Goal: Task Accomplishment & Management: Use online tool/utility

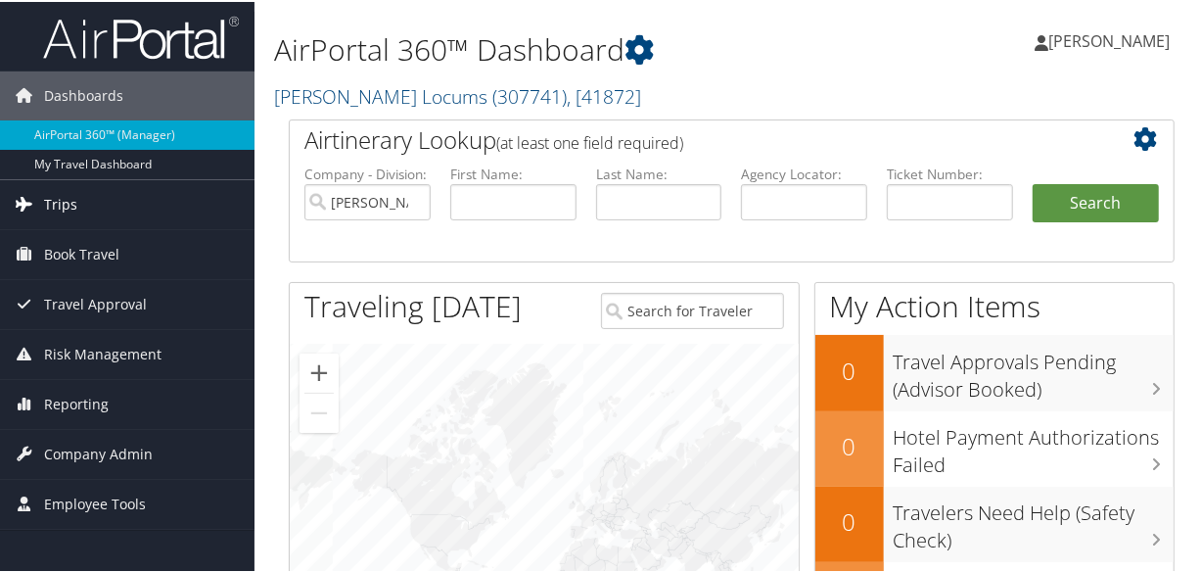
click at [109, 203] on link "Trips" at bounding box center [127, 202] width 254 height 49
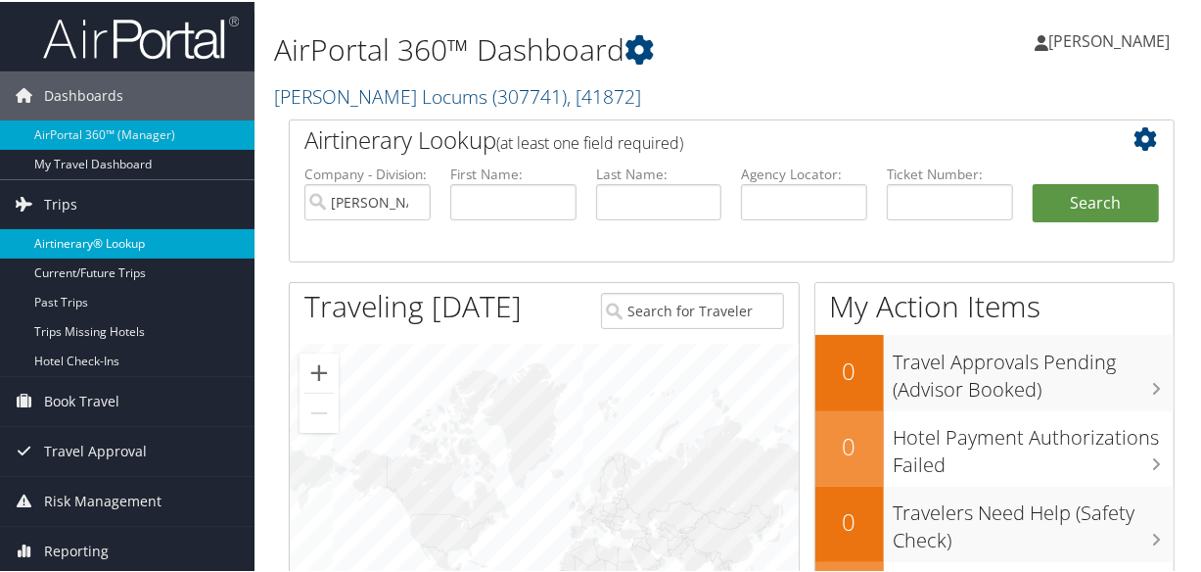
click at [115, 227] on link "Airtinerary® Lookup" at bounding box center [127, 241] width 254 height 29
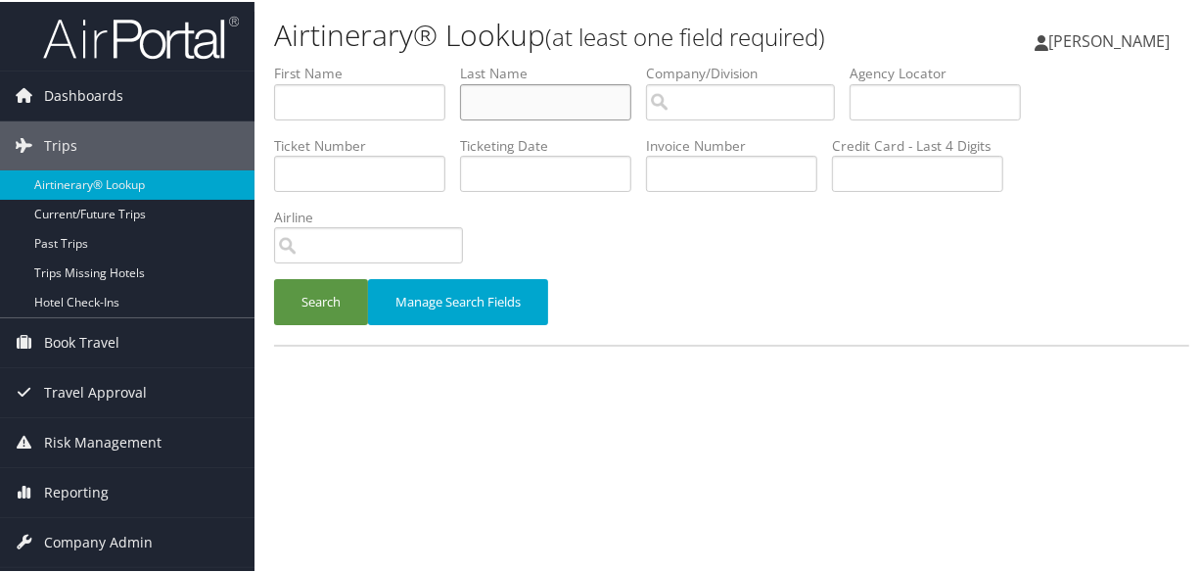
click at [550, 111] on input "text" at bounding box center [545, 100] width 171 height 36
type input "[PERSON_NAME]"
click at [274, 277] on button "Search" at bounding box center [321, 300] width 94 height 46
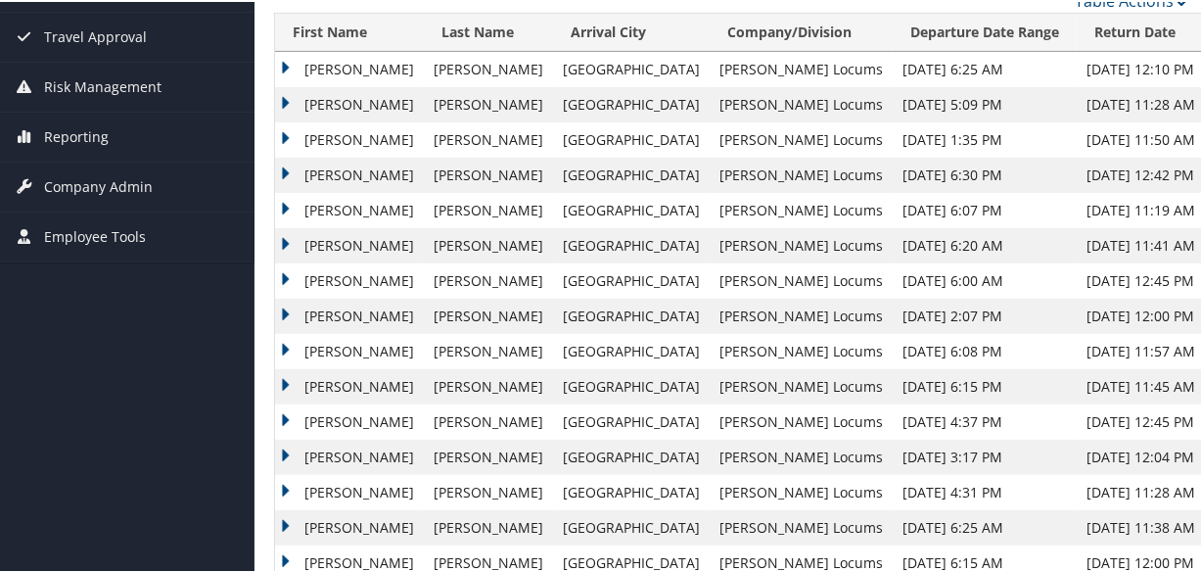
scroll to position [266, 0]
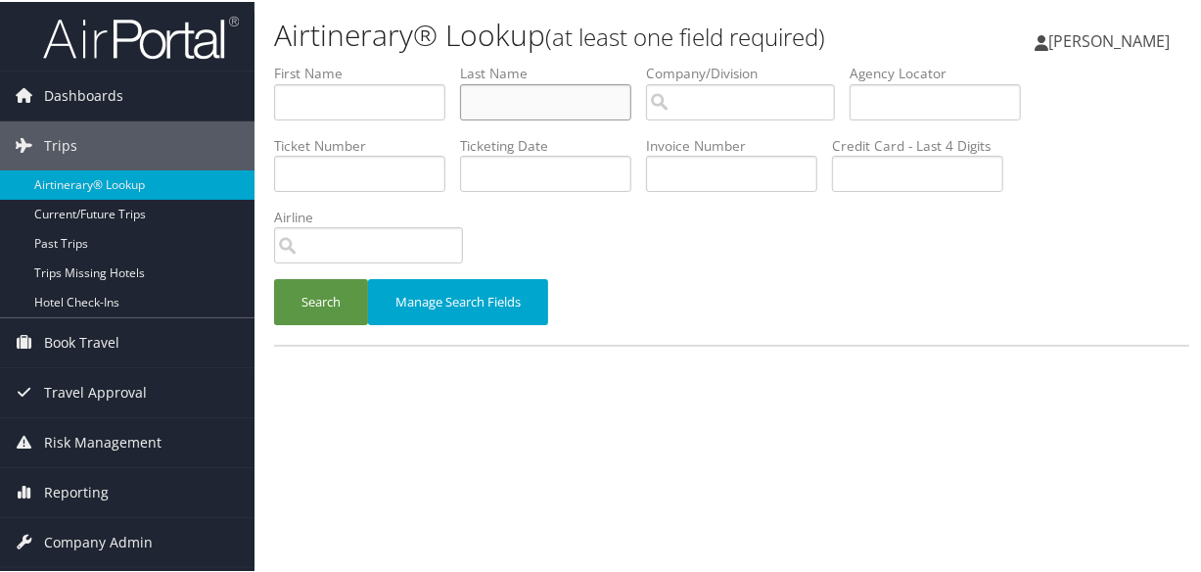
click at [566, 94] on input "text" at bounding box center [545, 100] width 171 height 36
type input "raissouni"
click at [274, 277] on button "Search" at bounding box center [321, 300] width 94 height 46
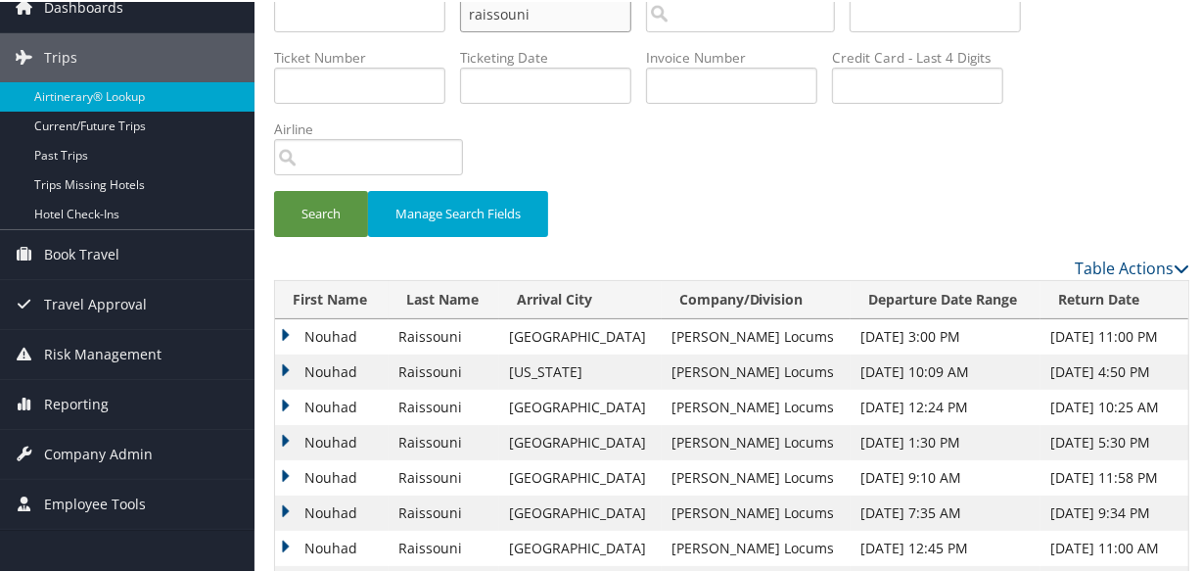
scroll to position [254, 0]
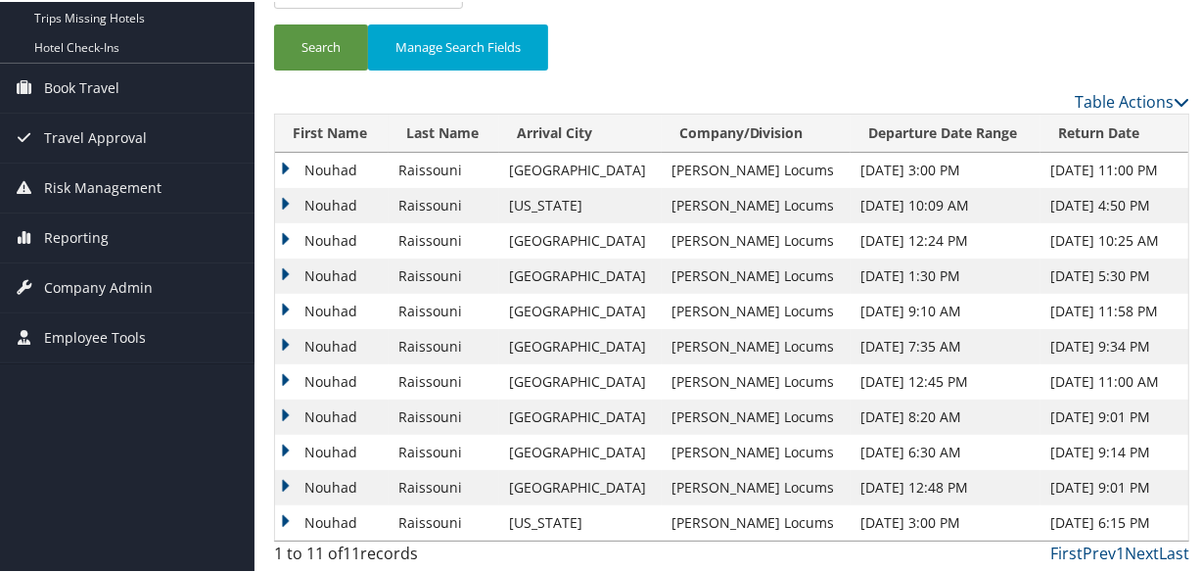
click at [288, 237] on td "Nouhad" at bounding box center [332, 238] width 114 height 35
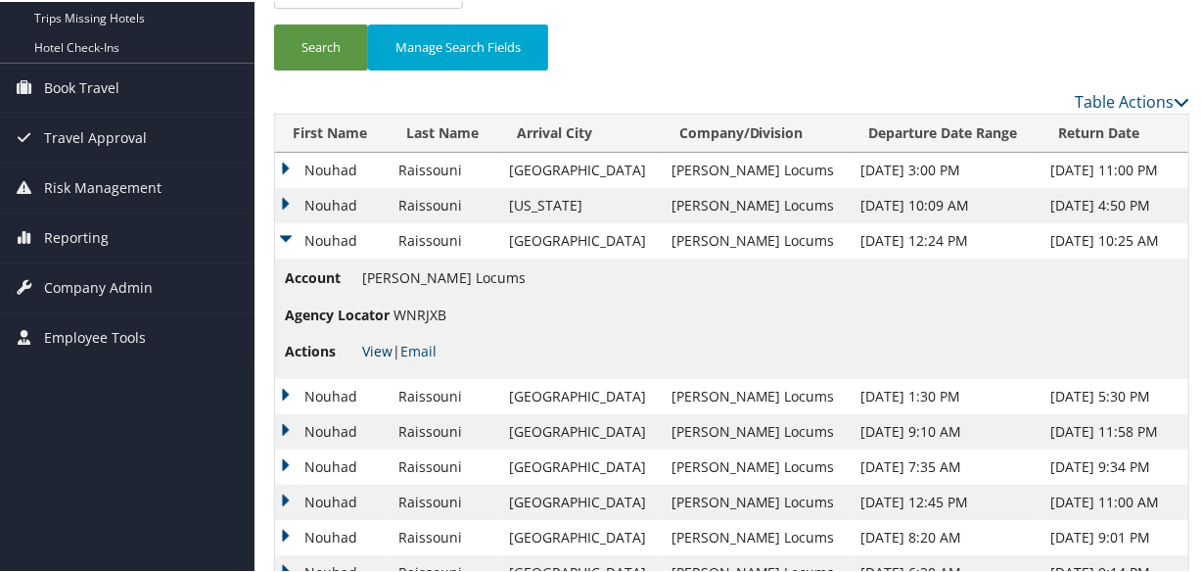
click at [369, 341] on link "View" at bounding box center [377, 349] width 30 height 19
click at [281, 169] on td "Nouhad" at bounding box center [332, 168] width 114 height 35
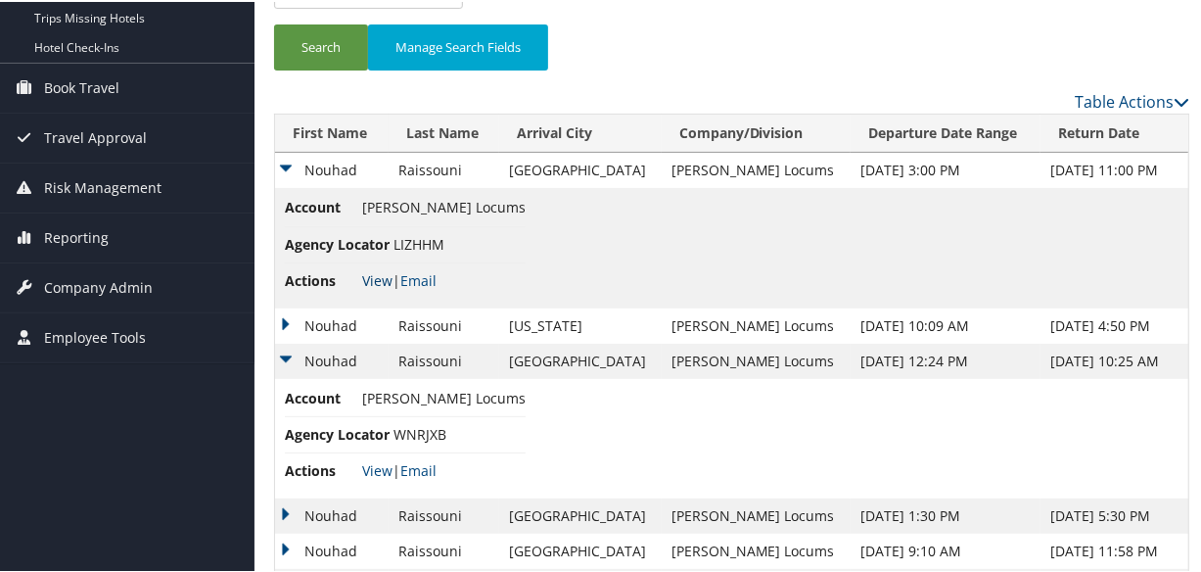
click at [375, 281] on link "View" at bounding box center [377, 278] width 30 height 19
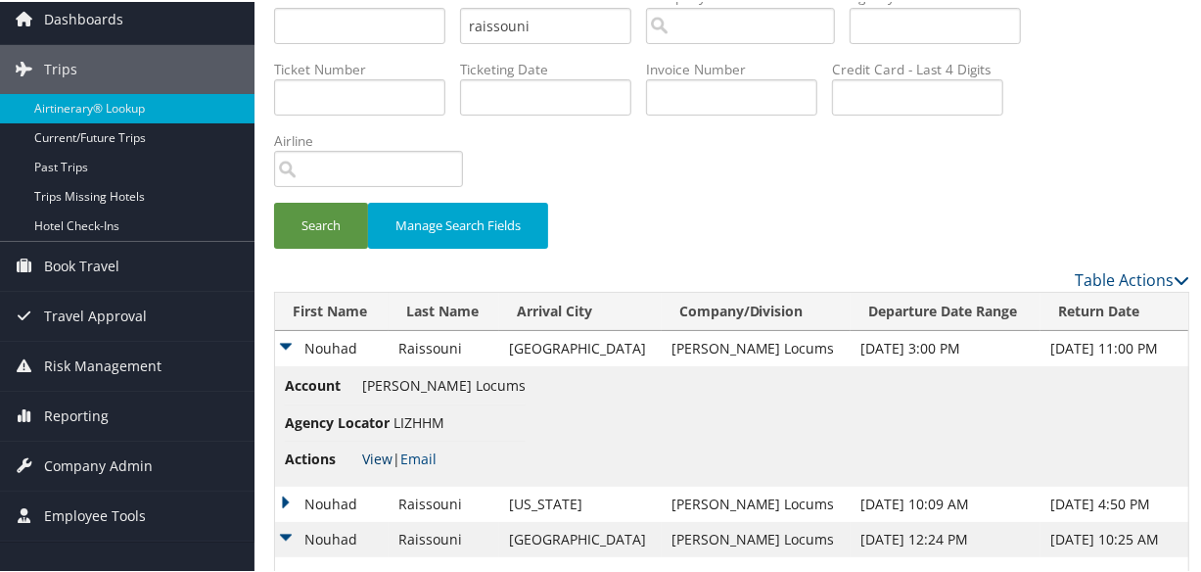
scroll to position [0, 0]
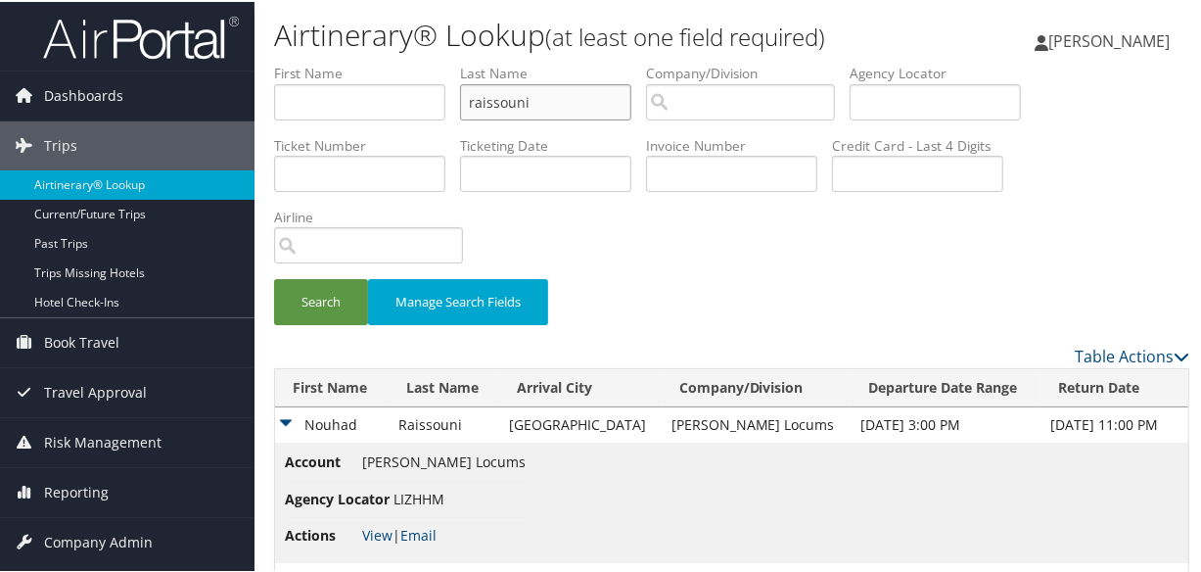
click at [587, 103] on input "raissouni" at bounding box center [545, 100] width 171 height 36
drag, startPoint x: 590, startPoint y: 102, endPoint x: 297, endPoint y: 84, distance: 294.2
click at [297, 62] on ul "First Name Last Name raissouni Departure City Arrival City Company/Division Air…" at bounding box center [731, 62] width 915 height 0
type input "takash"
click at [274, 277] on button "Search" at bounding box center [321, 300] width 94 height 46
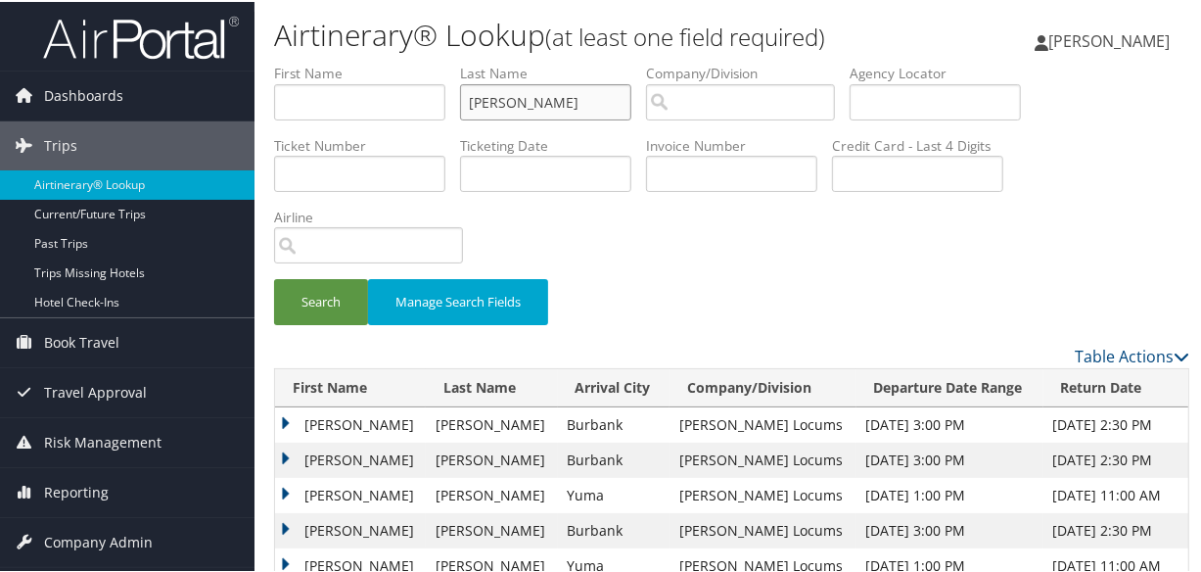
scroll to position [219, 0]
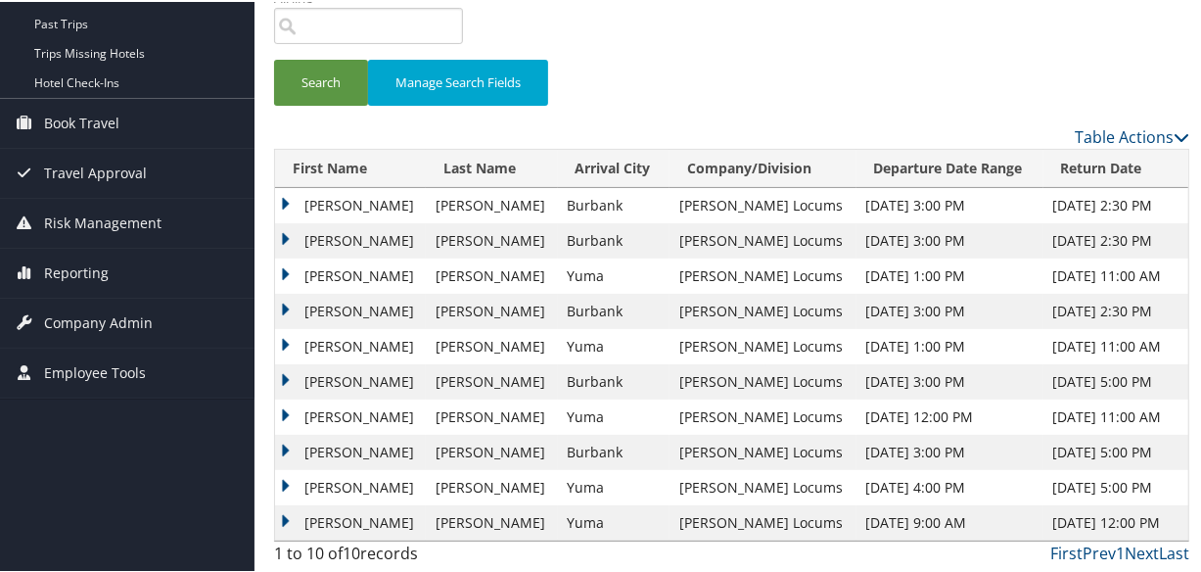
click at [292, 239] on td "Thomas" at bounding box center [350, 238] width 151 height 35
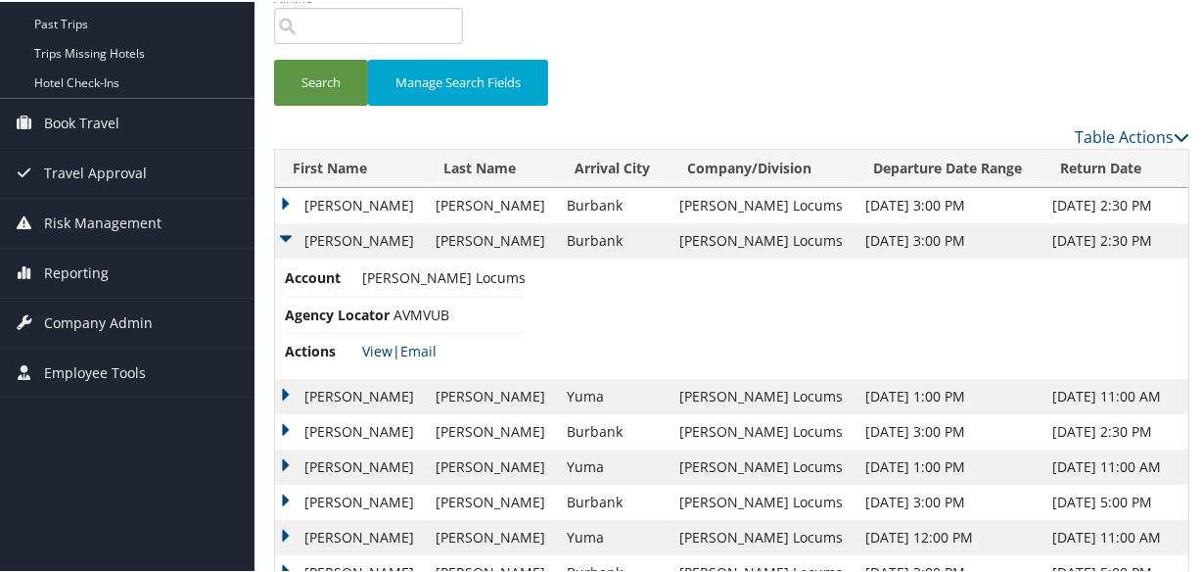
click at [369, 344] on link "View" at bounding box center [377, 349] width 30 height 19
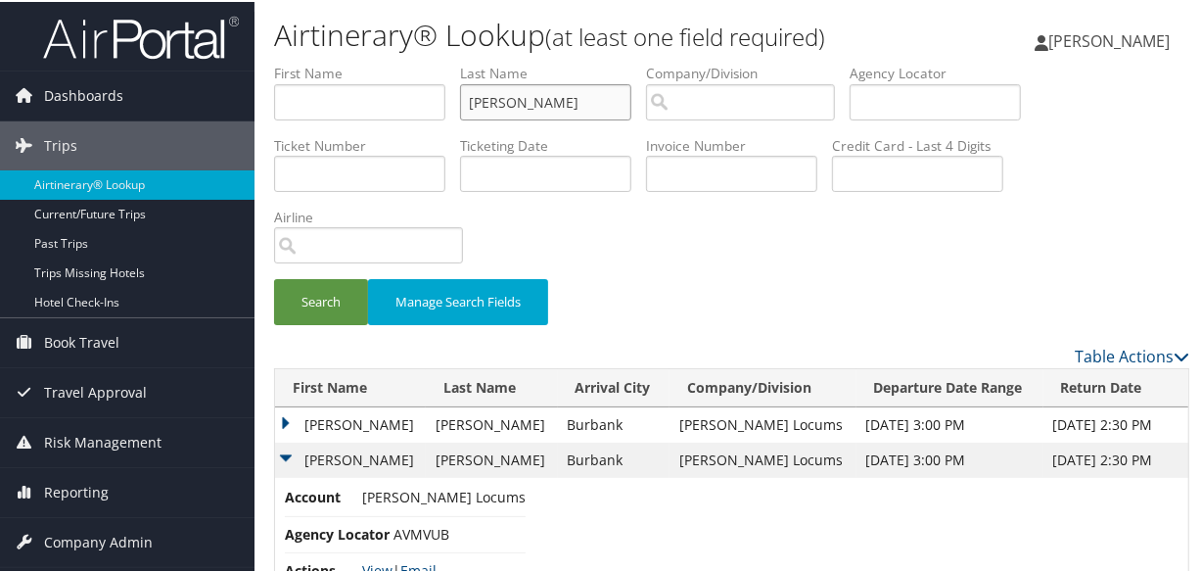
drag, startPoint x: 549, startPoint y: 104, endPoint x: 403, endPoint y: 91, distance: 146.4
click at [403, 62] on ul "First Name Last Name takash Departure City Arrival City Company/Division Airpor…" at bounding box center [731, 62] width 915 height 0
type input "robertson"
click at [274, 277] on button "Search" at bounding box center [321, 300] width 94 height 46
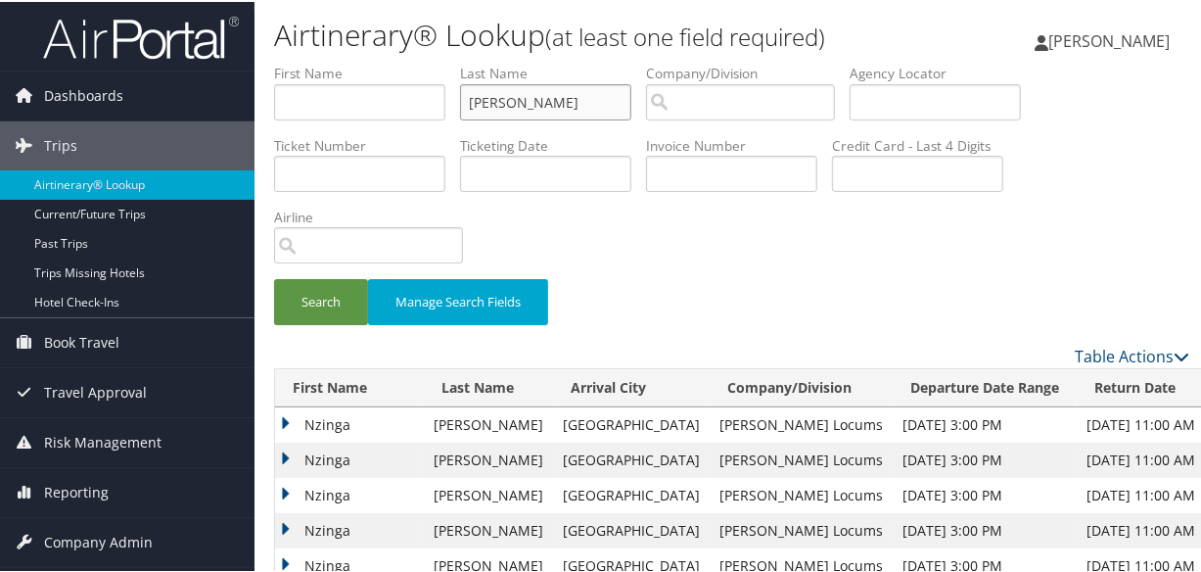
drag, startPoint x: 593, startPoint y: 96, endPoint x: 404, endPoint y: 79, distance: 189.6
click at [404, 62] on ul "First Name Last Name robertson Departure City Arrival City Company/Division Air…" at bounding box center [731, 62] width 915 height 0
type input "BABUR"
click at [274, 277] on button "Search" at bounding box center [321, 300] width 94 height 46
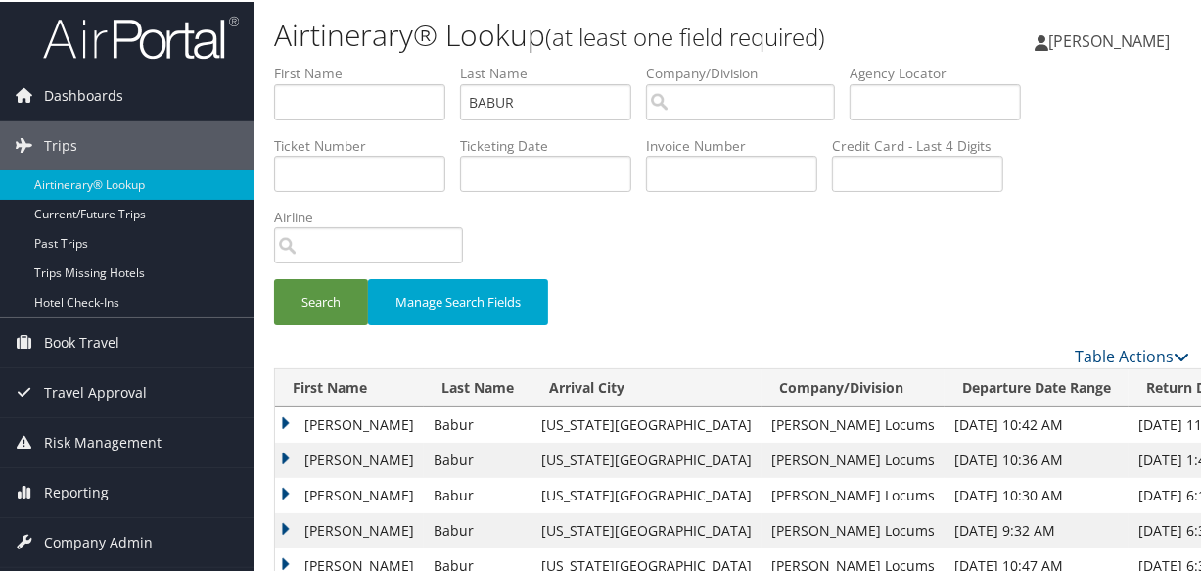
click at [293, 416] on td "Shawn" at bounding box center [349, 422] width 149 height 35
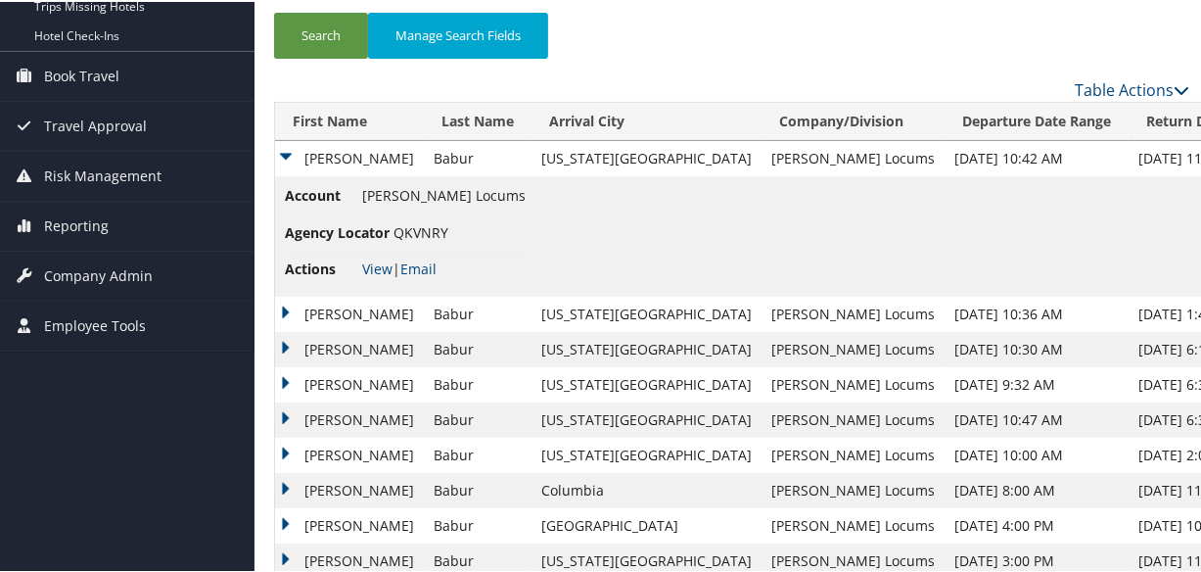
scroll to position [355, 0]
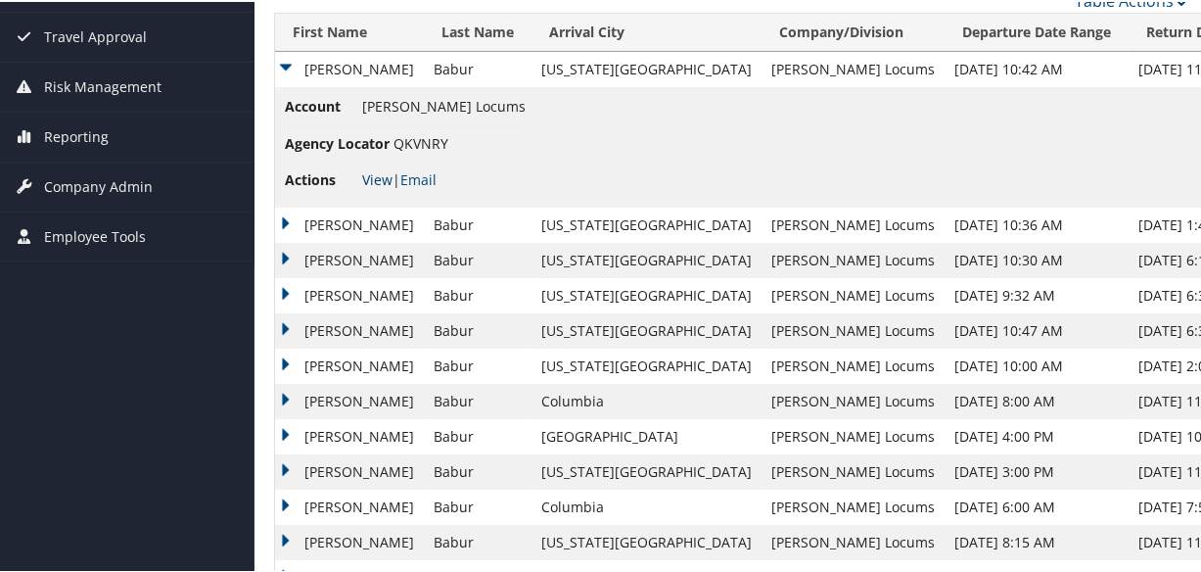
click at [366, 176] on link "View" at bounding box center [377, 177] width 30 height 19
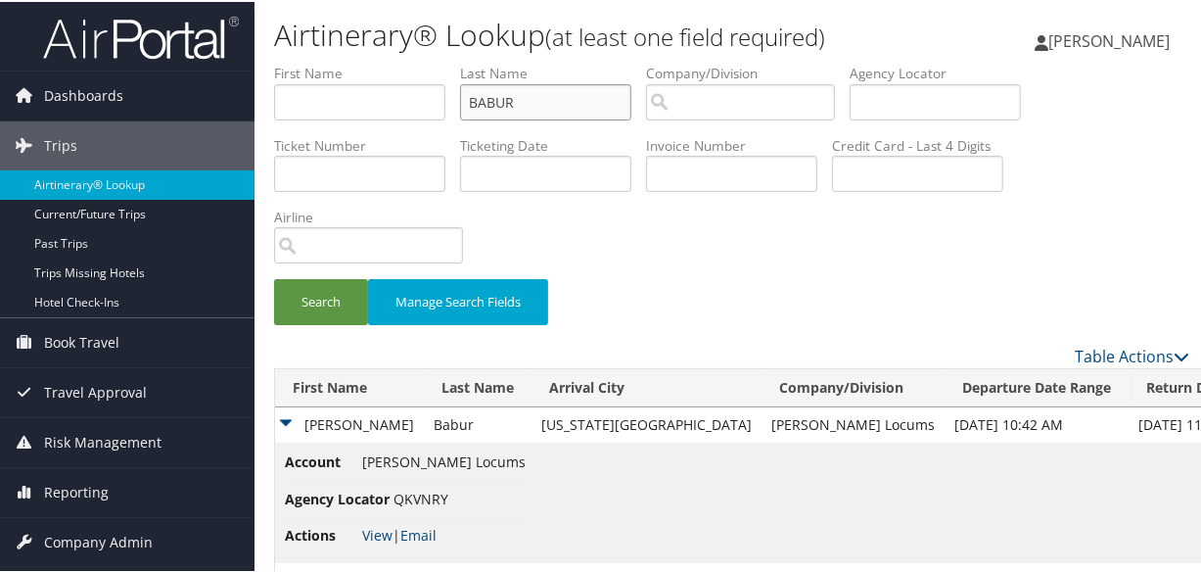
click at [549, 108] on input "BABUR" at bounding box center [545, 100] width 171 height 36
drag, startPoint x: 578, startPoint y: 106, endPoint x: 197, endPoint y: 69, distance: 383.5
click at [197, 69] on div "Dashboards AirPortal 360™ (Manager) My Travel Dashboard Trips Airtinerary® Look…" at bounding box center [604, 526] width 1209 height 1053
type input "robertson"
click at [274, 277] on button "Search" at bounding box center [321, 300] width 94 height 46
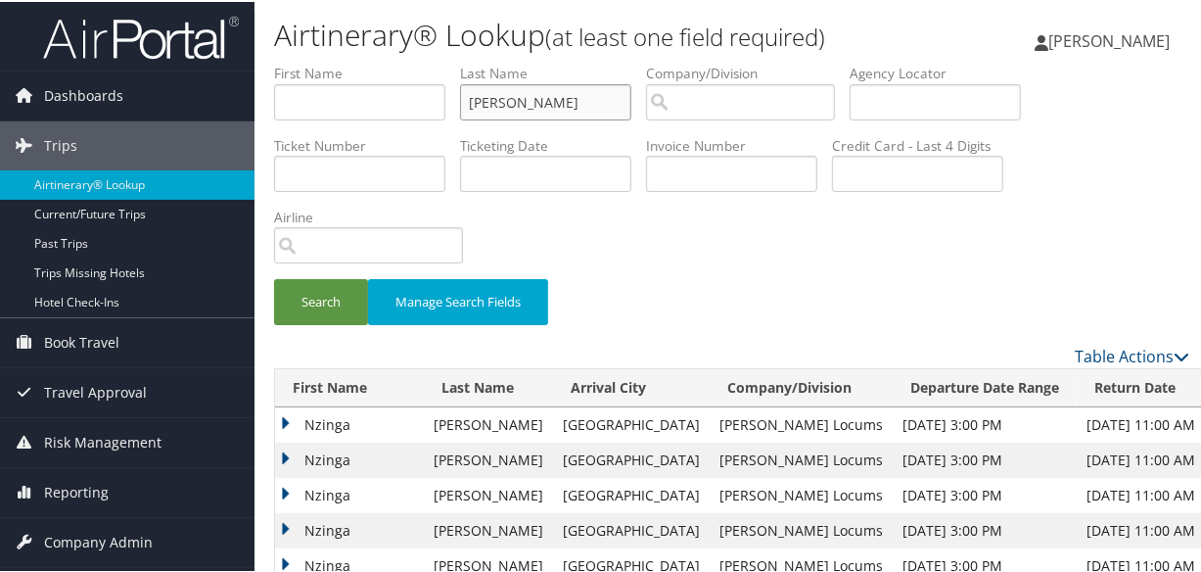
scroll to position [266, 0]
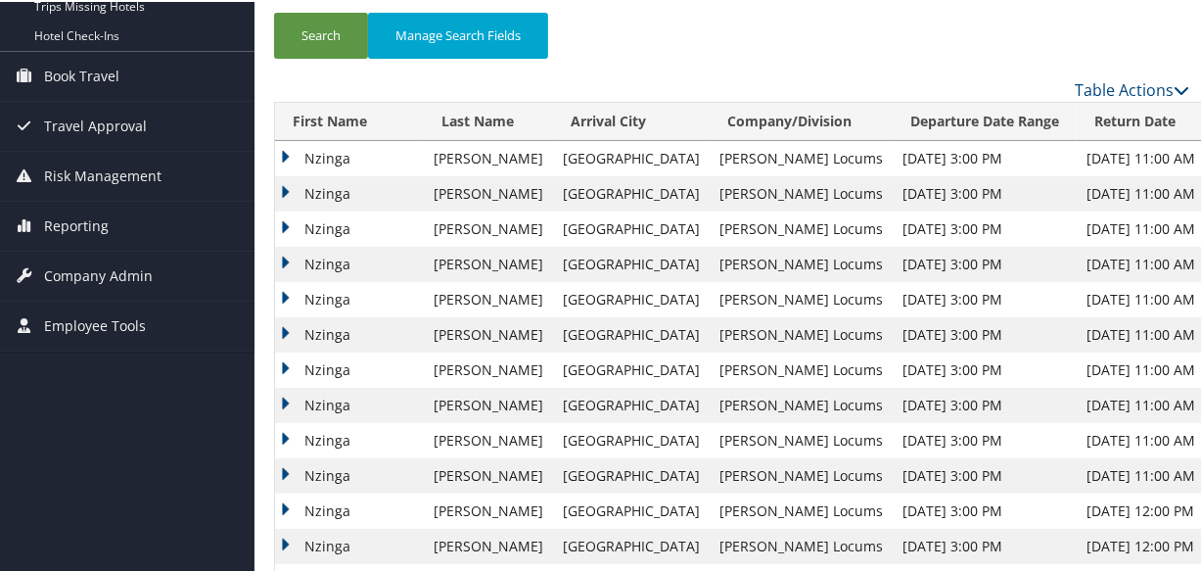
click at [279, 179] on td "Nzinga" at bounding box center [349, 191] width 149 height 35
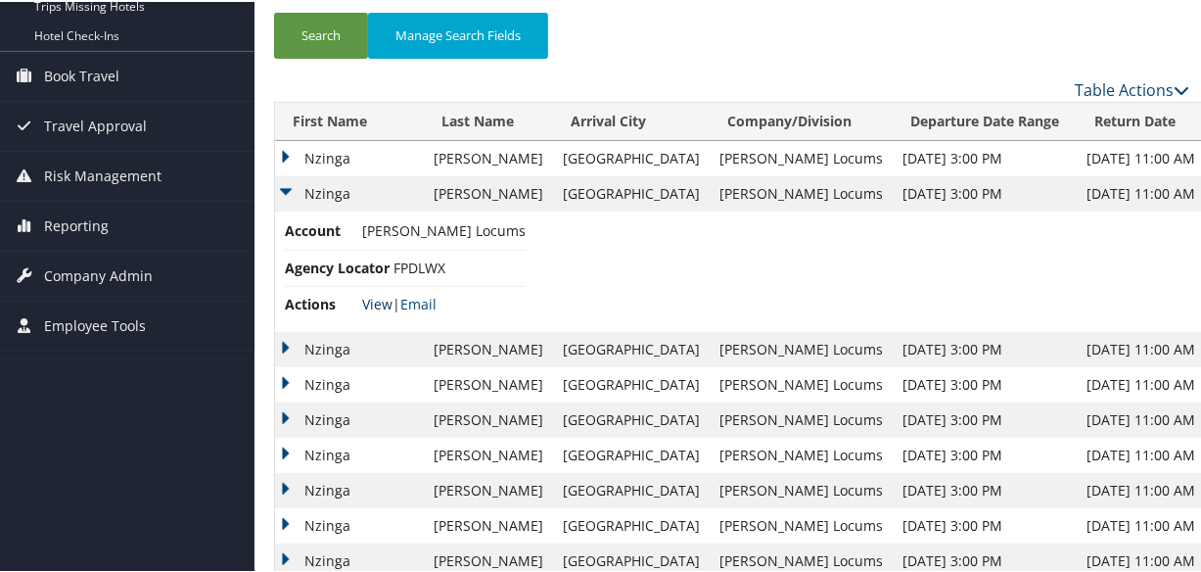
click at [370, 294] on link "View" at bounding box center [377, 302] width 30 height 19
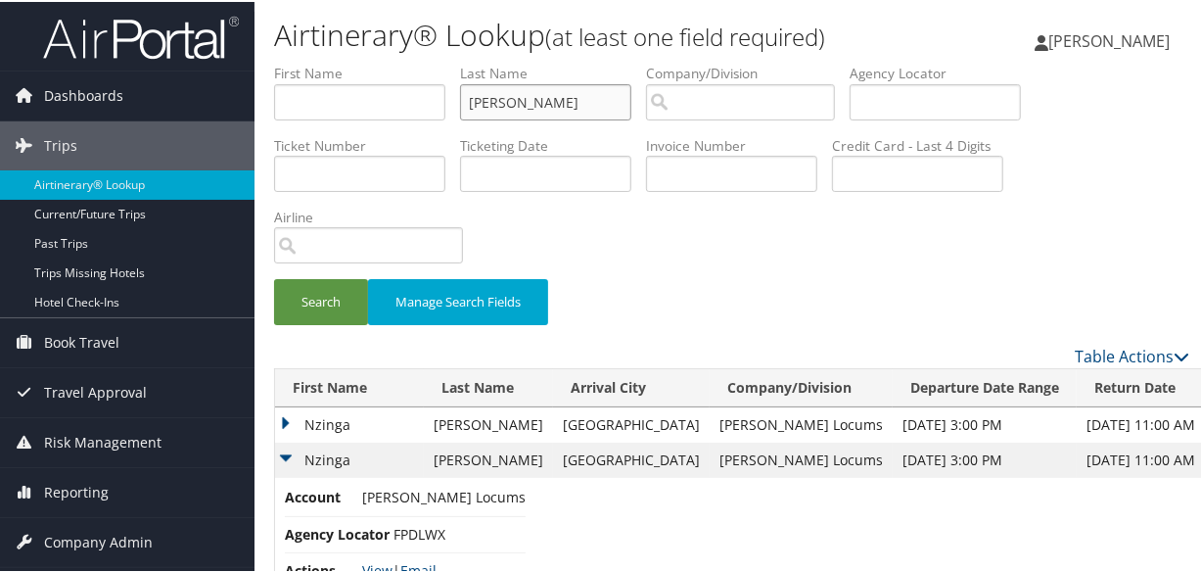
click at [576, 107] on input "robertson" at bounding box center [545, 100] width 171 height 36
drag, startPoint x: 351, startPoint y: 93, endPoint x: 257, endPoint y: 96, distance: 94.0
click at [257, 96] on div "Airtinerary® Lookup (at least one field required) Cheryka Saintine Cheryka Sain…" at bounding box center [731, 579] width 954 height 1159
paste input "NEYHART"
type input "NEYHART"
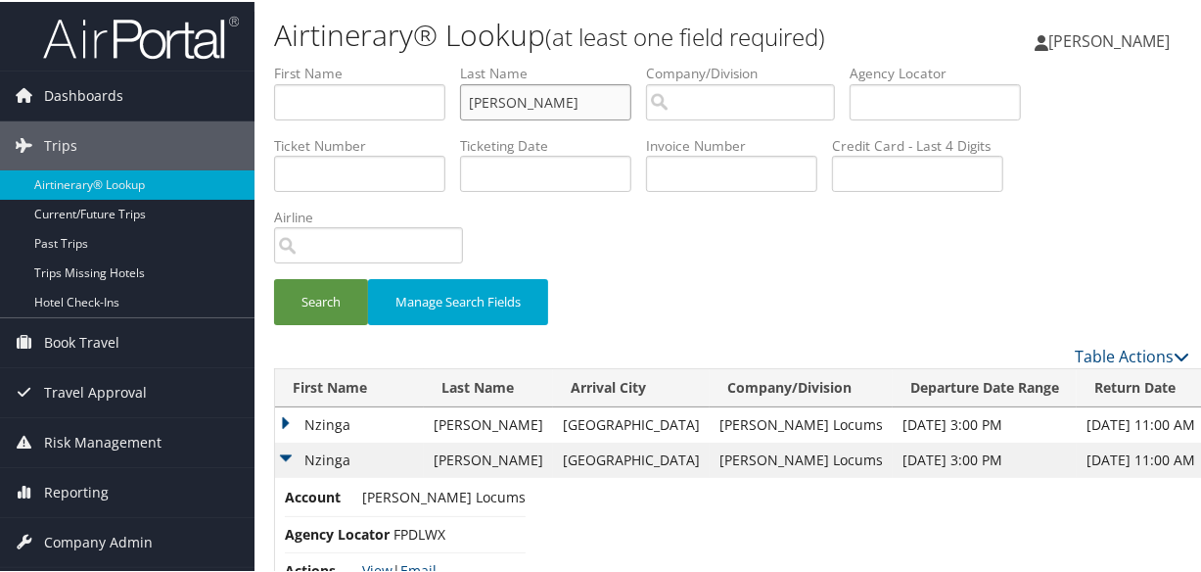
click at [274, 277] on button "Search" at bounding box center [321, 300] width 94 height 46
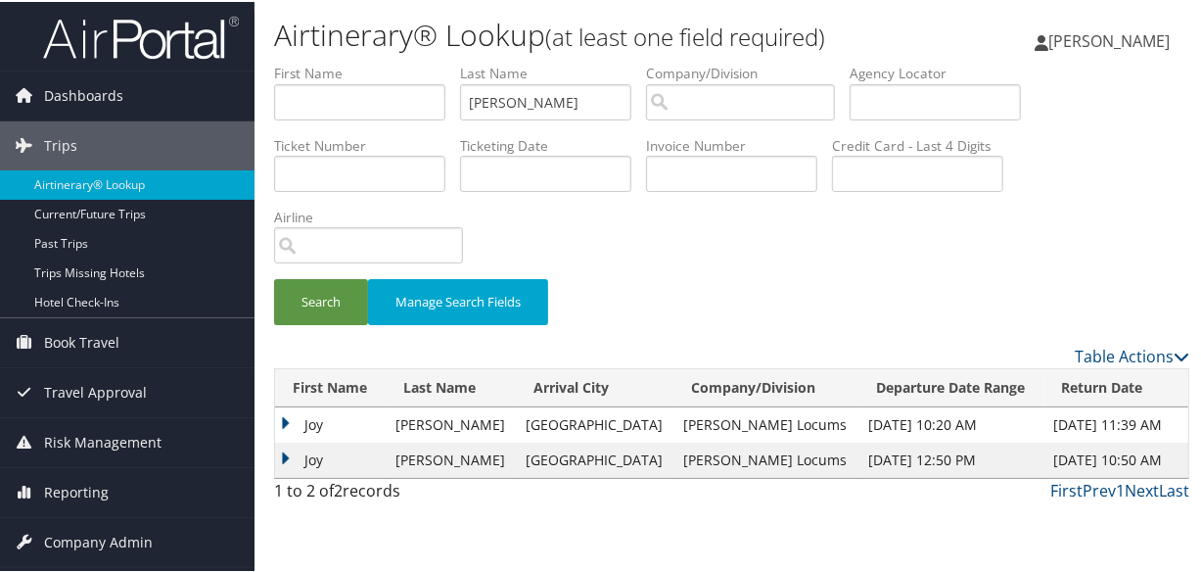
click at [288, 425] on td "Joy" at bounding box center [330, 422] width 111 height 35
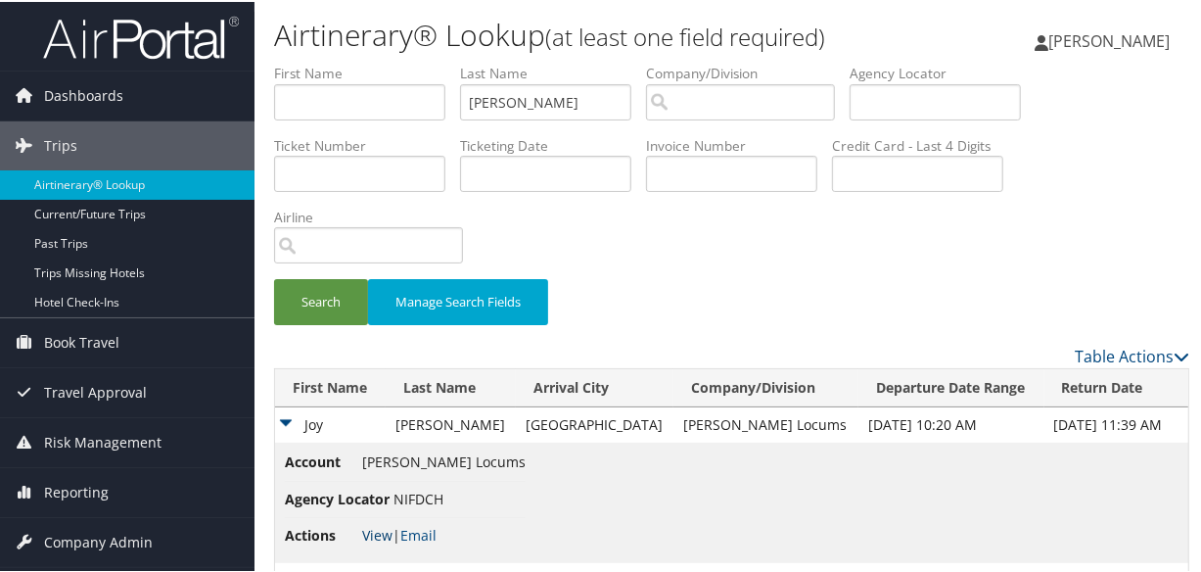
click at [377, 531] on link "View" at bounding box center [377, 533] width 30 height 19
drag, startPoint x: 563, startPoint y: 103, endPoint x: 360, endPoint y: 105, distance: 202.6
click at [360, 62] on ul "First Name Last Name NEYHART Departure City Arrival City Company/Division Airpo…" at bounding box center [731, 62] width 915 height 0
paste input "KAYE"
type input "KAYE"
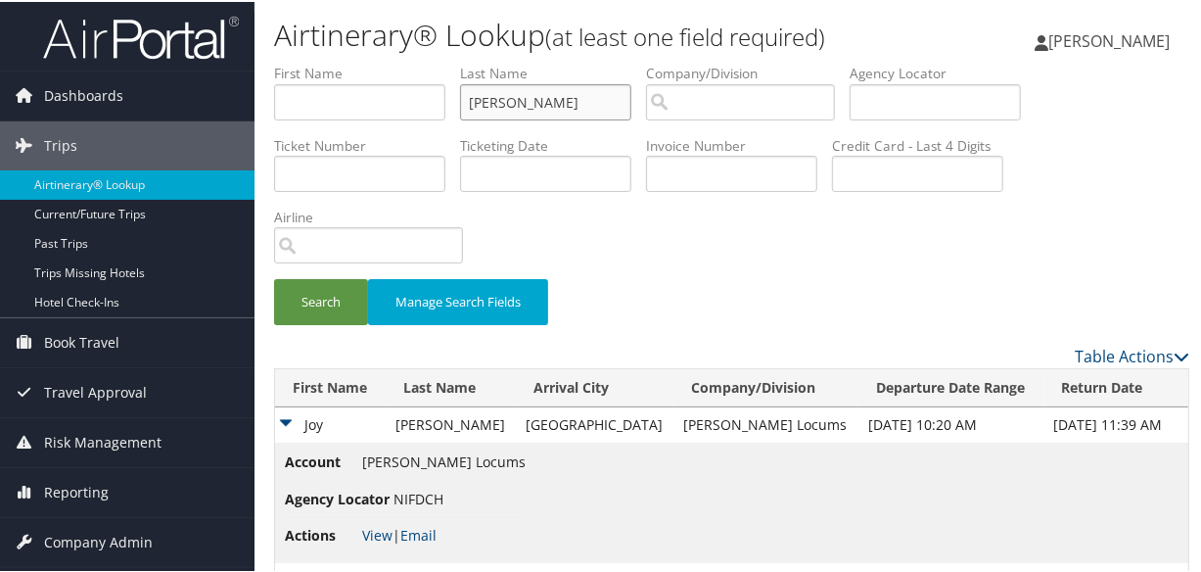
click at [274, 277] on button "Search" at bounding box center [321, 300] width 94 height 46
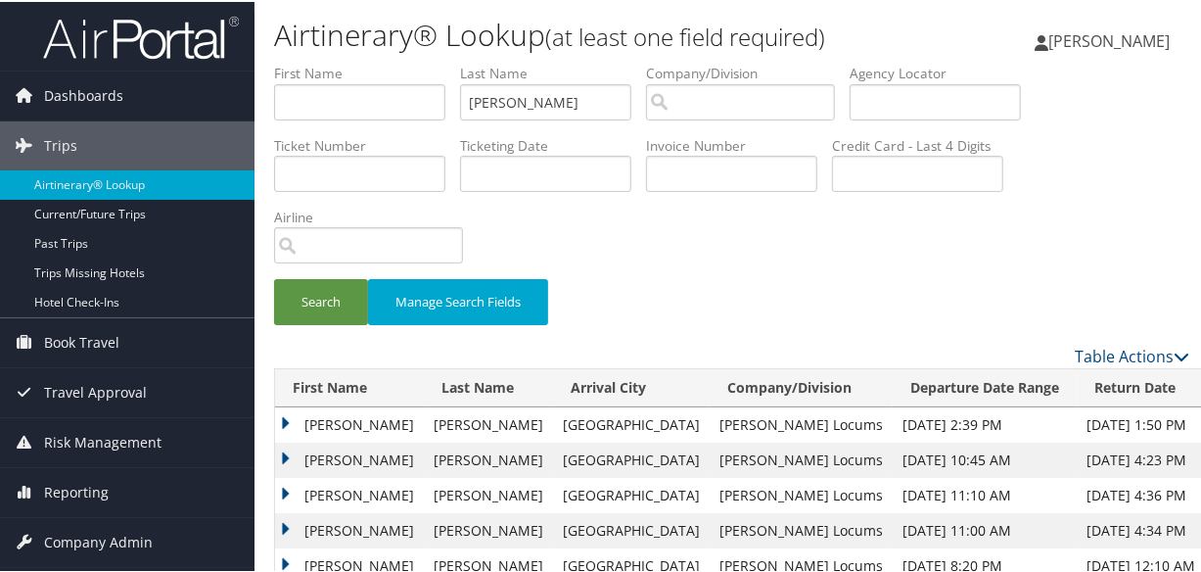
scroll to position [78, 0]
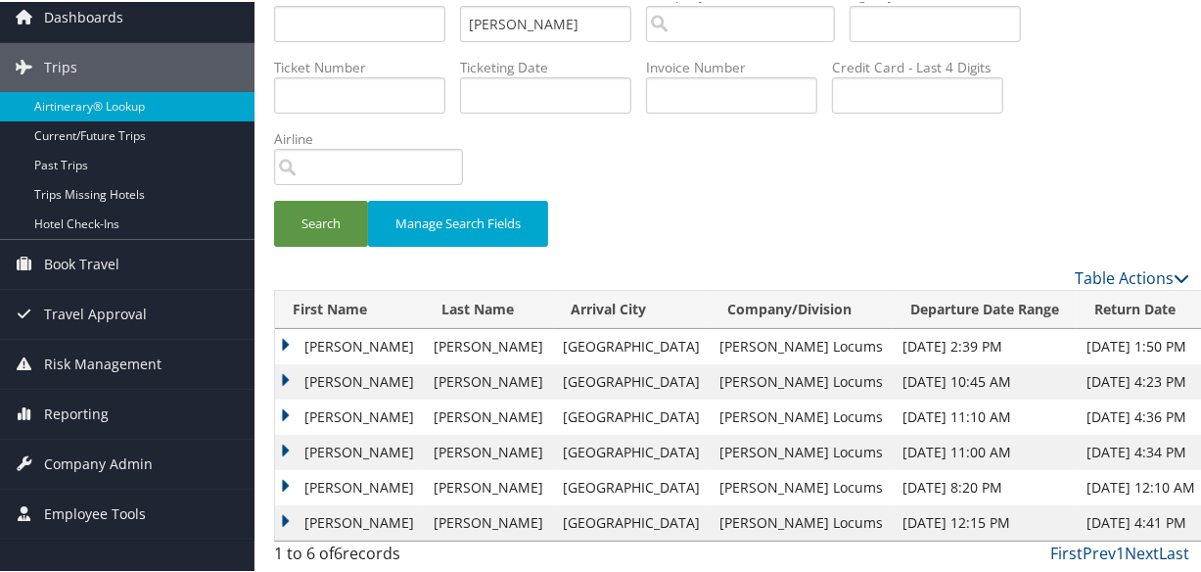
click at [279, 374] on td "Adam" at bounding box center [349, 379] width 149 height 35
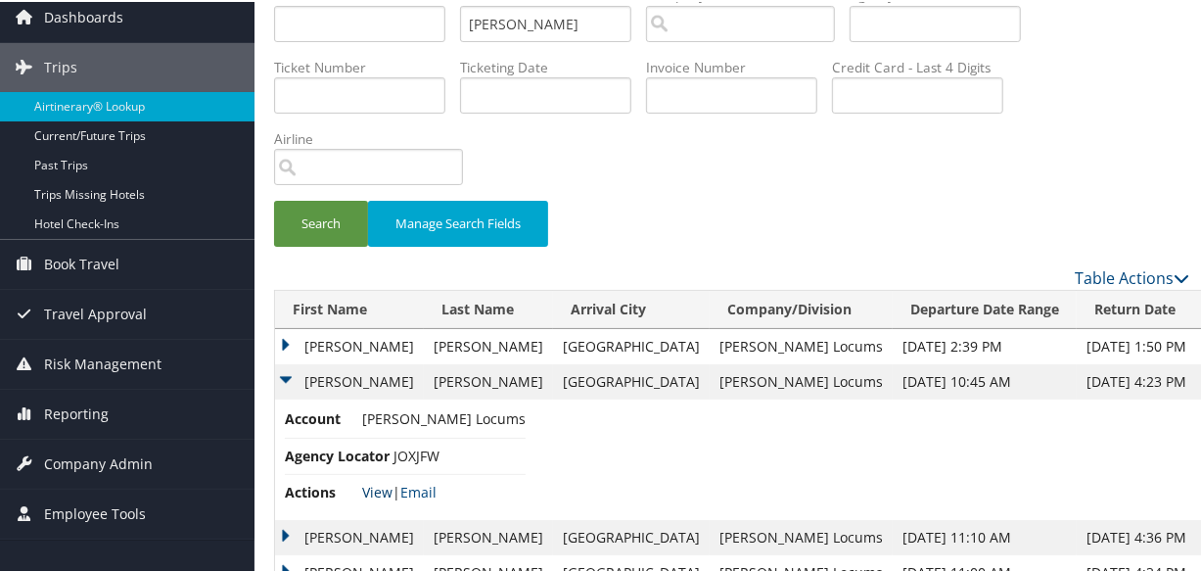
click at [369, 482] on link "View" at bounding box center [377, 490] width 30 height 19
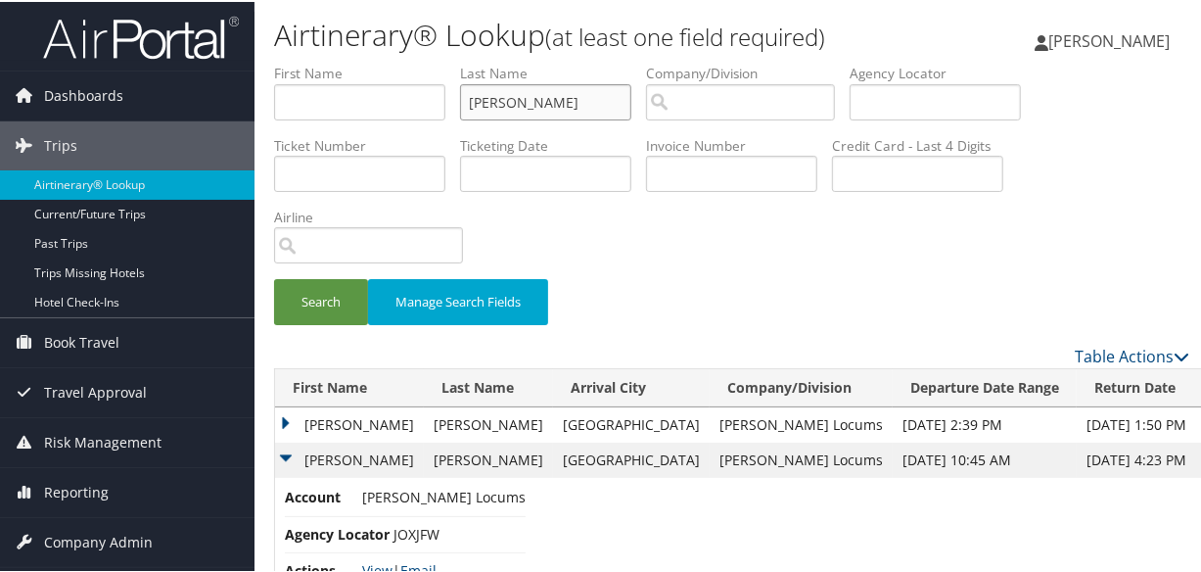
drag, startPoint x: 537, startPoint y: 88, endPoint x: 194, endPoint y: 42, distance: 346.6
click at [196, 45] on div "Dashboards AirPortal 360™ (Manager) My Travel Dashboard Trips Airtinerary® Look…" at bounding box center [604, 385] width 1209 height 771
type input "s"
type input "d"
type input "senchak"
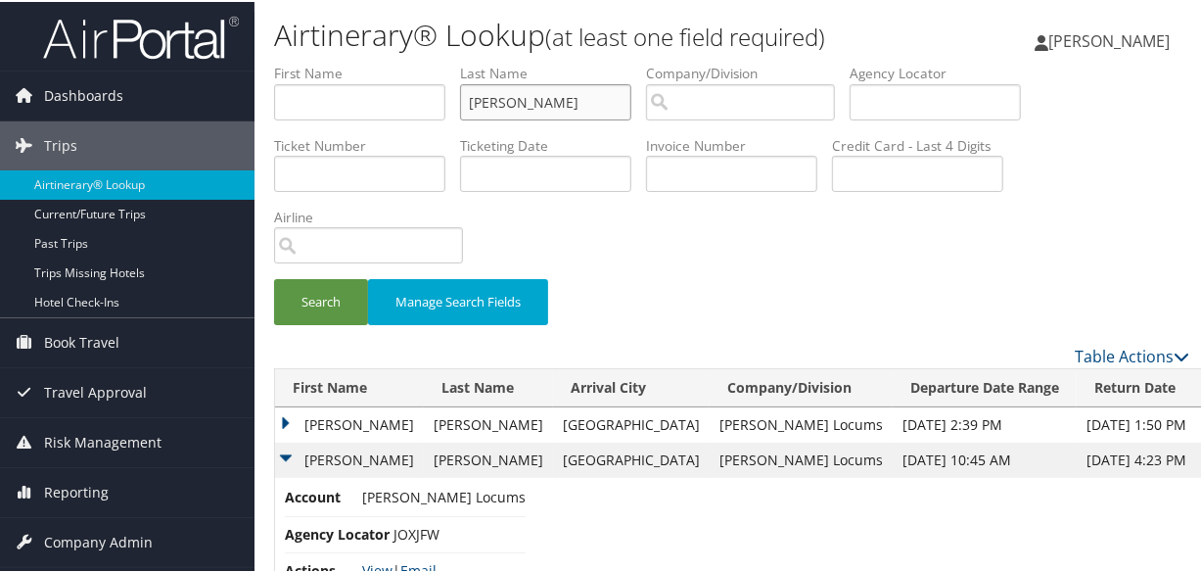
click at [274, 277] on button "Search" at bounding box center [321, 300] width 94 height 46
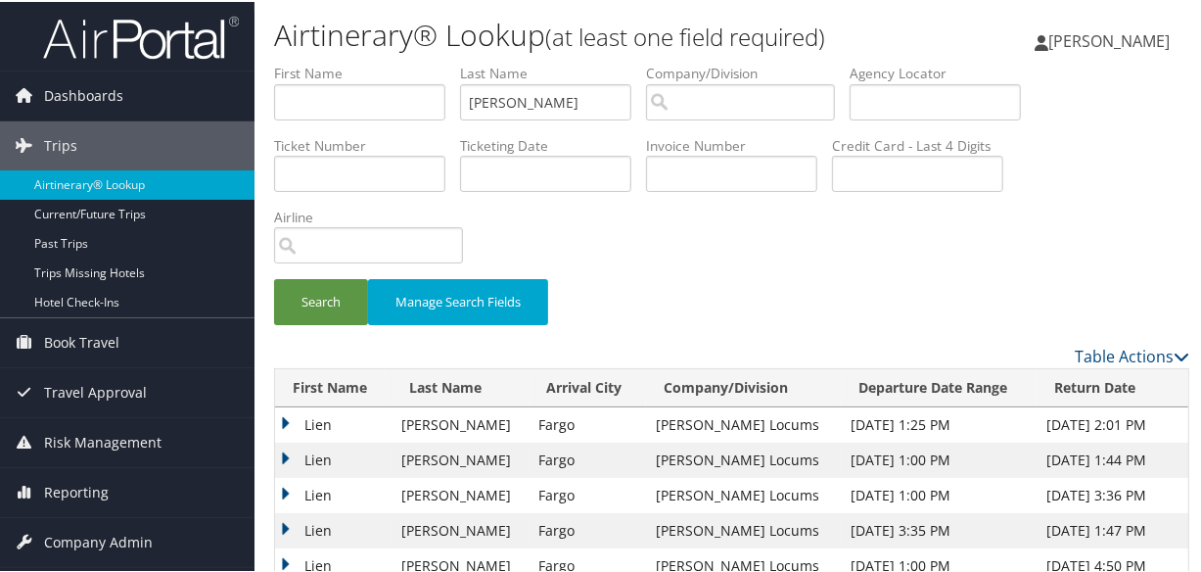
click at [286, 413] on td "Lien" at bounding box center [333, 422] width 116 height 35
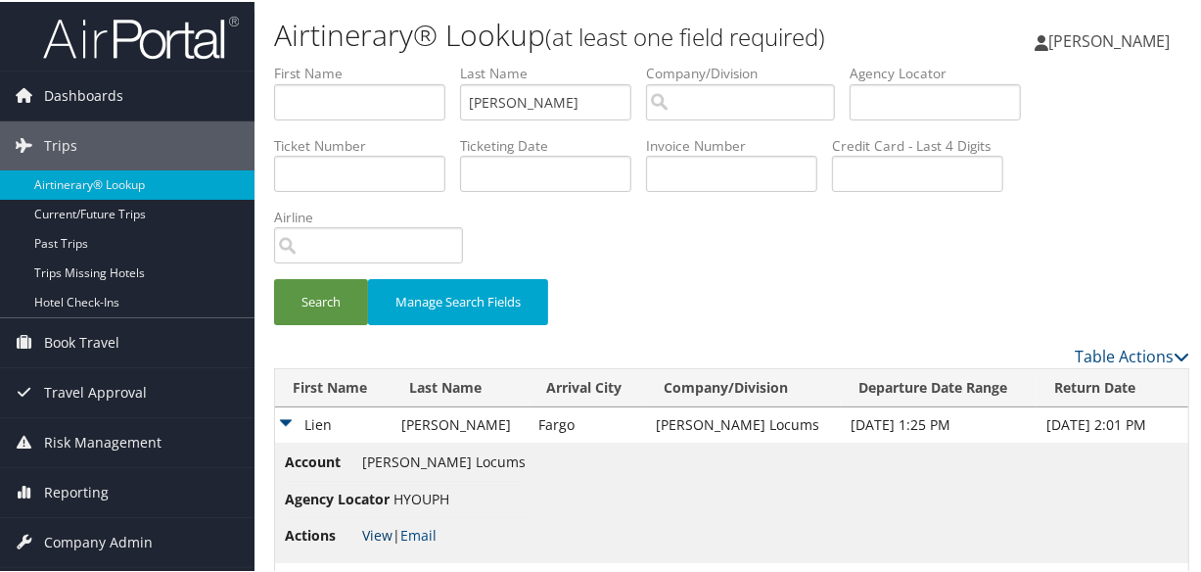
click at [378, 537] on link "View" at bounding box center [377, 533] width 30 height 19
click at [577, 89] on input "senchak" at bounding box center [545, 100] width 171 height 36
click at [357, 62] on ul "First Name Last Name senchak Departure City Arrival City Company/Division Airpo…" at bounding box center [731, 62] width 915 height 0
type input "cooper"
click at [274, 277] on button "Search" at bounding box center [321, 300] width 94 height 46
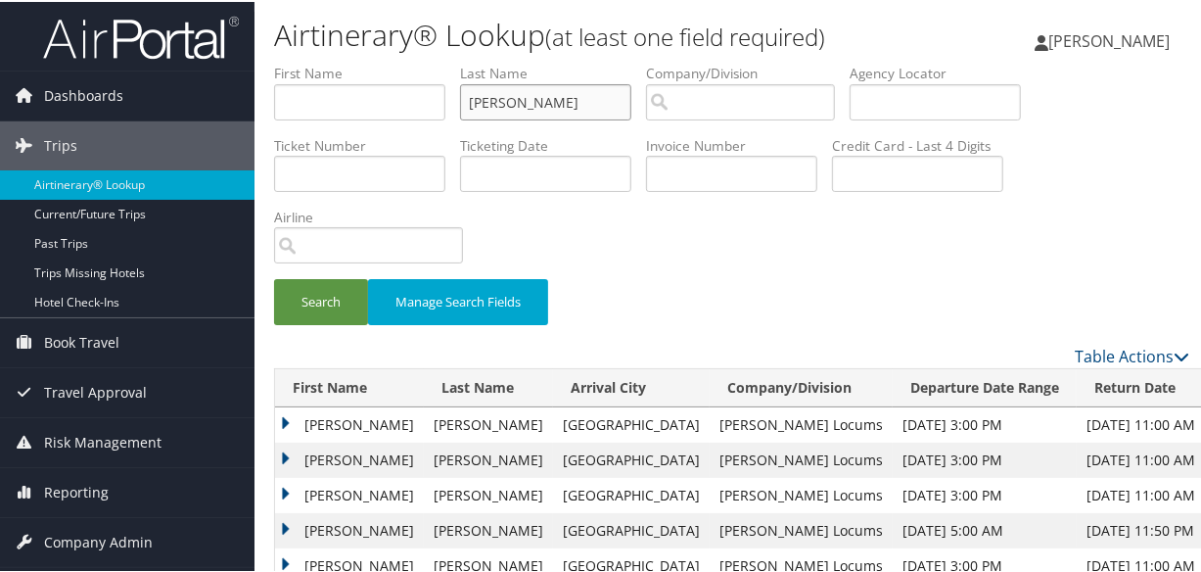
scroll to position [43, 0]
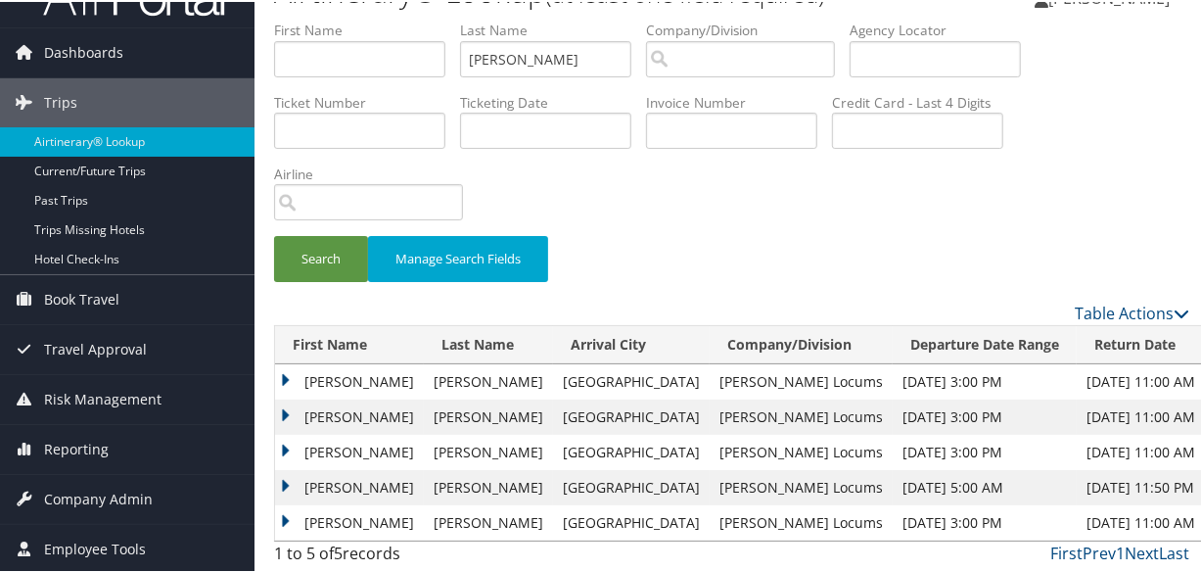
click at [288, 404] on td "Joshua" at bounding box center [349, 414] width 149 height 35
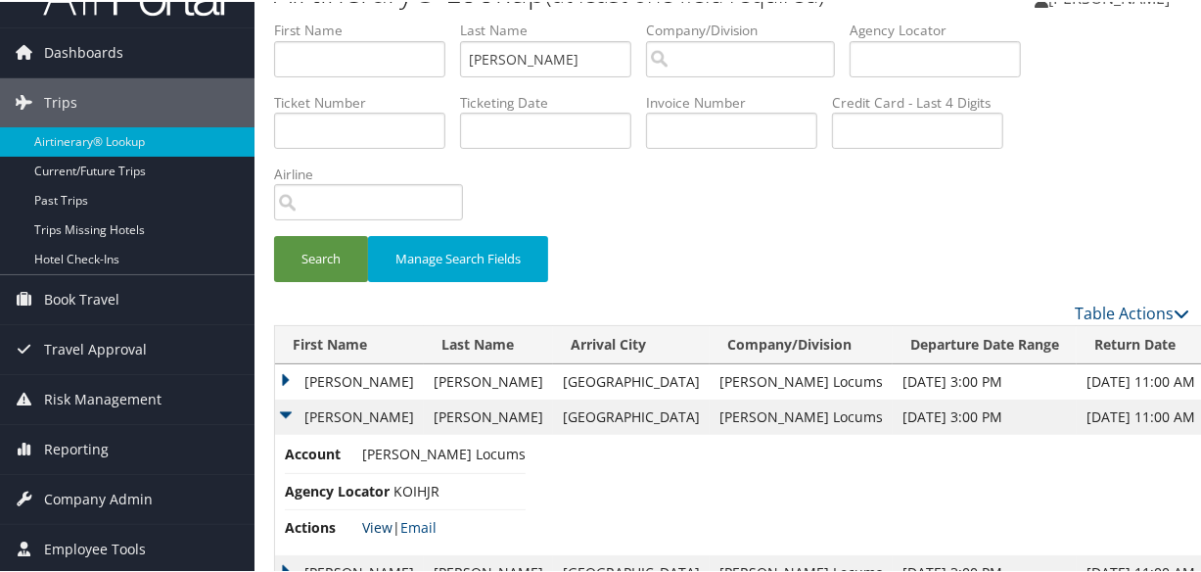
click at [375, 520] on link "View" at bounding box center [377, 525] width 30 height 19
click at [550, 58] on input "cooper" at bounding box center [545, 57] width 171 height 36
drag, startPoint x: 576, startPoint y: 58, endPoint x: 220, endPoint y: 62, distance: 355.3
click at [225, 58] on div "Dashboards AirPortal 360™ (Manager) My Travel Dashboard Trips Airtinerary® Look…" at bounding box center [604, 325] width 1209 height 736
type input "moreno"
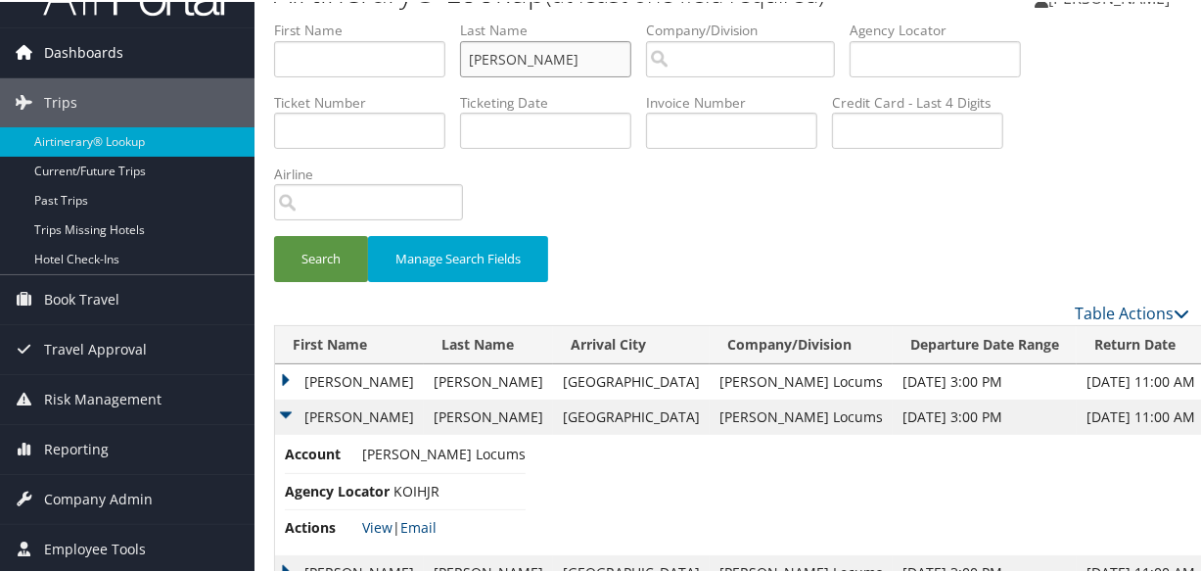
click at [274, 234] on button "Search" at bounding box center [321, 257] width 94 height 46
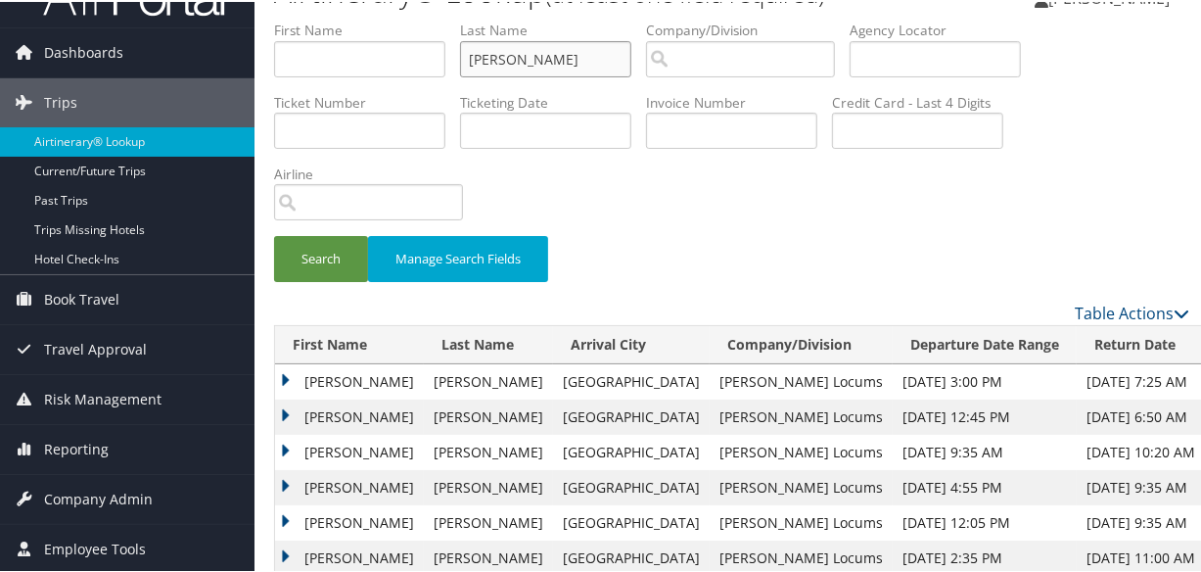
scroll to position [221, 0]
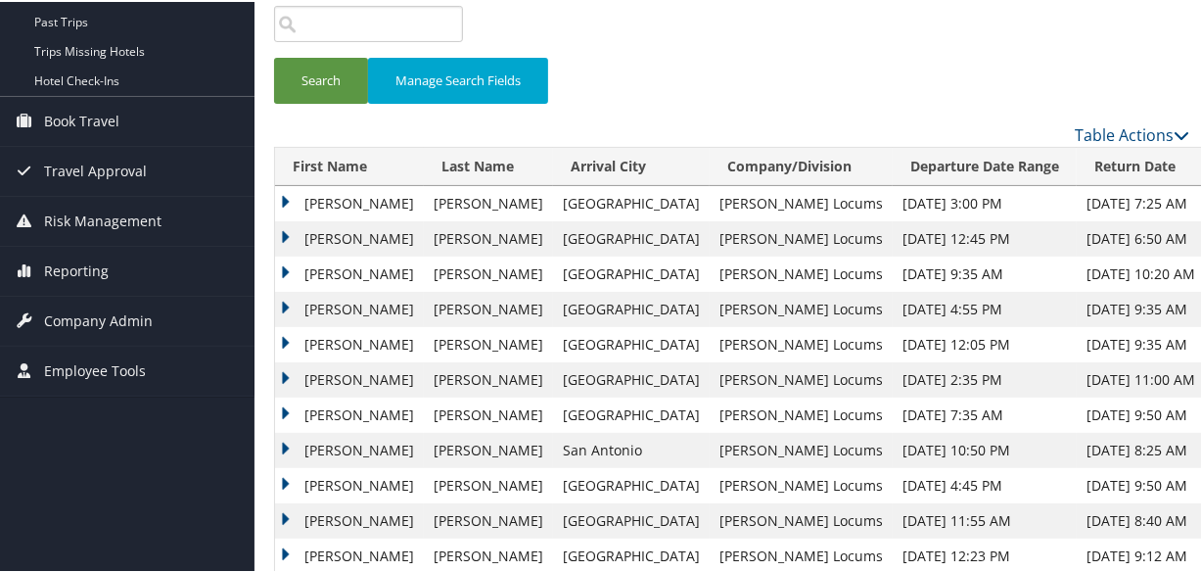
click at [278, 234] on td "Veronica" at bounding box center [349, 236] width 149 height 35
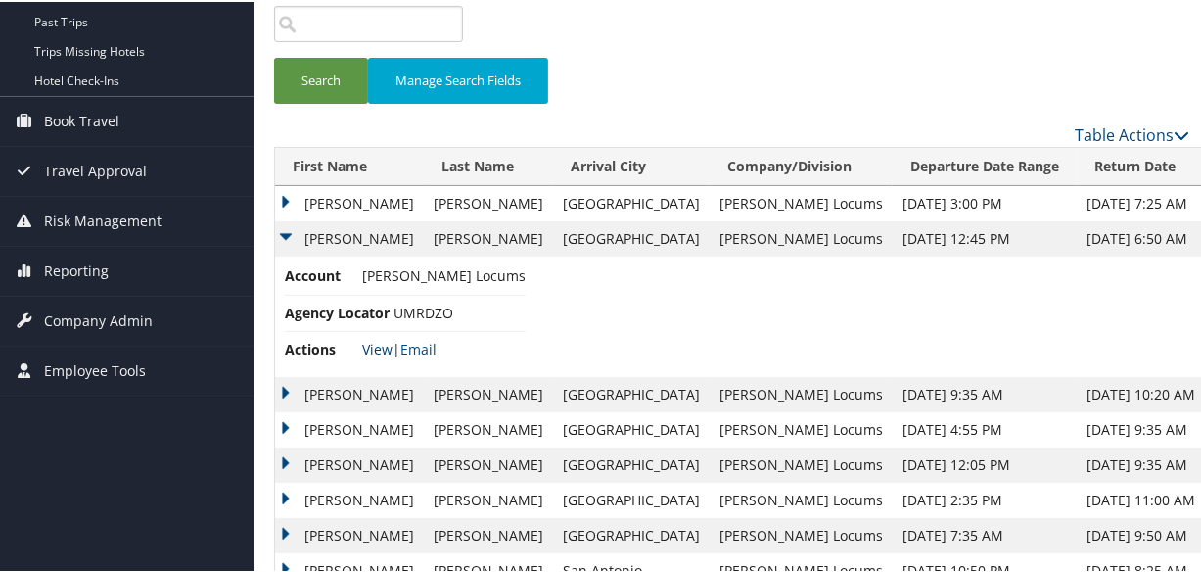
click at [376, 343] on link "View" at bounding box center [377, 347] width 30 height 19
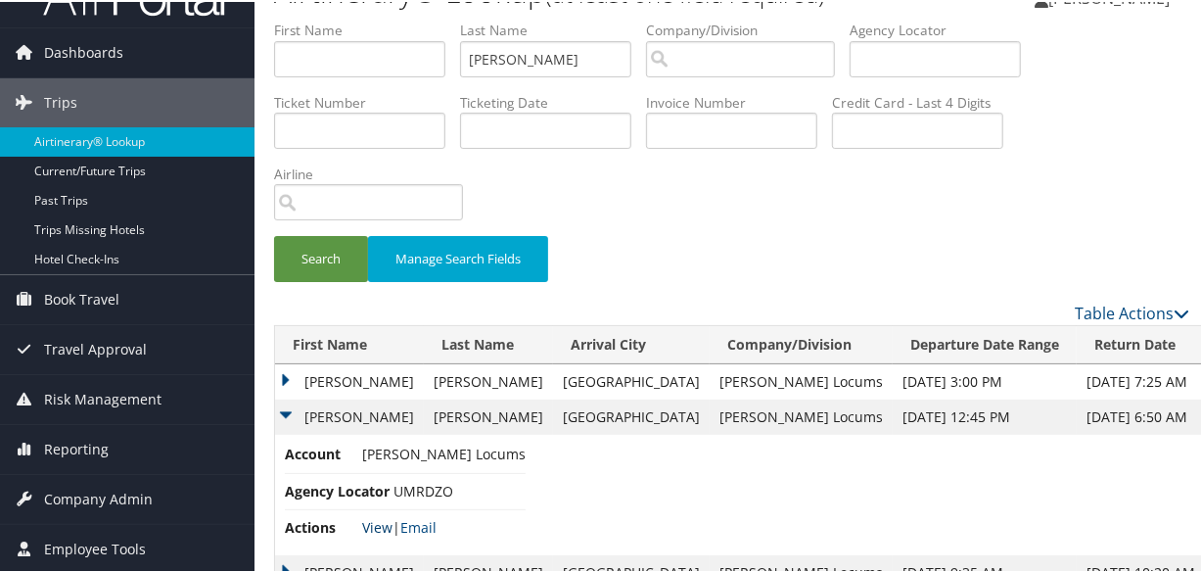
scroll to position [0, 0]
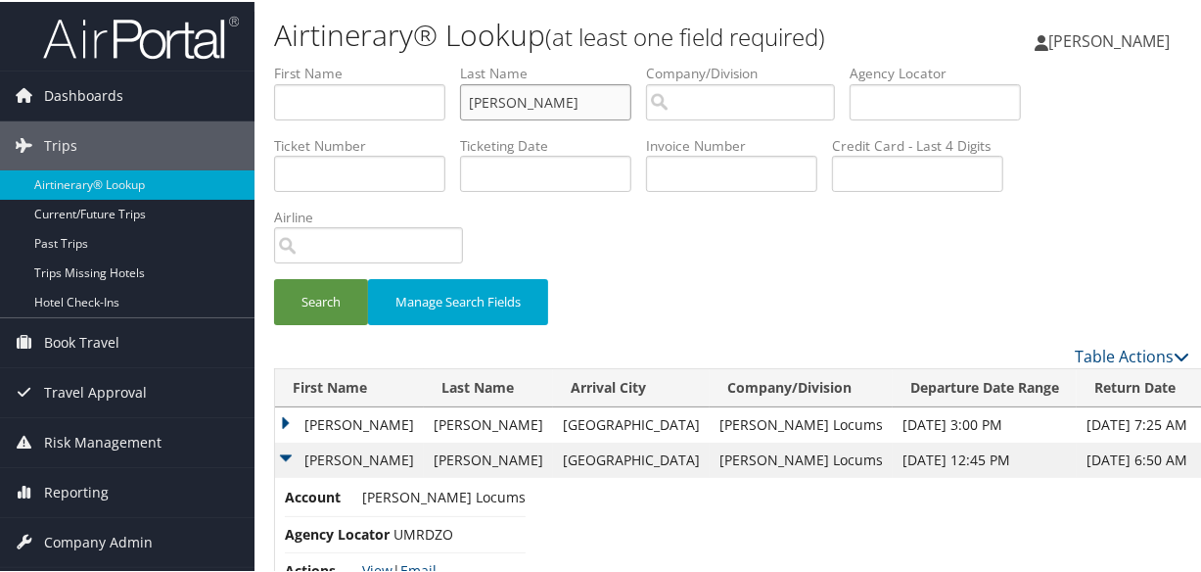
drag, startPoint x: 575, startPoint y: 102, endPoint x: 449, endPoint y: 98, distance: 125.3
click at [449, 62] on ul "First Name Last Name moreno Departure City Arrival City Company/Division Airpor…" at bounding box center [731, 62] width 915 height 0
type input "bruehl"
click at [274, 277] on button "Search" at bounding box center [321, 300] width 94 height 46
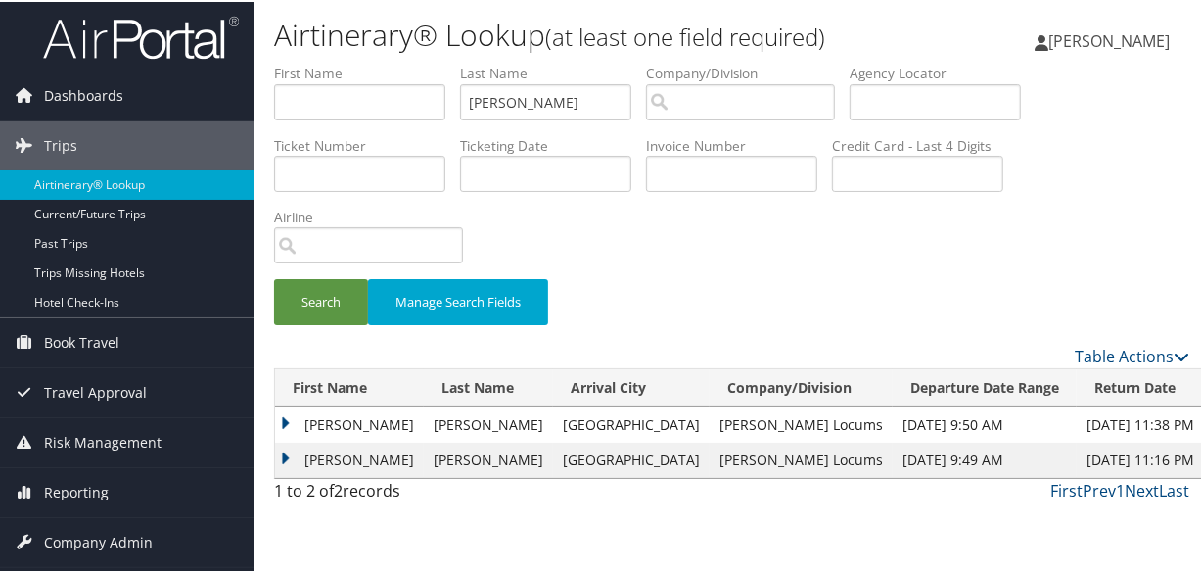
click at [283, 419] on td "Matthew" at bounding box center [349, 422] width 149 height 35
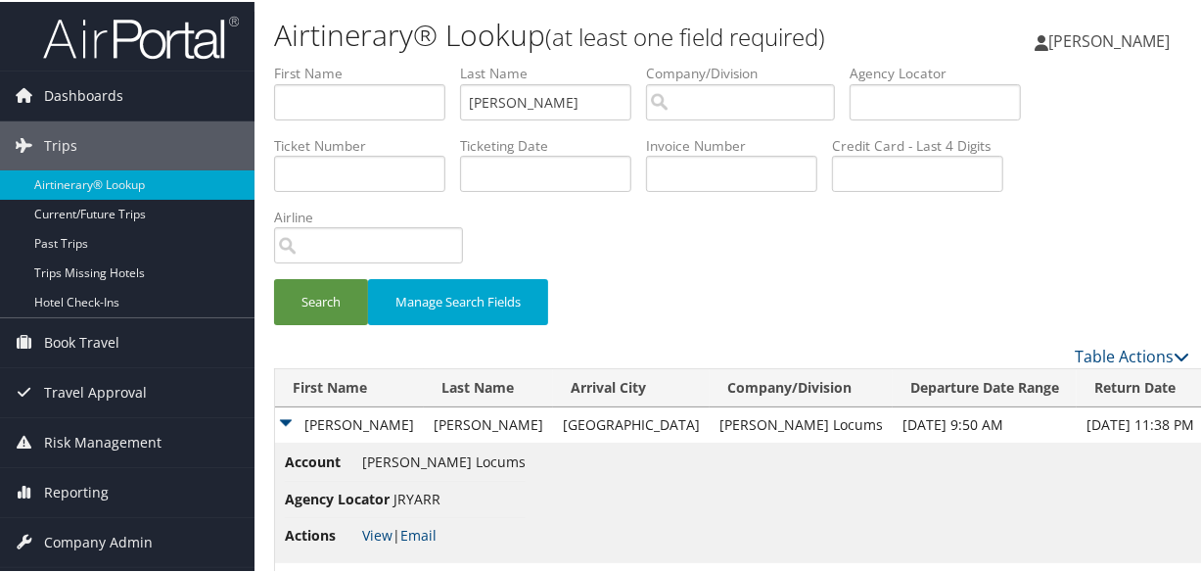
click at [521, 18] on h1 "Airtinerary® Lookup (at least one field required)" at bounding box center [579, 33] width 610 height 41
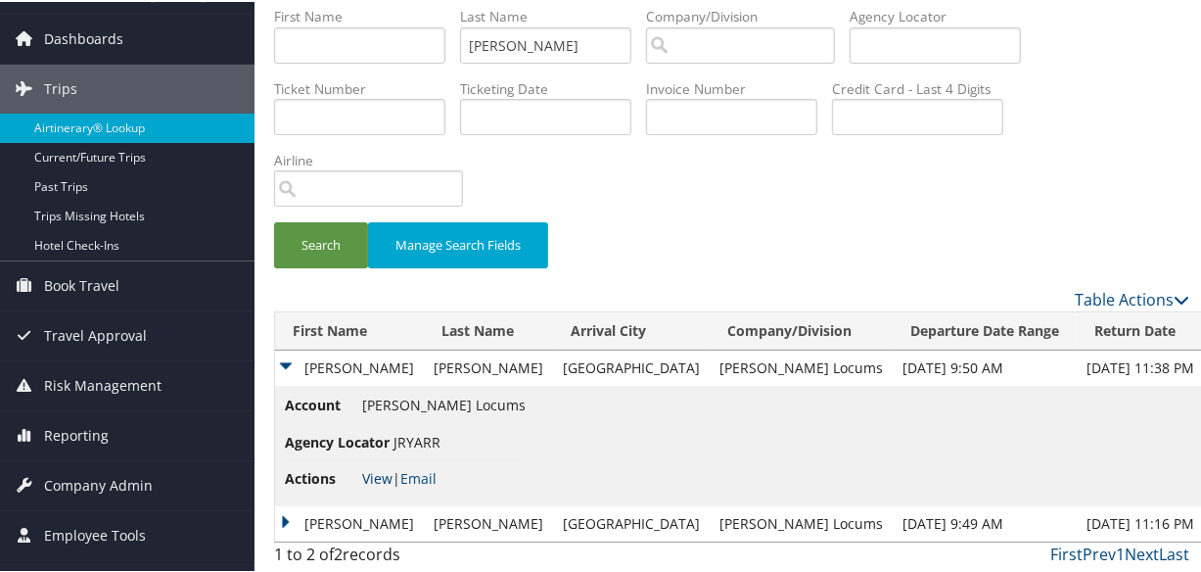
click at [370, 474] on link "View" at bounding box center [377, 476] width 30 height 19
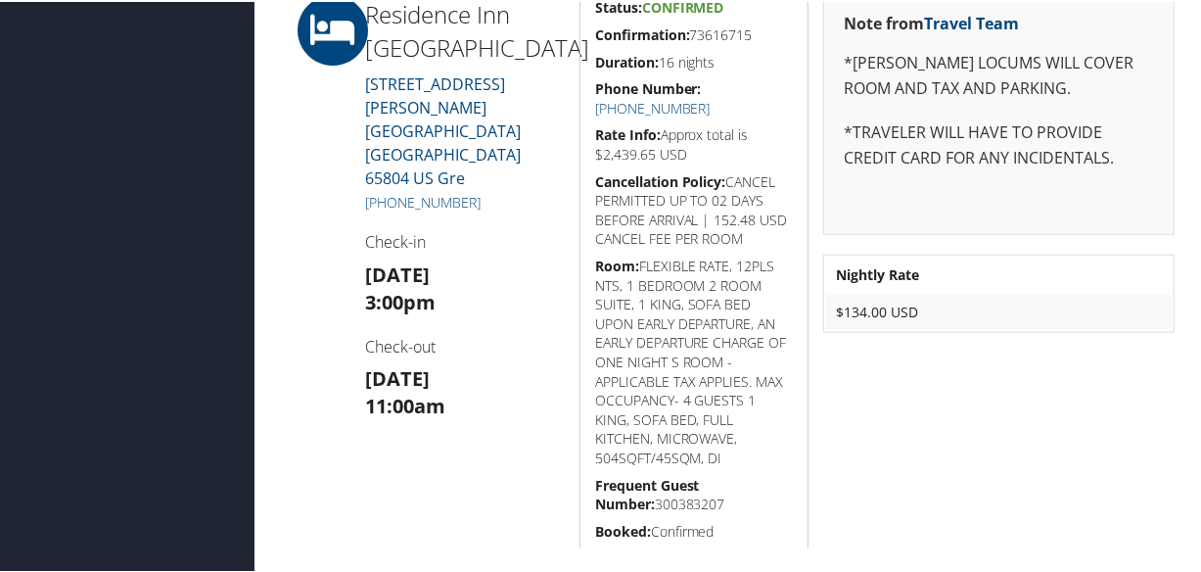
scroll to position [1334, 0]
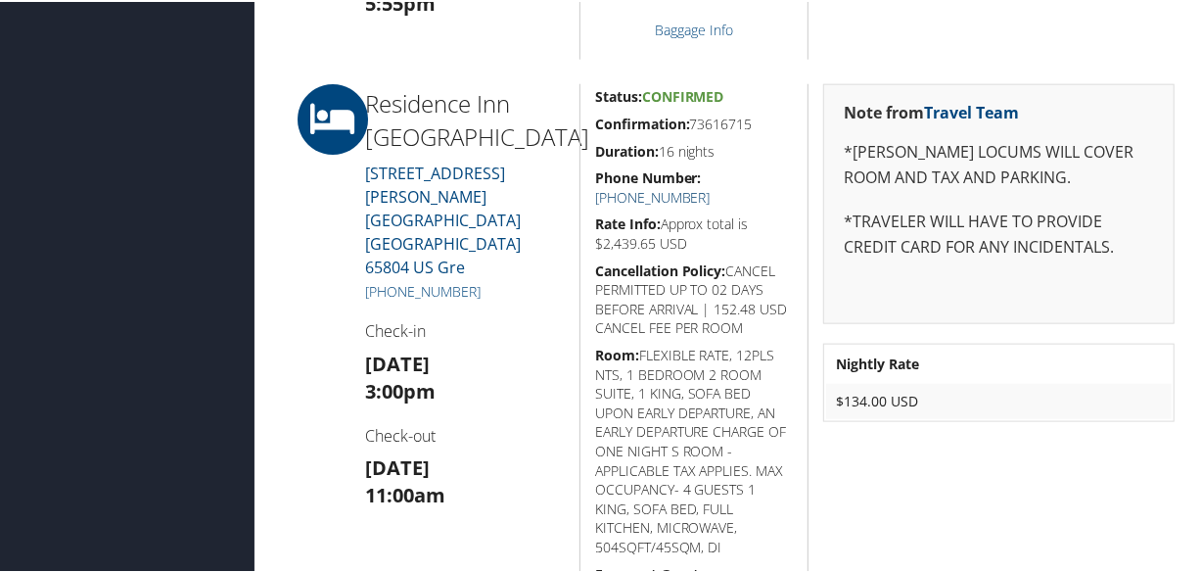
click at [711, 186] on link "+1 (417) 890-0020" at bounding box center [652, 195] width 115 height 19
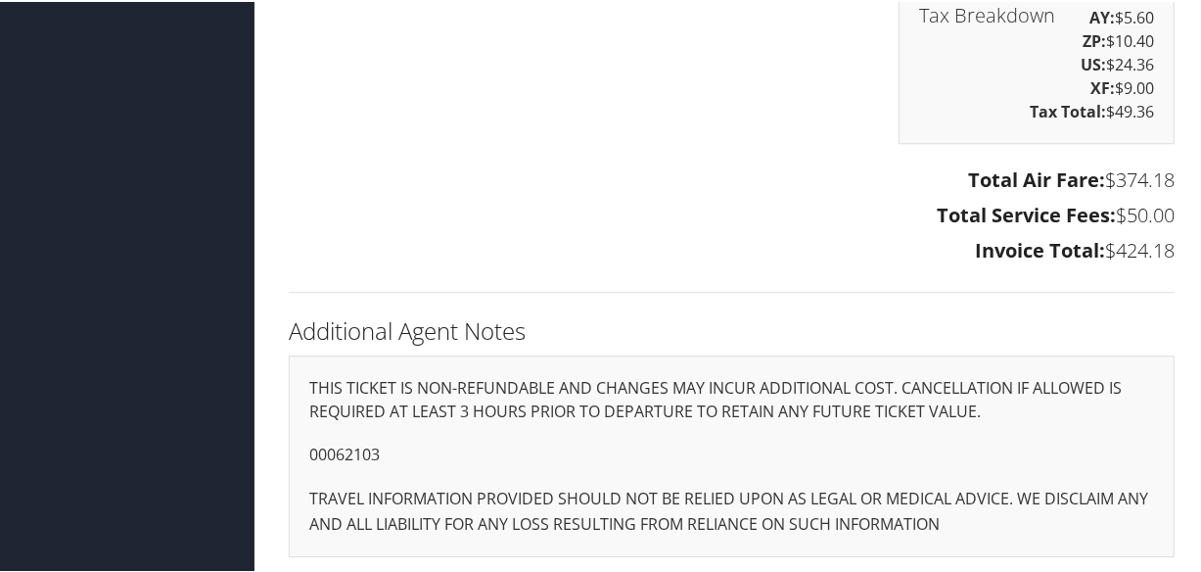
scroll to position [2980, 0]
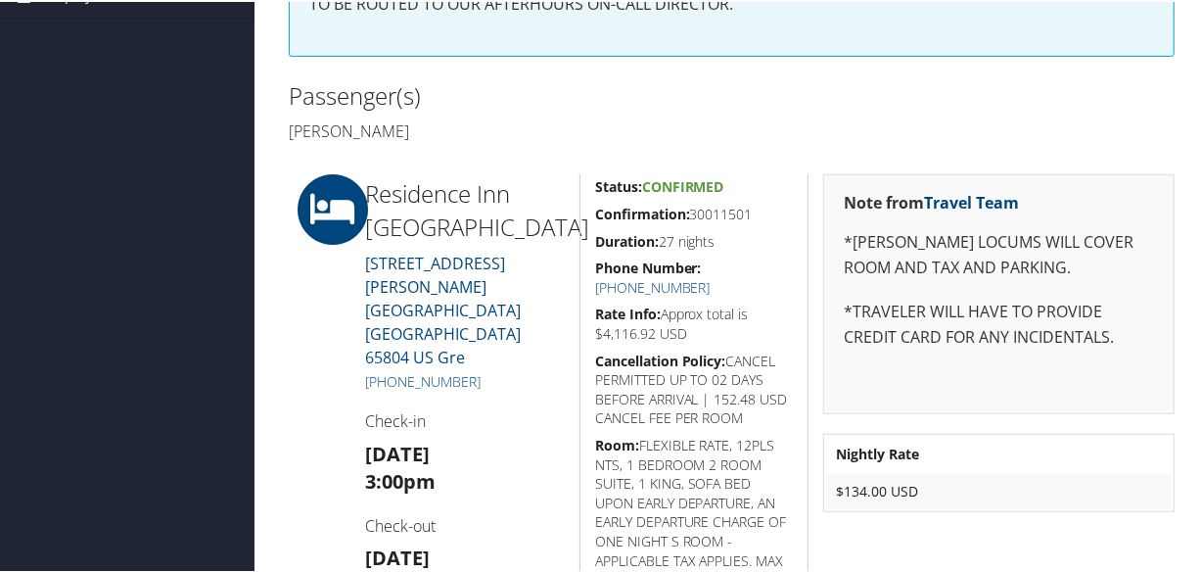
scroll to position [805, 0]
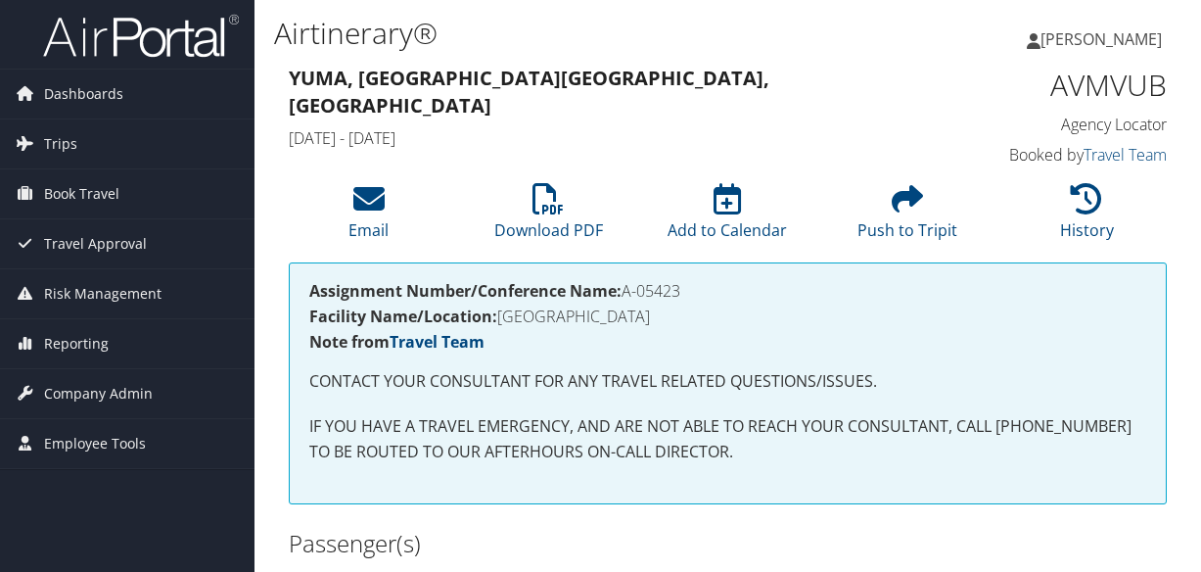
scroll to position [453, 0]
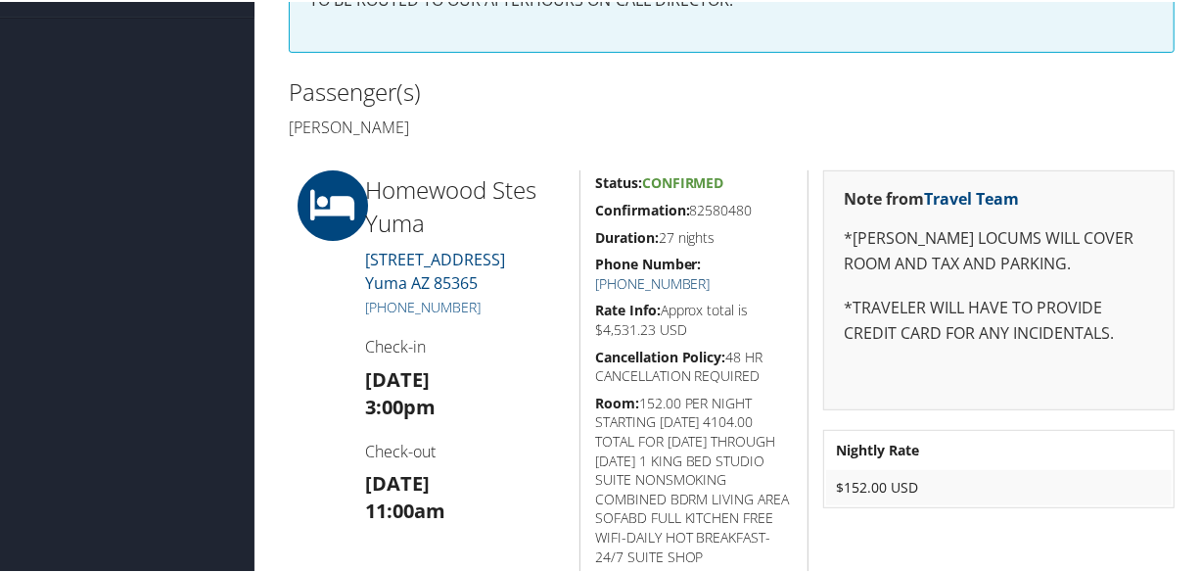
click at [711, 272] on link "[PHONE_NUMBER]" at bounding box center [652, 281] width 115 height 19
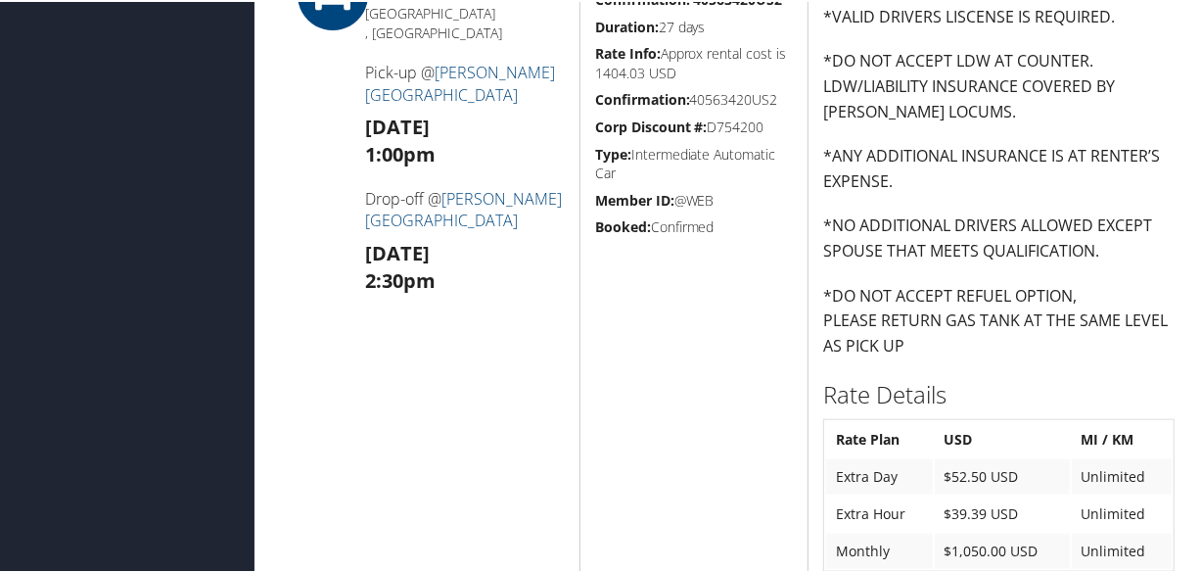
scroll to position [1796, 0]
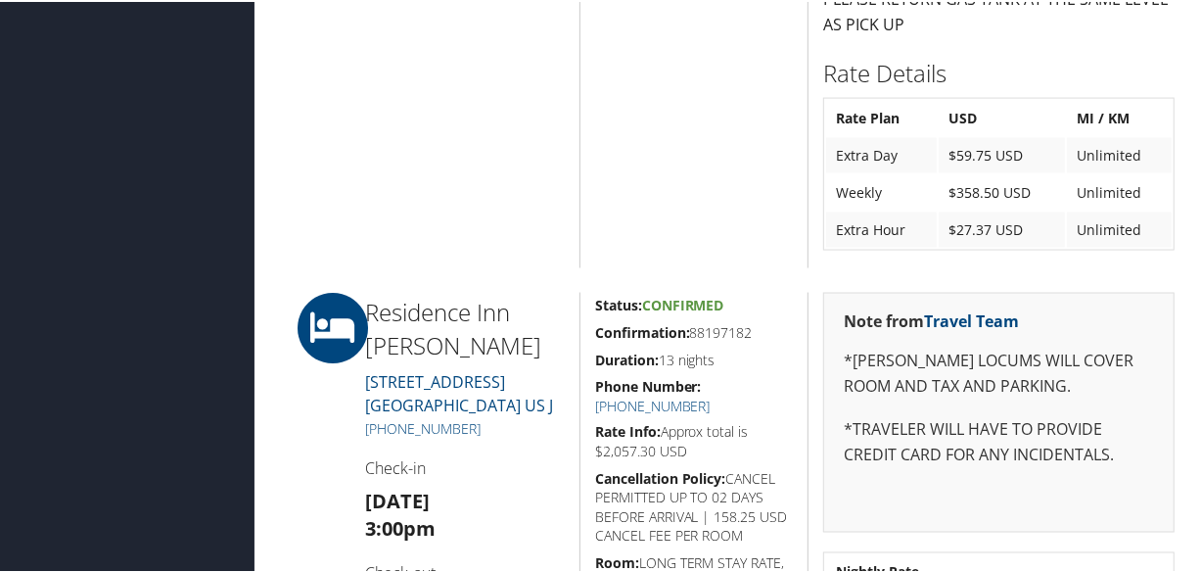
scroll to position [1958, 0]
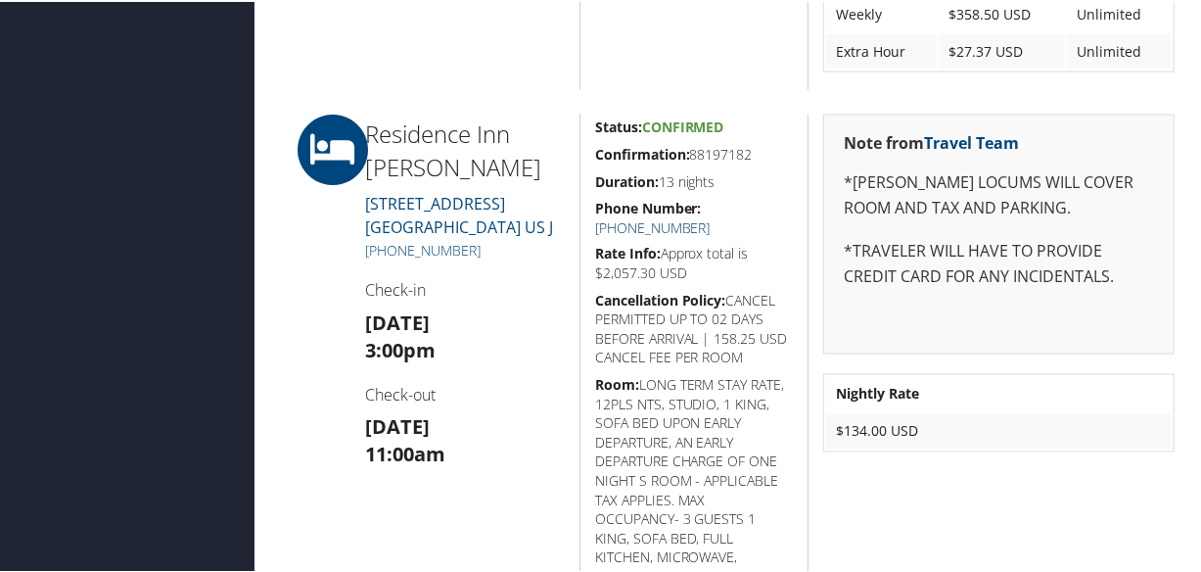
click at [711, 216] on link "+1 (913) 491-4444" at bounding box center [652, 225] width 115 height 19
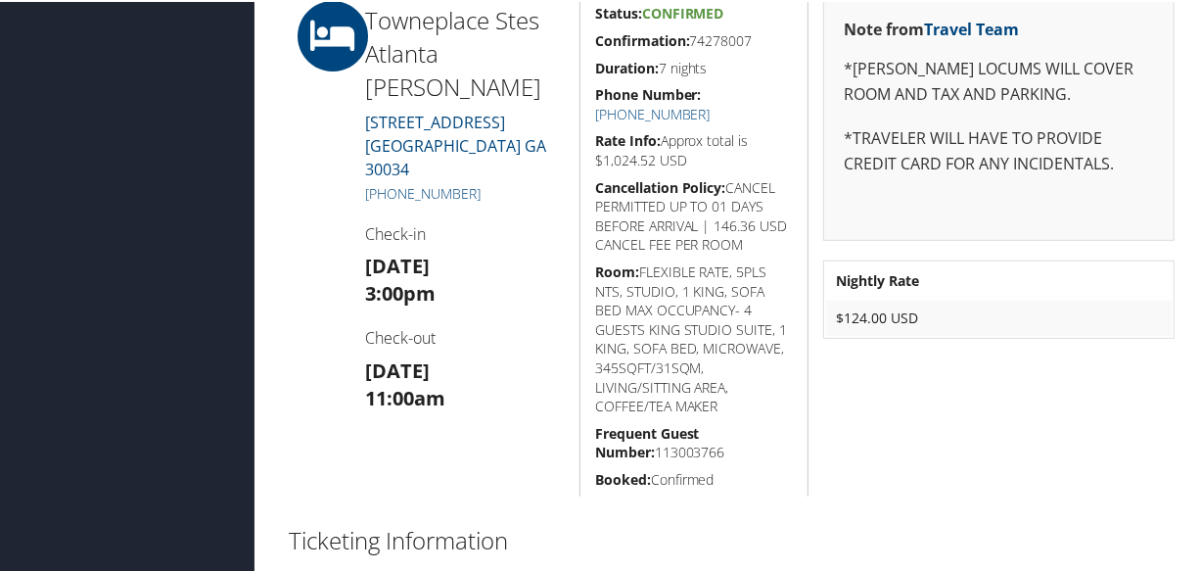
scroll to position [533, 0]
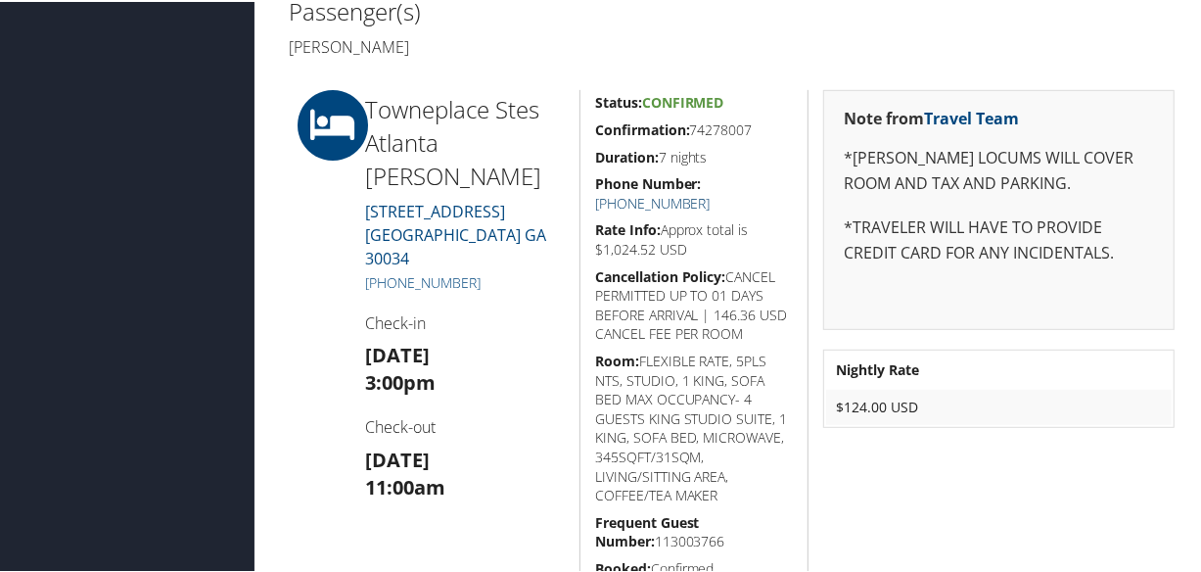
click at [711, 192] on link "[PHONE_NUMBER]" at bounding box center [652, 201] width 115 height 19
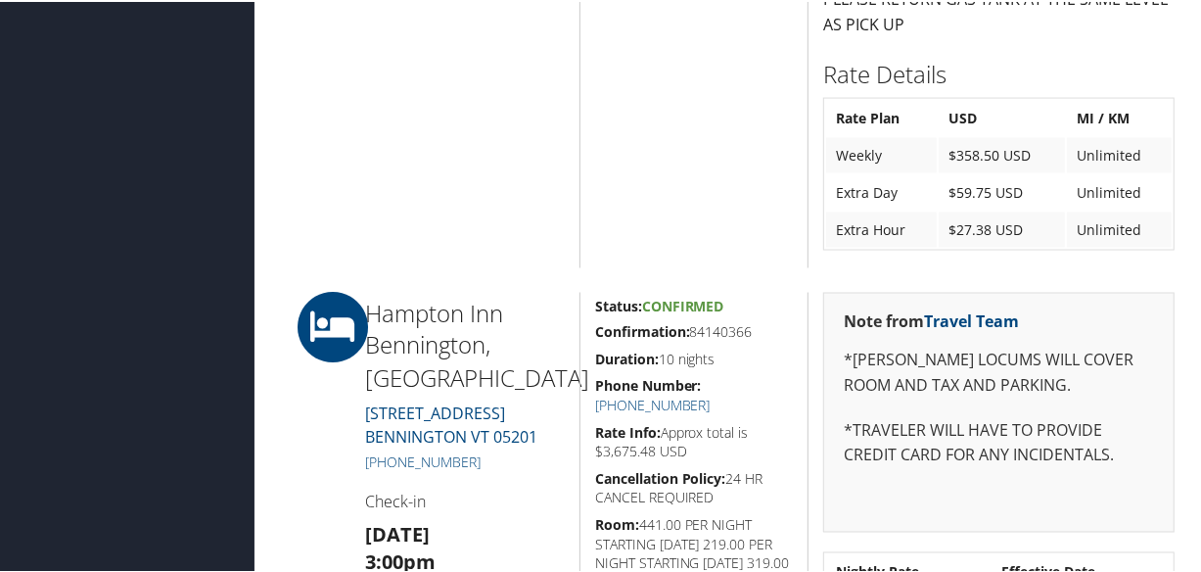
scroll to position [2135, 0]
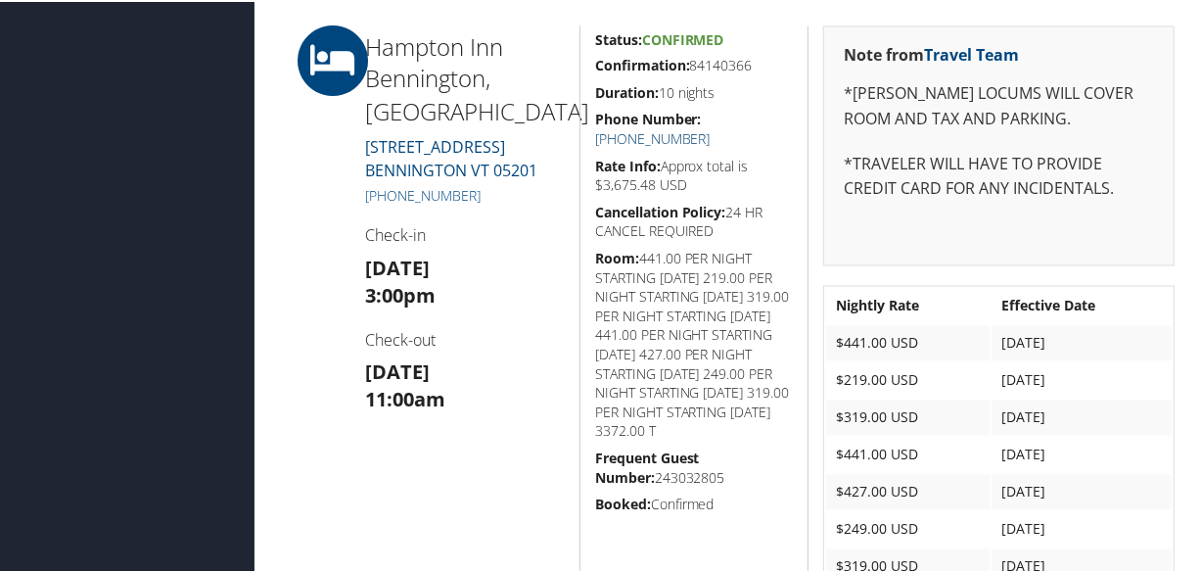
click at [711, 128] on link "[PHONE_NUMBER]" at bounding box center [652, 137] width 115 height 19
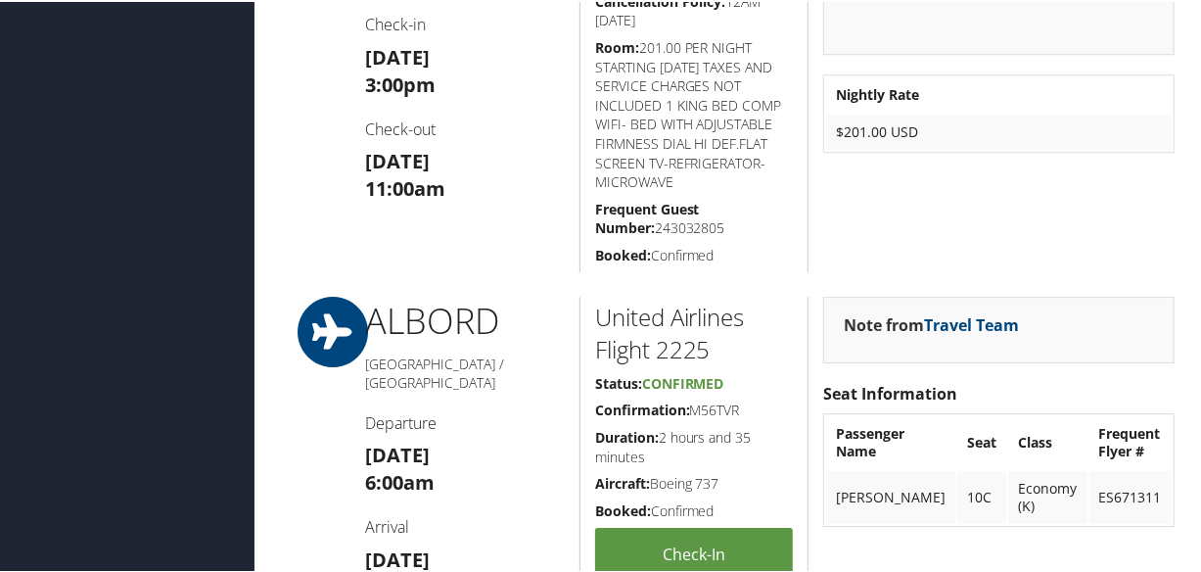
scroll to position [3032, 0]
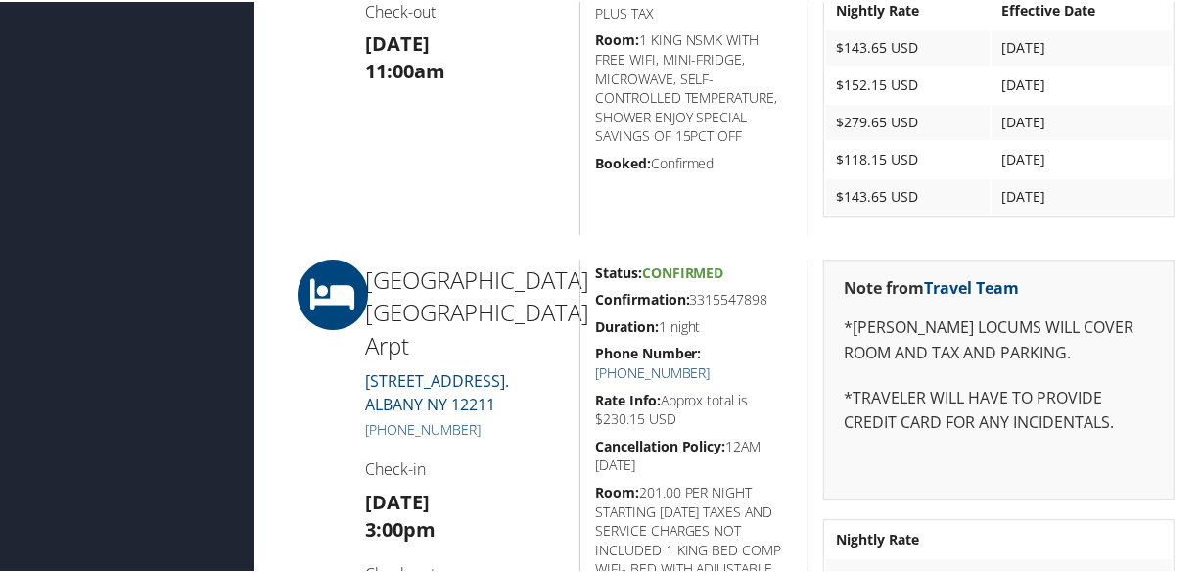
click at [711, 361] on link "[PHONE_NUMBER]" at bounding box center [652, 370] width 115 height 19
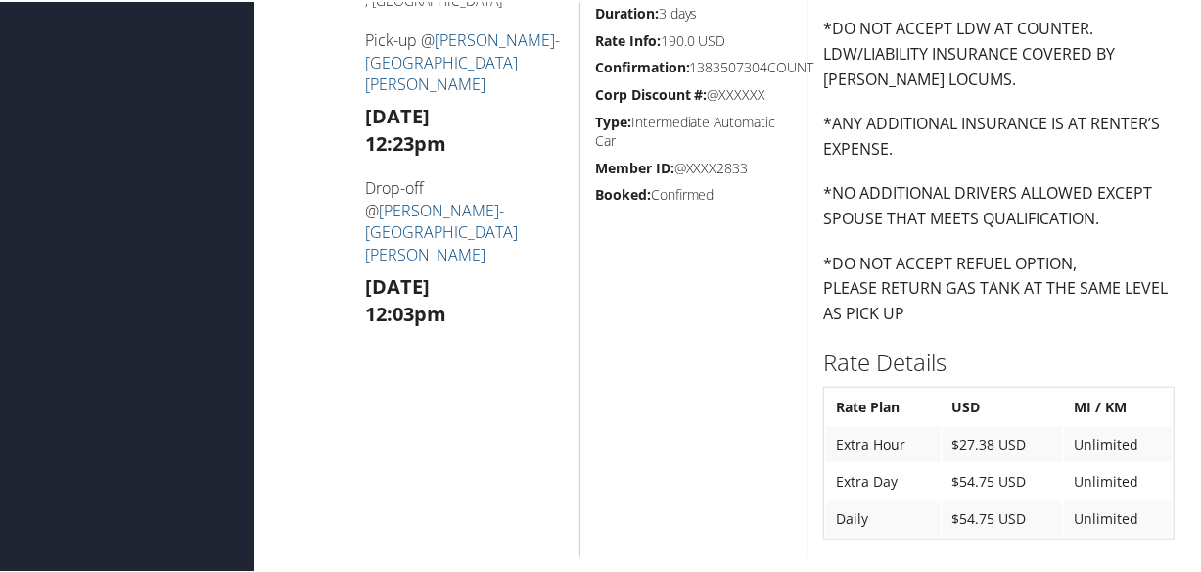
scroll to position [1423, 0]
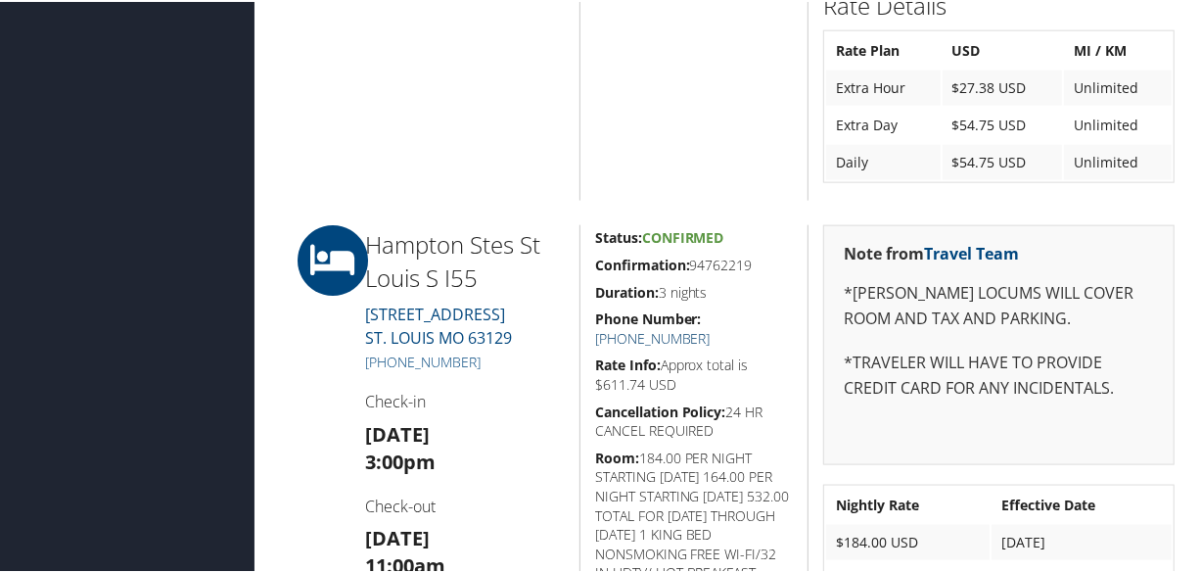
click at [711, 327] on link "+1 (314) 894-1900" at bounding box center [652, 336] width 115 height 19
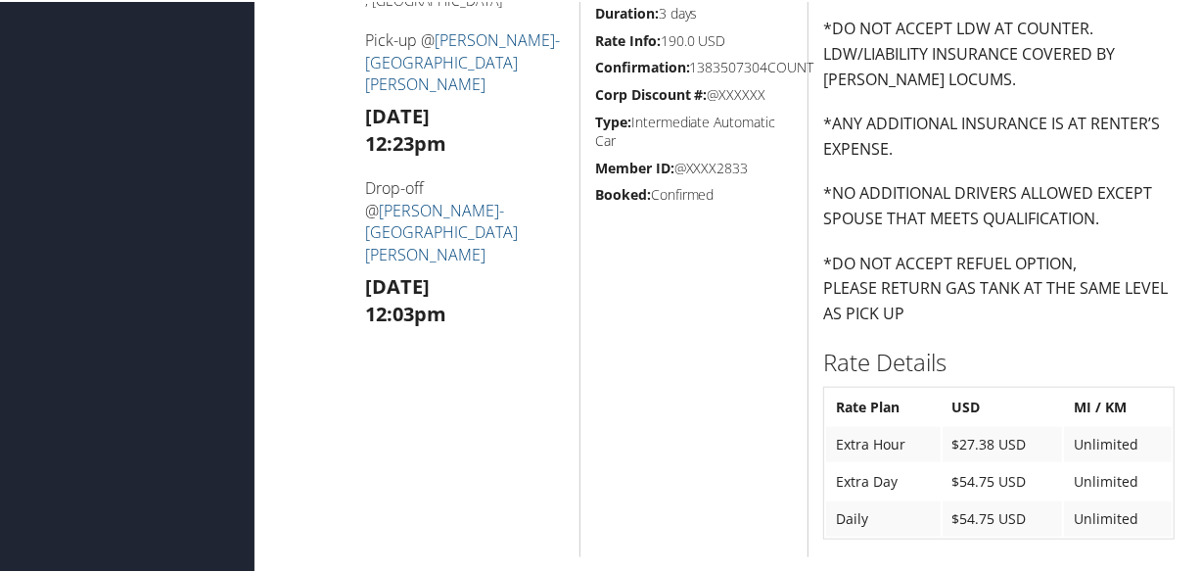
scroll to position [1512, 0]
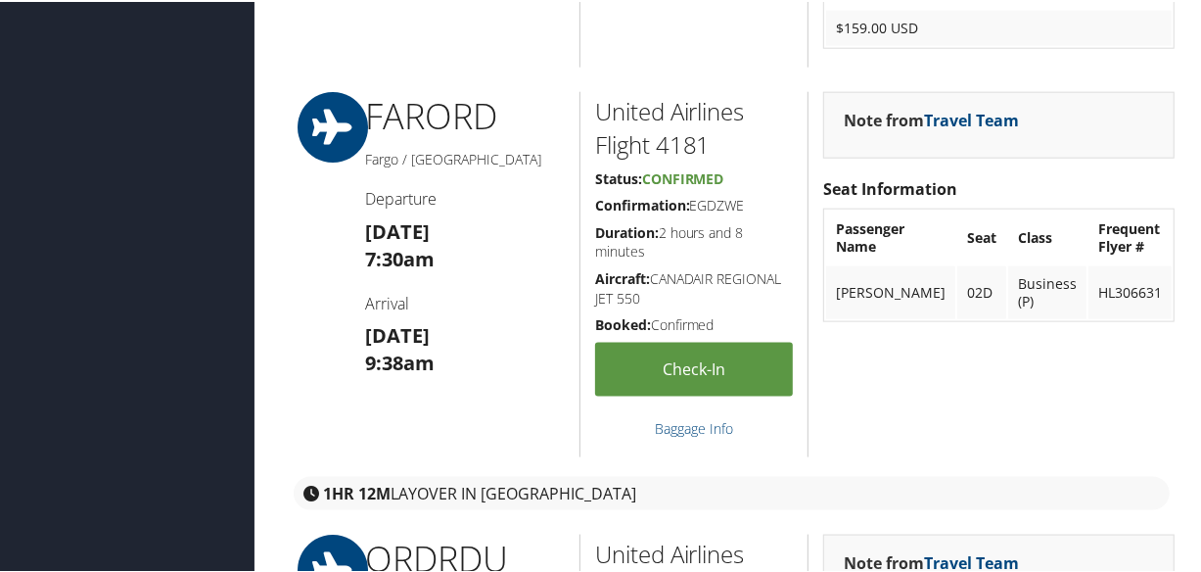
scroll to position [988, 0]
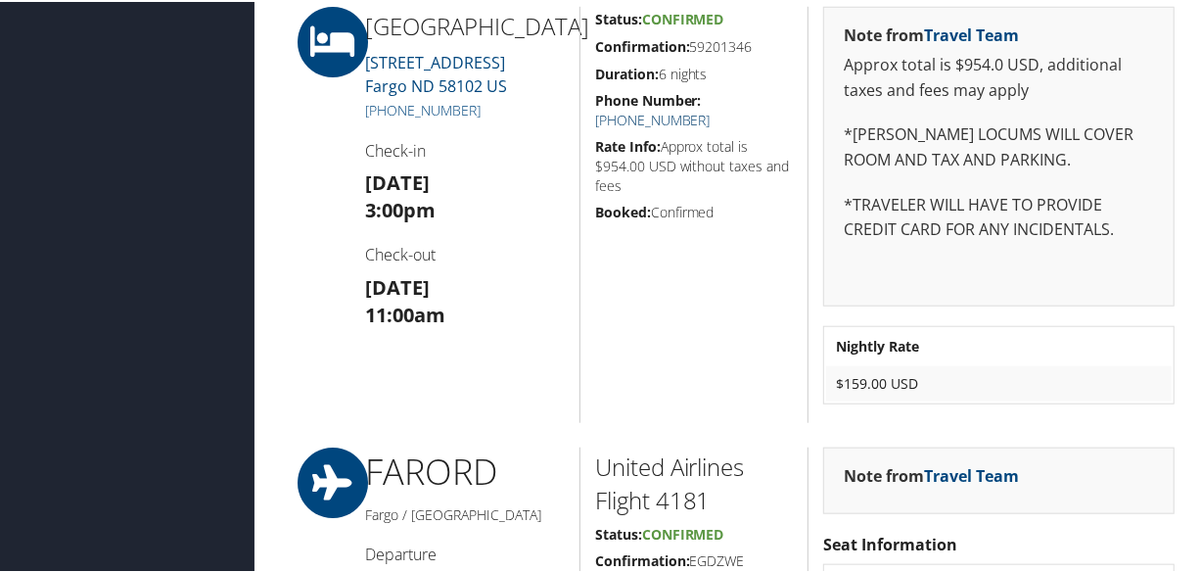
click at [711, 109] on link "[PHONE_NUMBER]" at bounding box center [652, 118] width 115 height 19
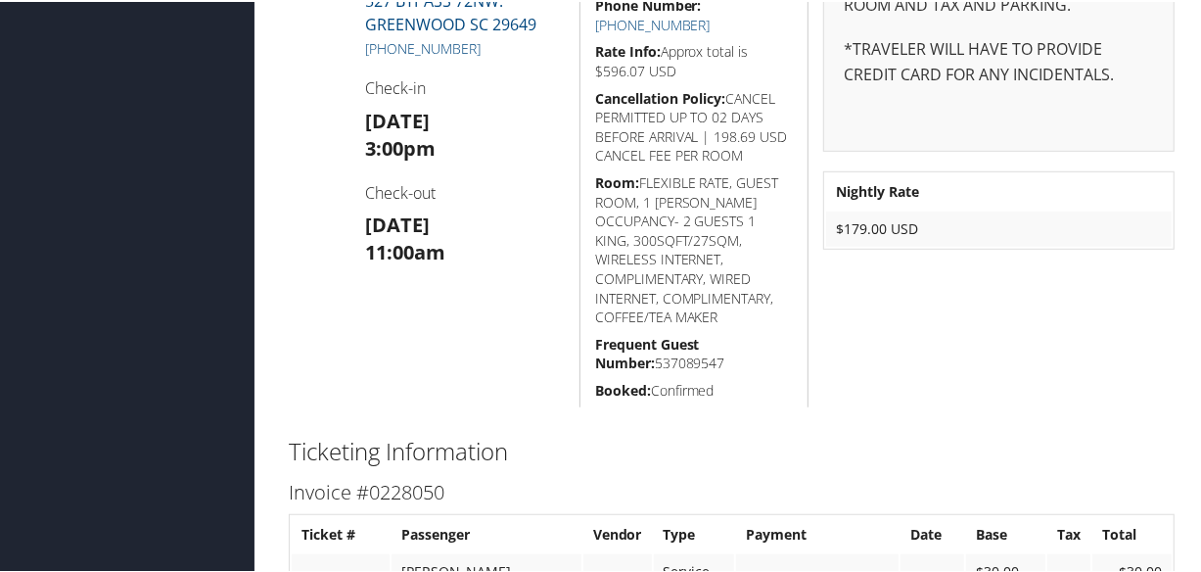
scroll to position [444, 0]
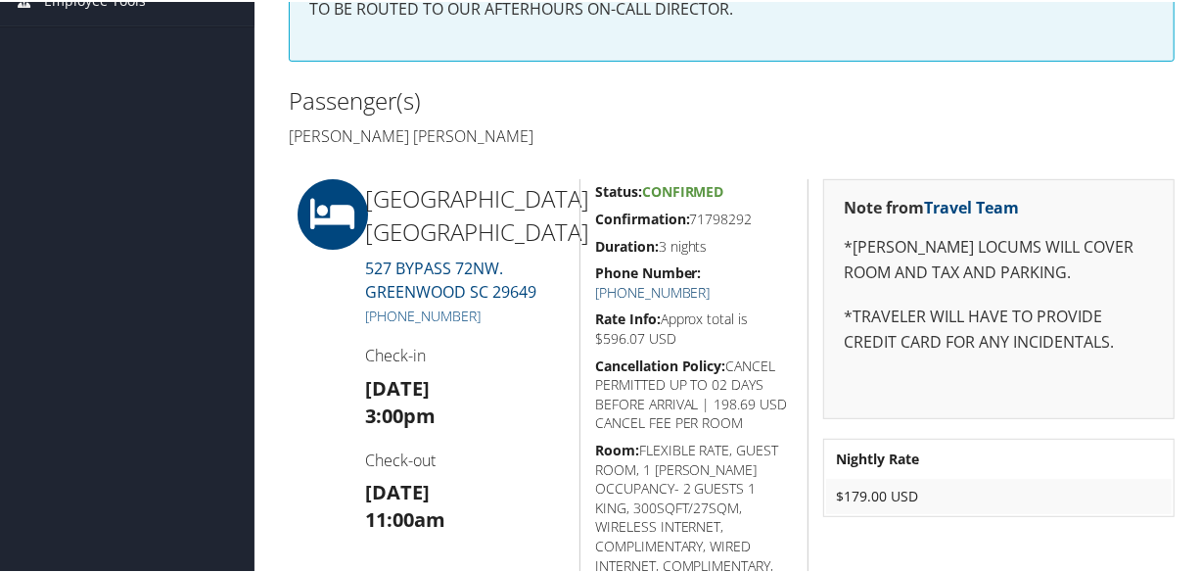
click at [711, 281] on link "+1 (864) 330-3300" at bounding box center [652, 290] width 115 height 19
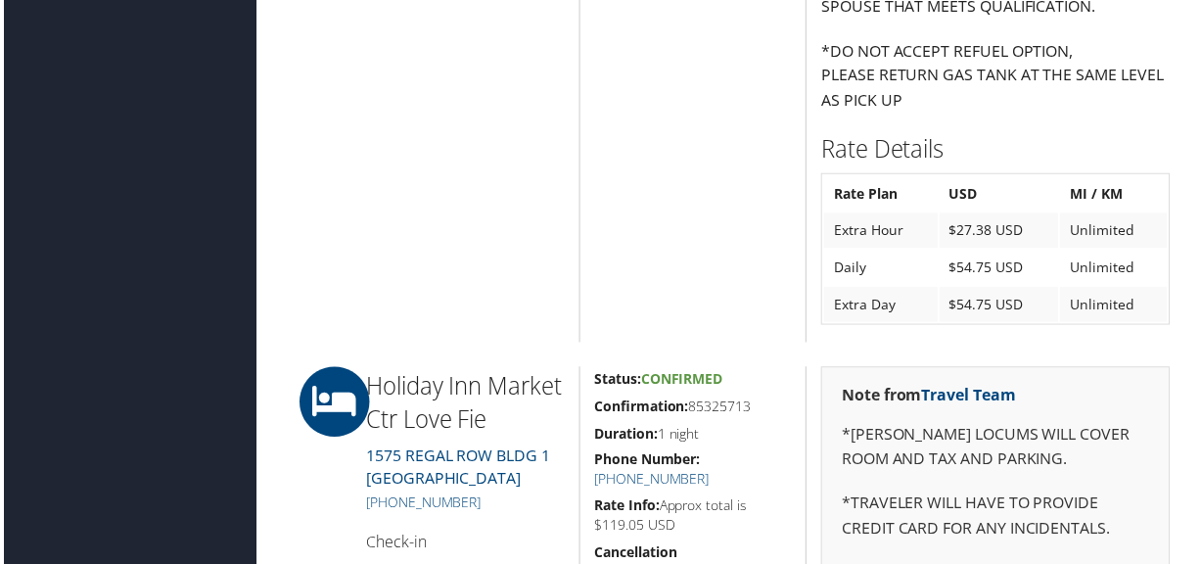
scroll to position [2046, 0]
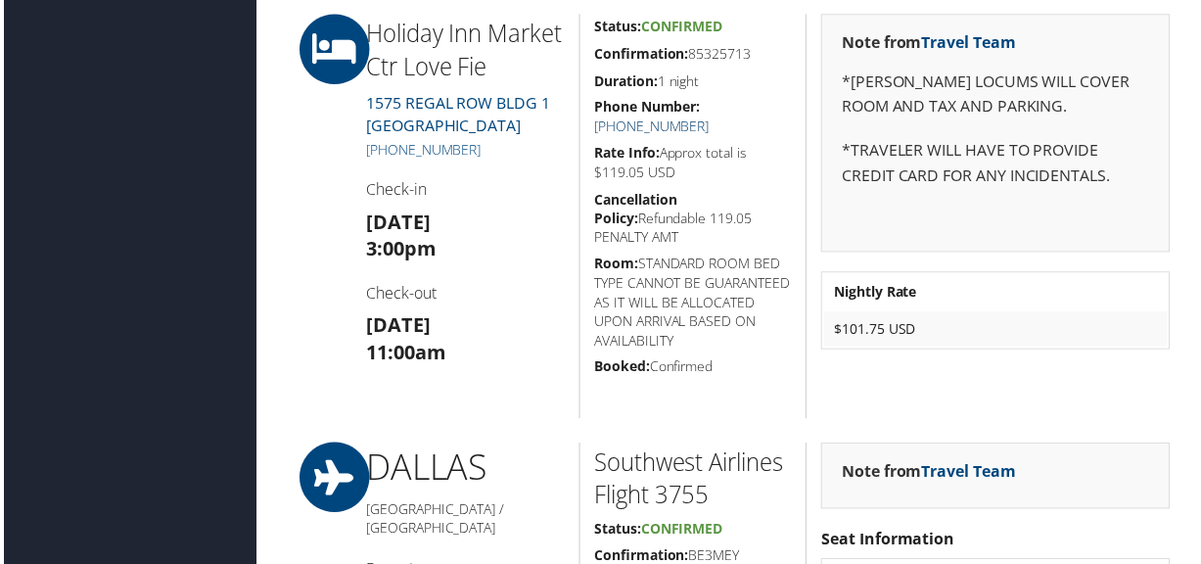
click at [711, 117] on link "[PHONE_NUMBER]" at bounding box center [652, 126] width 115 height 19
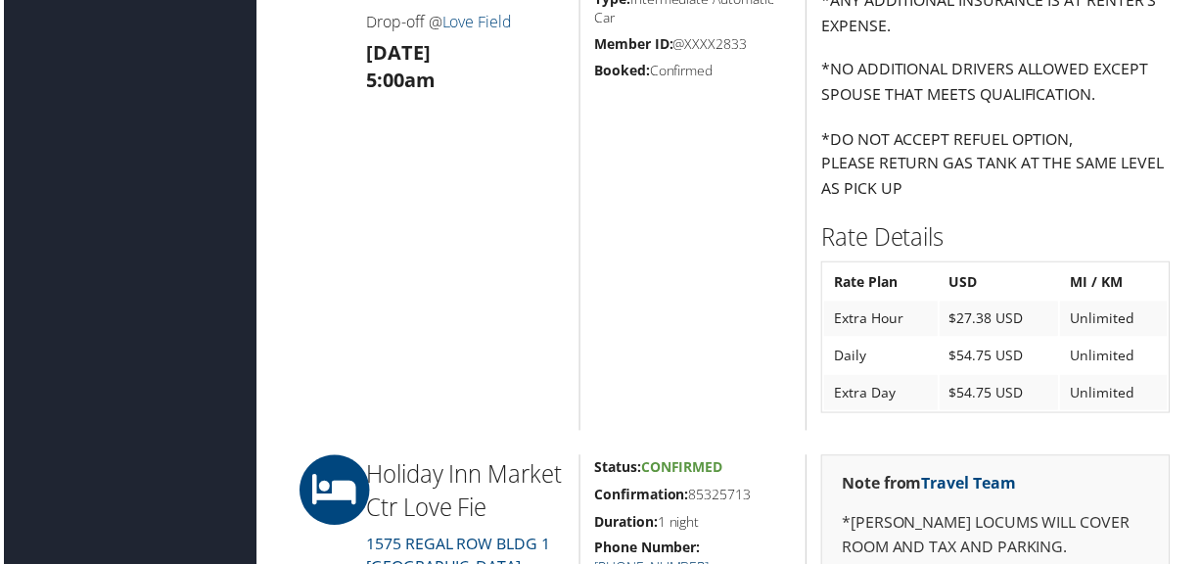
scroll to position [2135, 0]
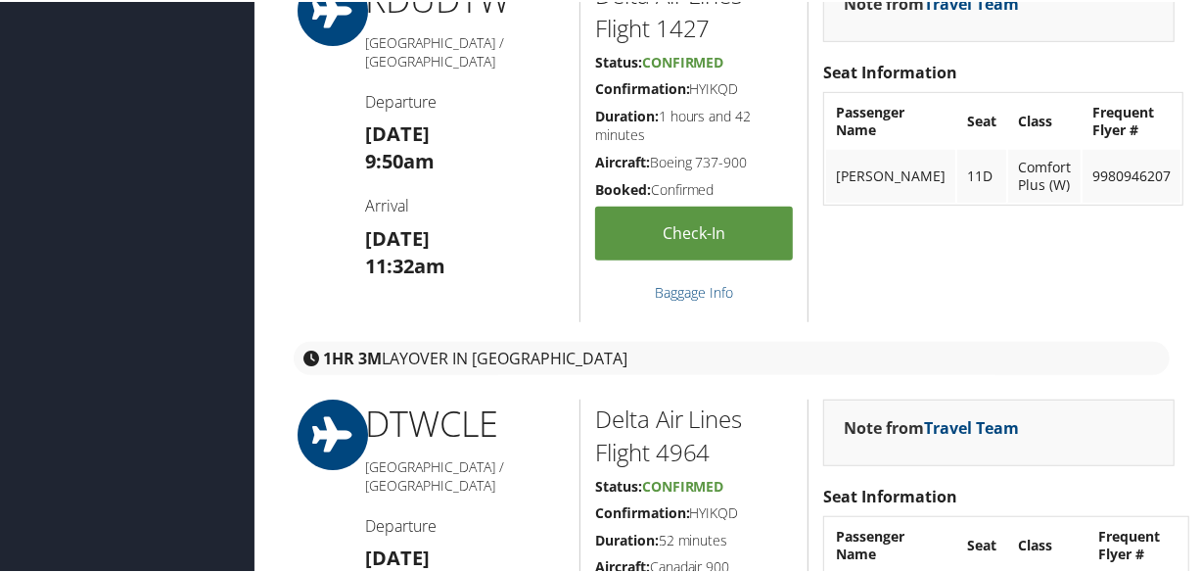
scroll to position [1245, 0]
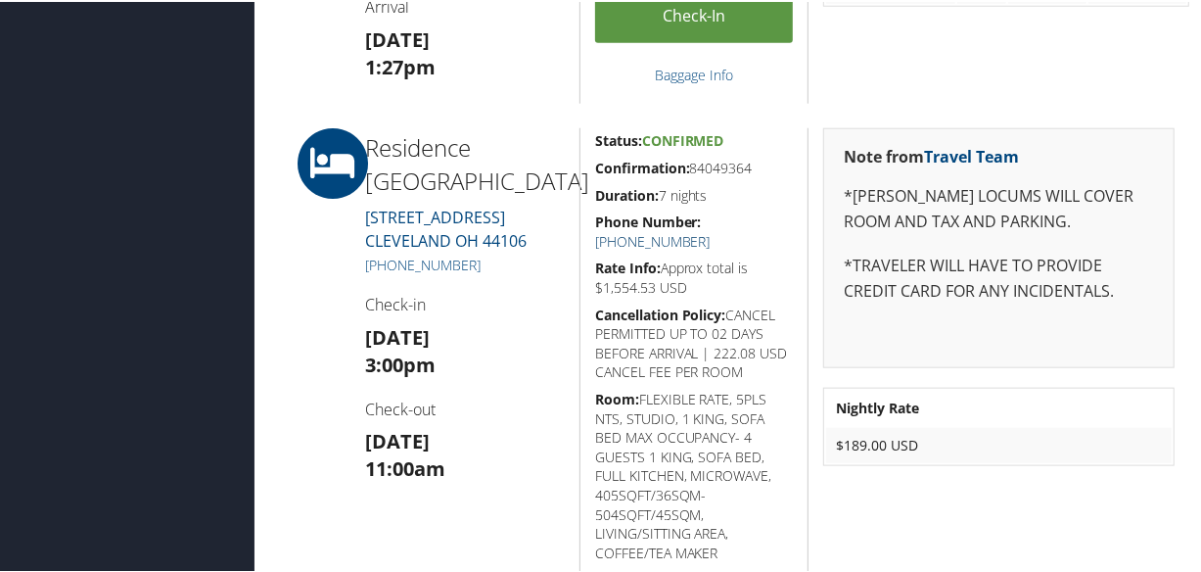
click at [711, 230] on link "[PHONE_NUMBER]" at bounding box center [652, 239] width 115 height 19
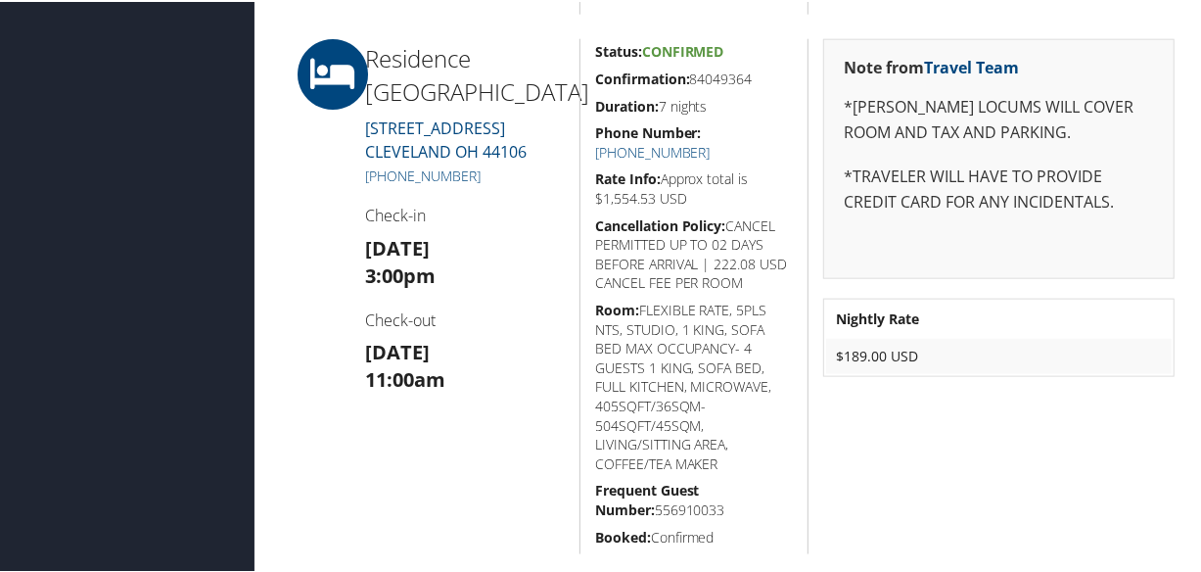
click at [553, 477] on div "Residence [GEOGRAPHIC_DATA][STREET_ADDRESS] [PHONE_NUMBER] Check-in [DATE] 3:00…" at bounding box center [464, 294] width 229 height 515
click at [447, 411] on div "Residence [GEOGRAPHIC_DATA][STREET_ADDRESS] [PHONE_NUMBER] Check-in [DATE] 3:00…" at bounding box center [464, 294] width 229 height 515
click at [325, 217] on div at bounding box center [312, 294] width 76 height 515
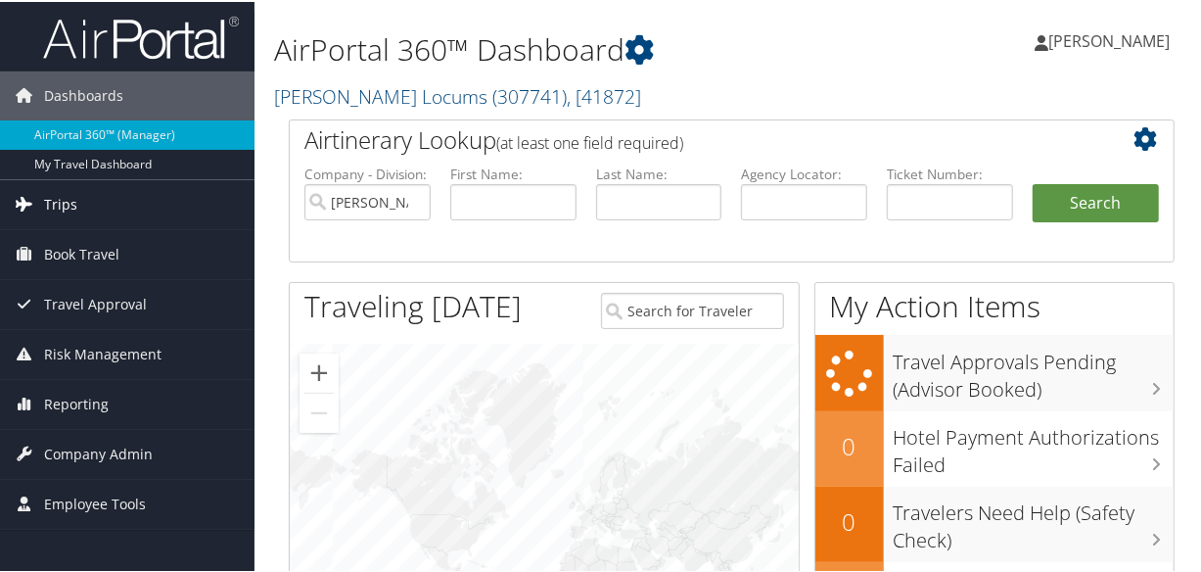
click at [67, 192] on span "Trips" at bounding box center [60, 202] width 33 height 49
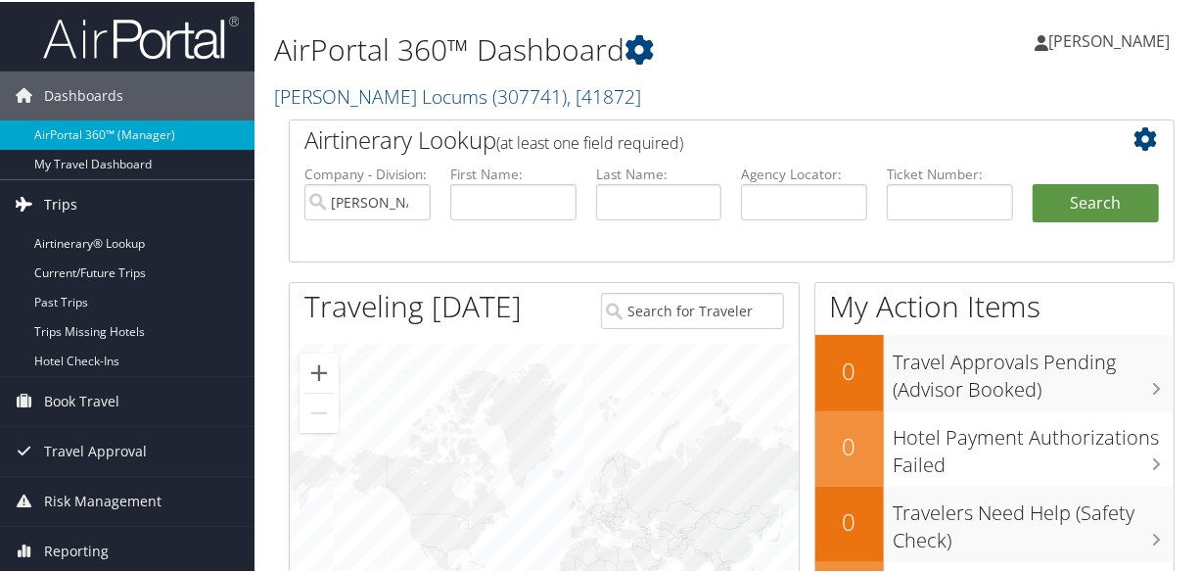
click at [92, 202] on link "Trips" at bounding box center [127, 202] width 254 height 49
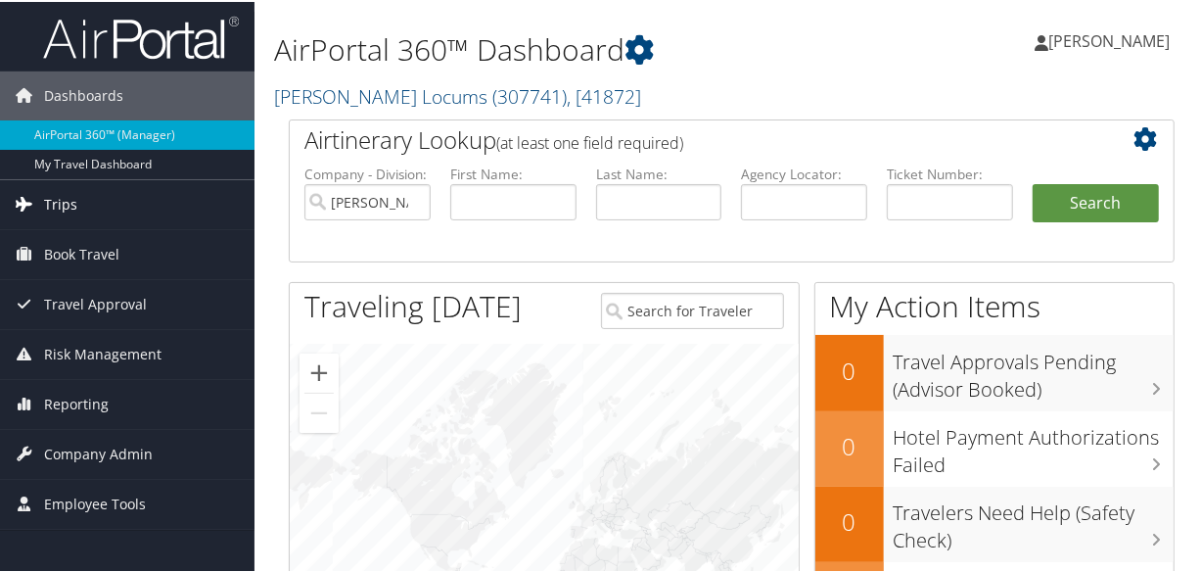
click at [86, 204] on link "Trips" at bounding box center [127, 202] width 254 height 49
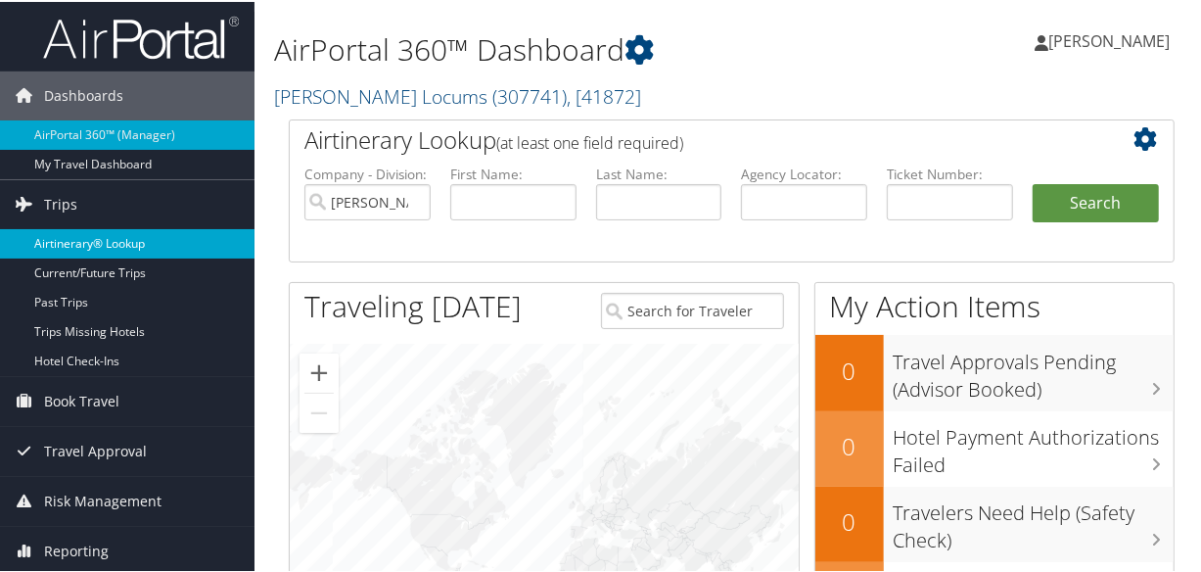
click at [109, 234] on link "Airtinerary® Lookup" at bounding box center [127, 241] width 254 height 29
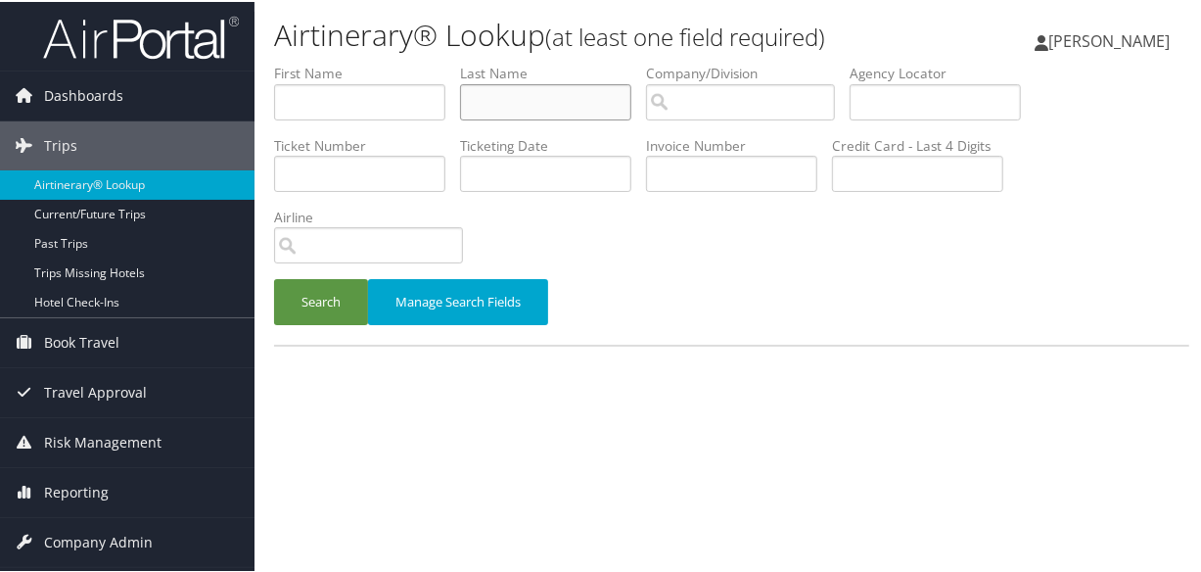
click at [526, 98] on input "text" at bounding box center [545, 100] width 171 height 36
click at [547, 103] on input "text" at bounding box center [545, 100] width 171 height 36
type input "[PERSON_NAME]"
click at [274, 277] on button "Search" at bounding box center [321, 300] width 94 height 46
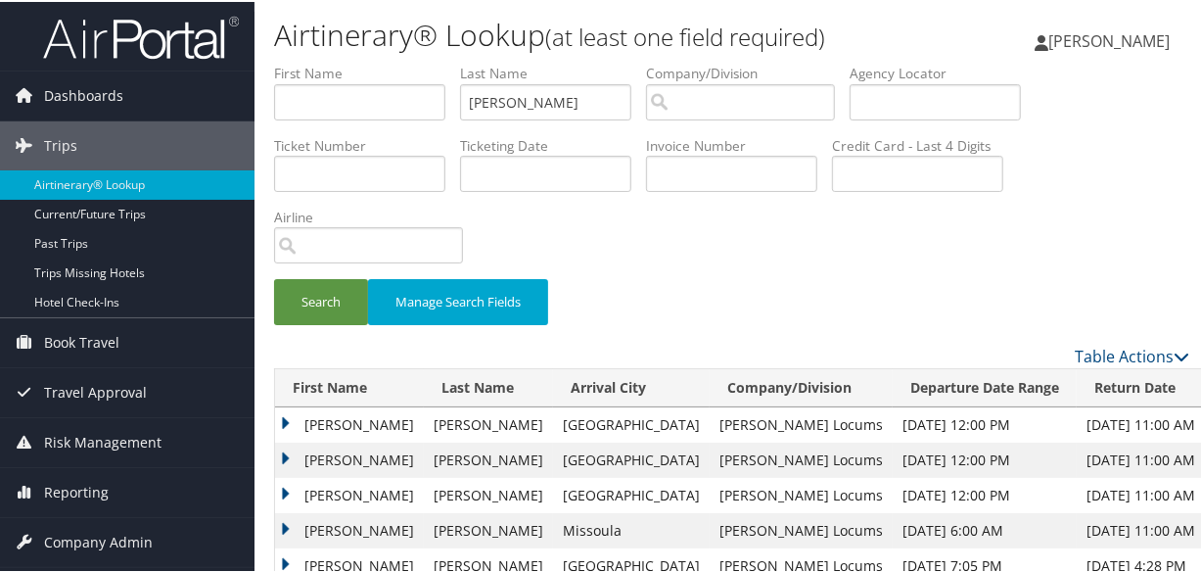
click at [283, 454] on td "[PERSON_NAME]" at bounding box center [349, 457] width 149 height 35
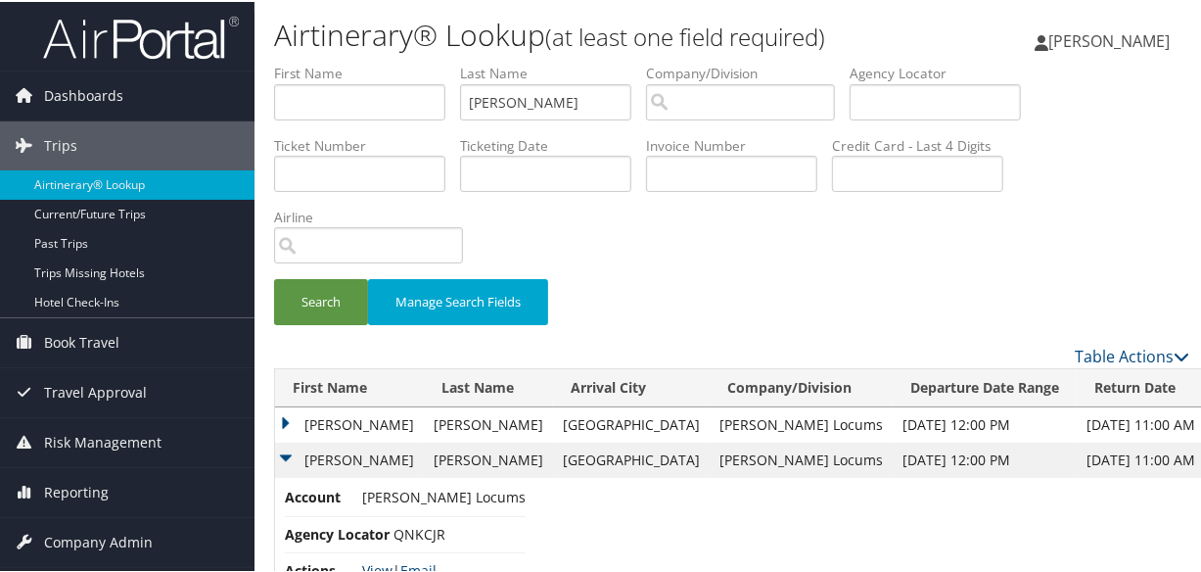
click at [367, 567] on link "View" at bounding box center [377, 568] width 30 height 19
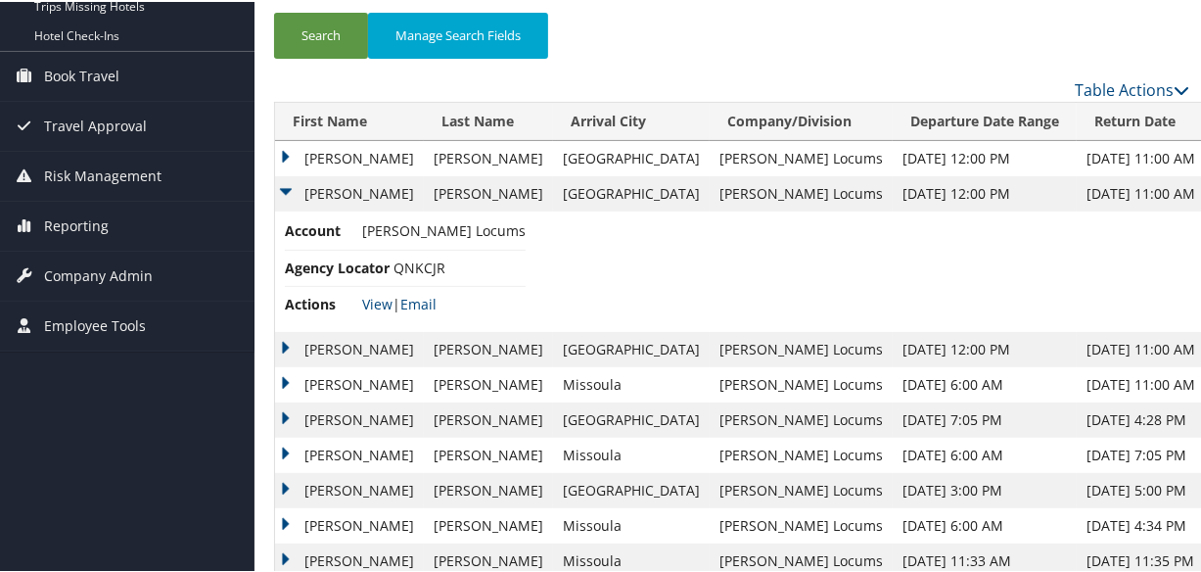
click at [286, 339] on td "Bonnie" at bounding box center [349, 347] width 149 height 35
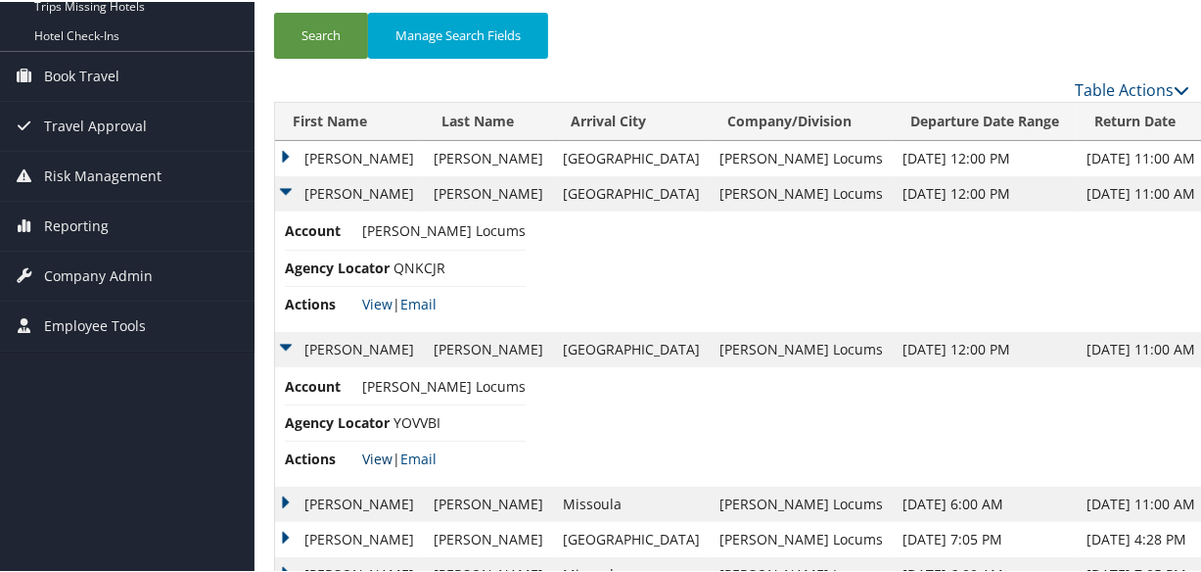
click at [377, 456] on link "View" at bounding box center [377, 456] width 30 height 19
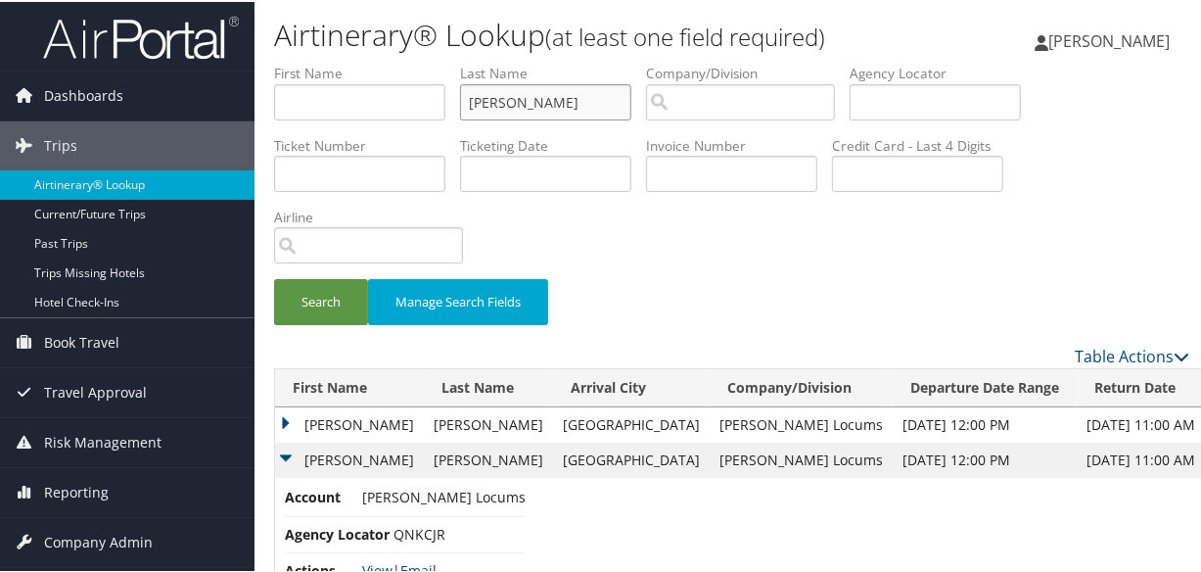
drag, startPoint x: 564, startPoint y: 103, endPoint x: 157, endPoint y: 69, distance: 408.6
type input "aslam"
click at [274, 277] on button "Search" at bounding box center [321, 300] width 94 height 46
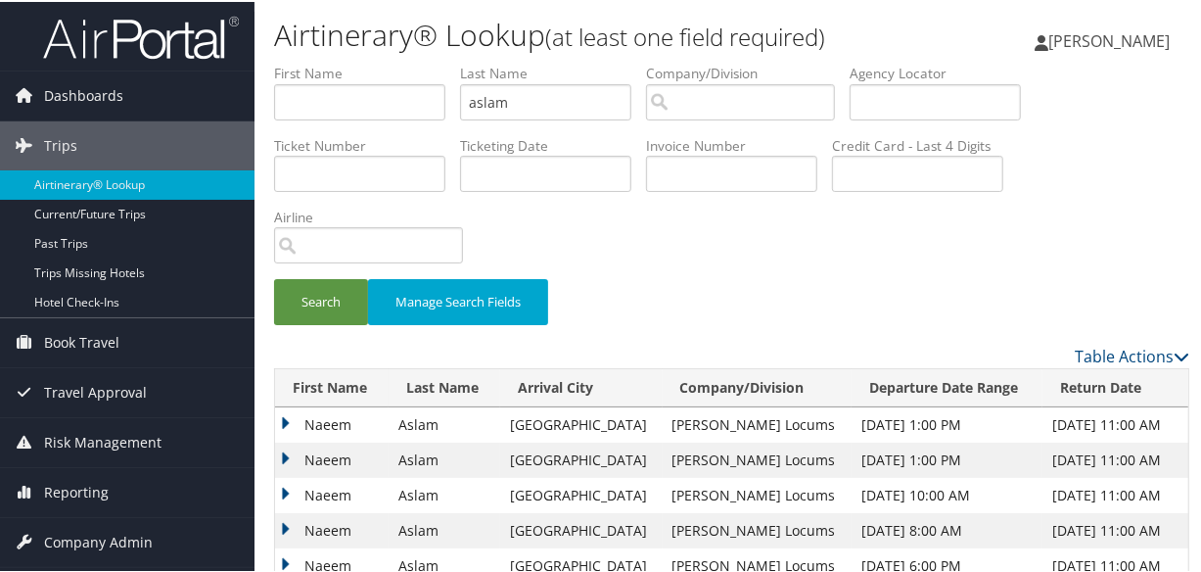
click at [292, 420] on td "Naeem" at bounding box center [332, 422] width 114 height 35
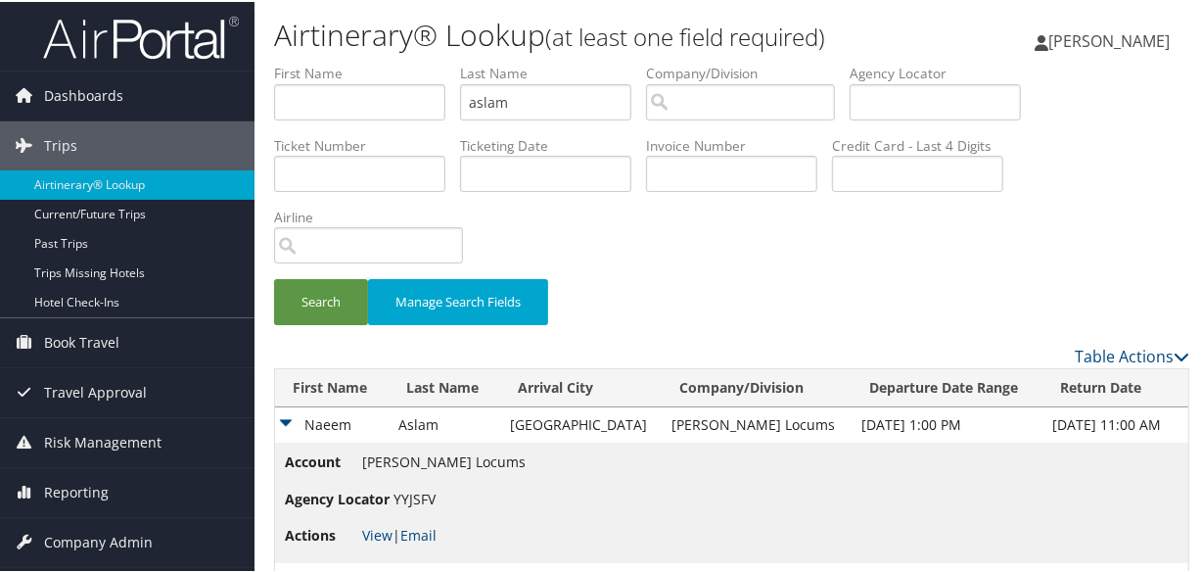
click at [358, 538] on li "Actions View | Email" at bounding box center [405, 533] width 241 height 35
click at [367, 531] on link "View" at bounding box center [377, 533] width 30 height 19
drag, startPoint x: 582, startPoint y: 112, endPoint x: 490, endPoint y: 110, distance: 92.0
click at [491, 110] on input "aslam" at bounding box center [545, 100] width 171 height 36
click at [440, 107] on input "text" at bounding box center [359, 100] width 171 height 36
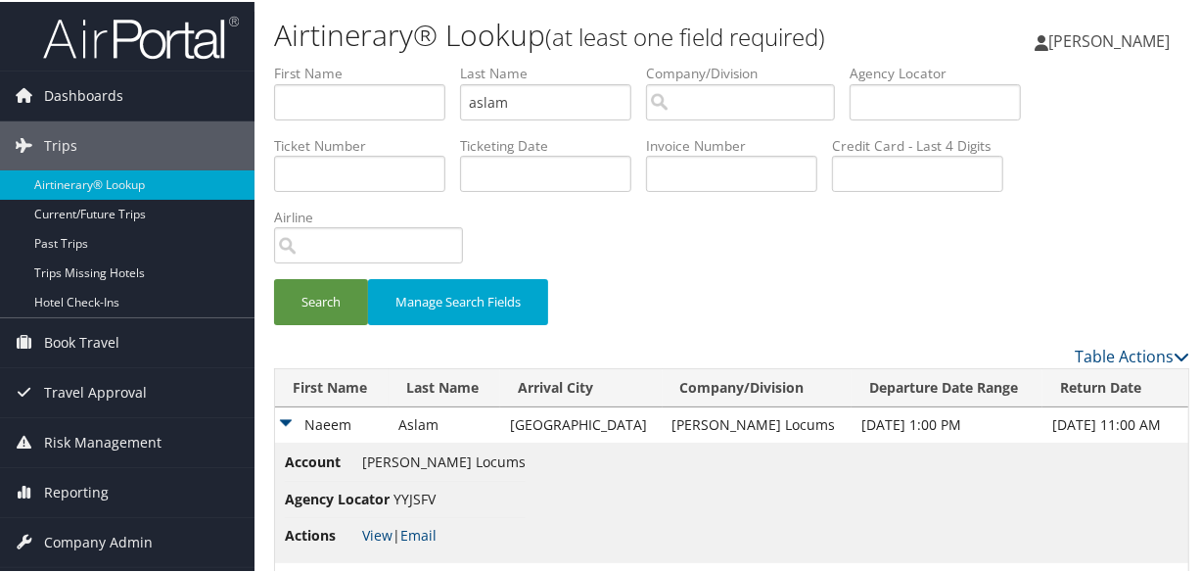
drag, startPoint x: 781, startPoint y: 293, endPoint x: 589, endPoint y: 285, distance: 192.0
click at [779, 291] on div "Search Manage Search Fields" at bounding box center [731, 310] width 945 height 66
drag, startPoint x: 565, startPoint y: 98, endPoint x: 381, endPoint y: 92, distance: 184.1
click at [381, 62] on ul "First Name Last Name aslam Departure City Arrival City Company/Division Airport…" at bounding box center [731, 62] width 915 height 0
drag, startPoint x: 559, startPoint y: 98, endPoint x: 469, endPoint y: 89, distance: 90.5
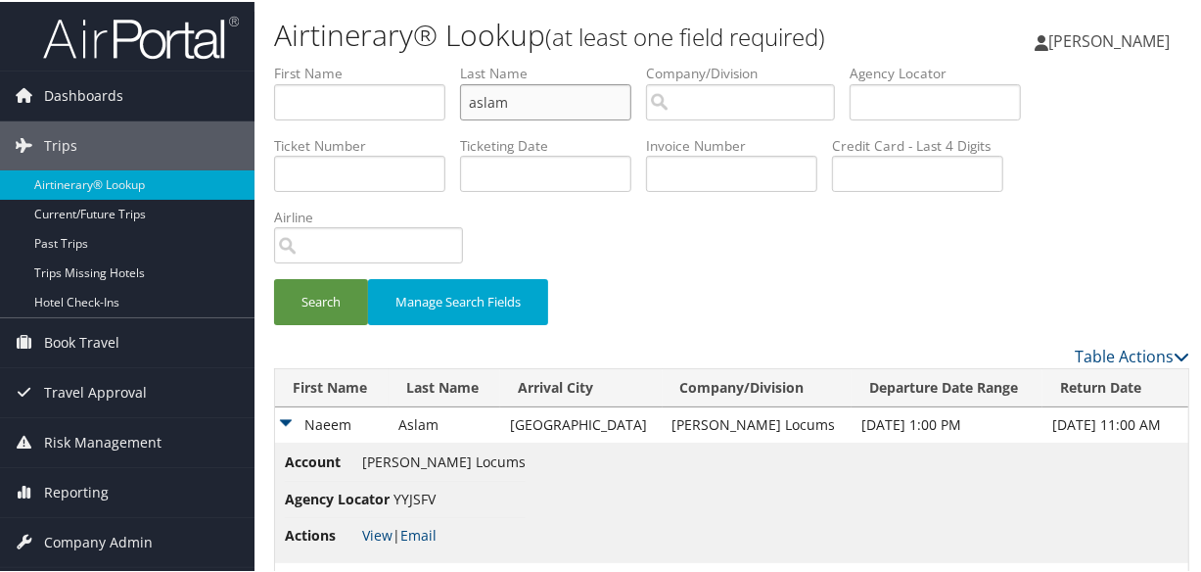
drag, startPoint x: 590, startPoint y: 98, endPoint x: -8, endPoint y: 64, distance: 599.0
click at [0, 64] on html "Menu Dashboards ► AirPortal 360™ (Manager) My Travel Dashboard Trips ► Airtiner…" at bounding box center [604, 286] width 1209 height 572
click at [274, 277] on button "Search" at bounding box center [321, 300] width 94 height 46
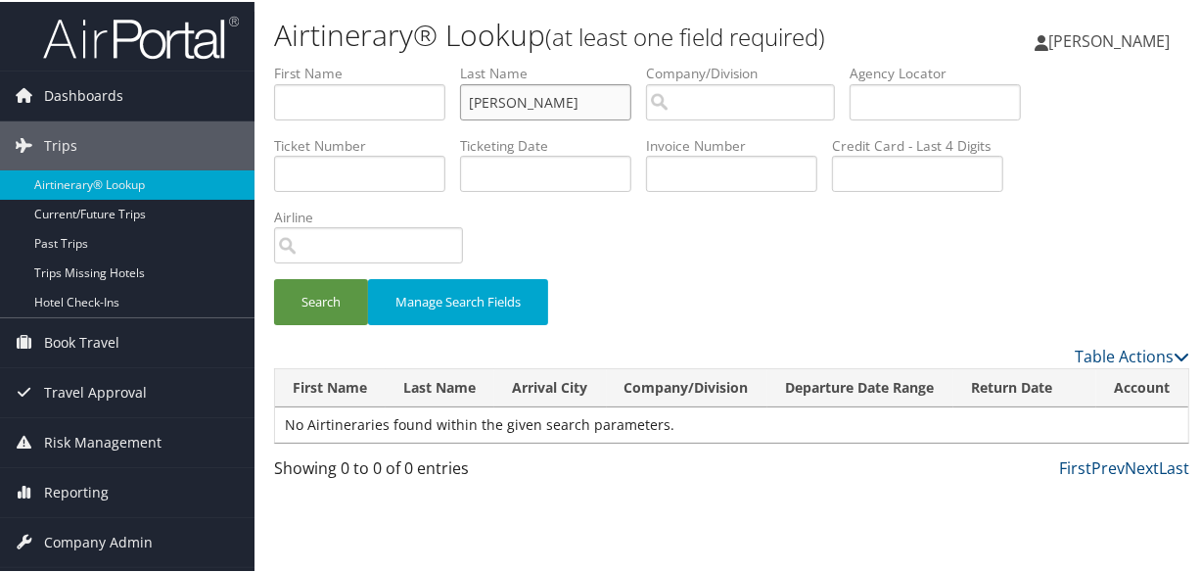
type input "fletcher"
click at [274, 277] on button "Search" at bounding box center [321, 300] width 94 height 46
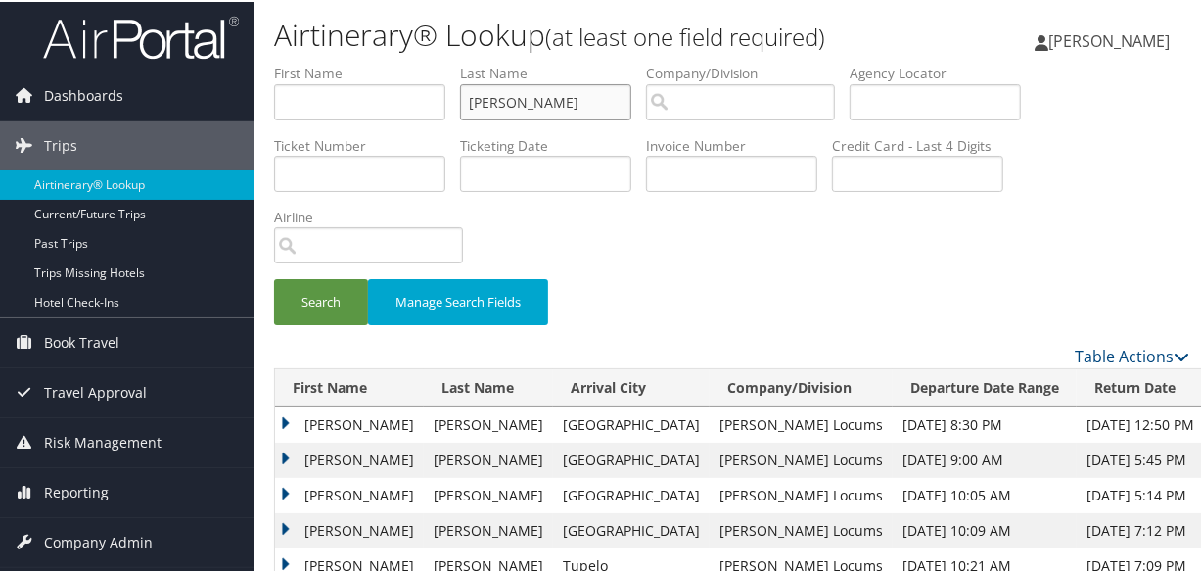
scroll to position [177, 0]
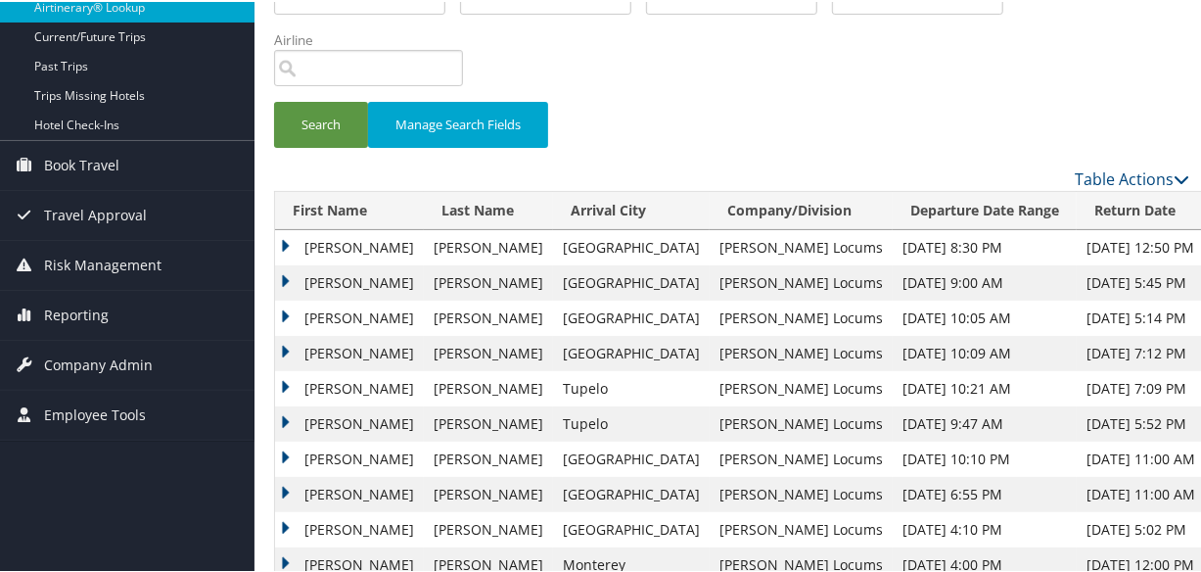
click at [285, 242] on td "Sophie" at bounding box center [349, 245] width 149 height 35
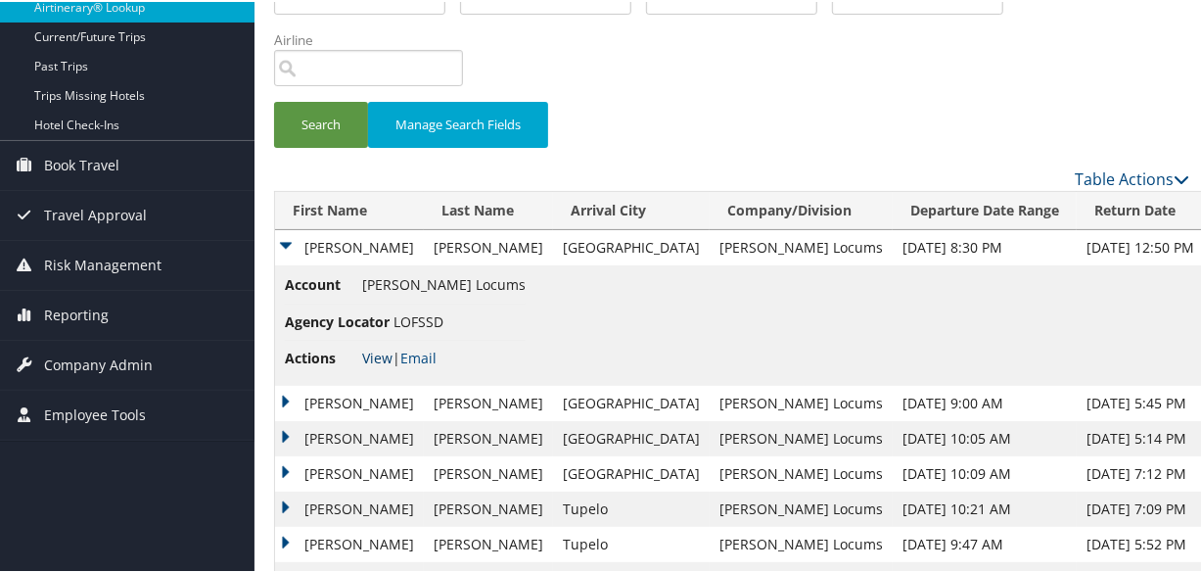
click at [376, 352] on link "View" at bounding box center [377, 355] width 30 height 19
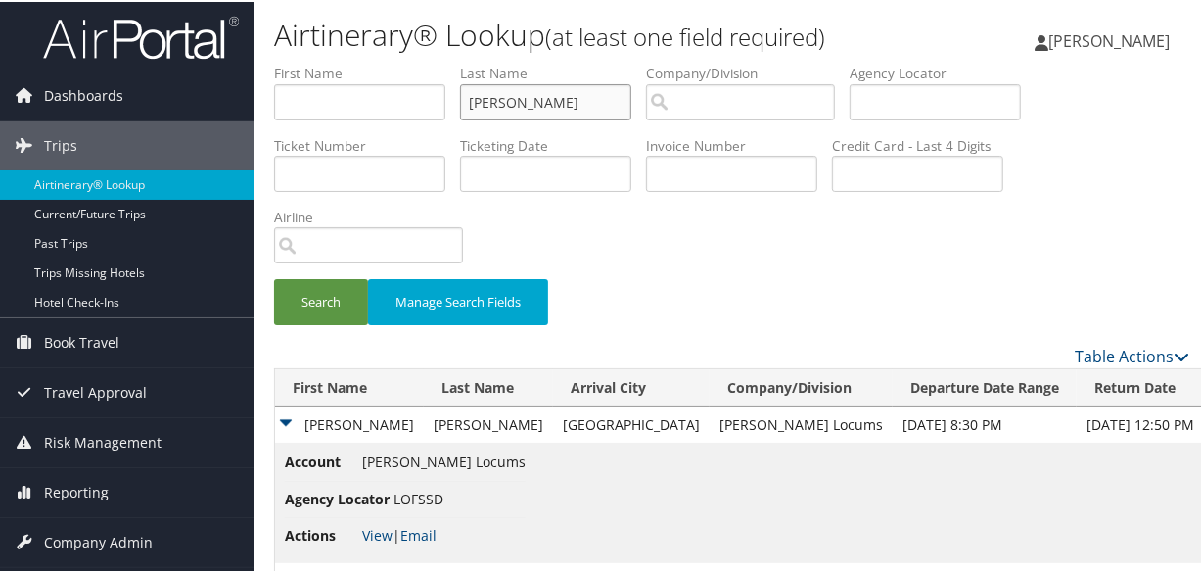
drag, startPoint x: 571, startPoint y: 98, endPoint x: 385, endPoint y: 91, distance: 186.1
click at [385, 62] on ul "First Name Last Name fletcher Departure City Arrival City Company/Division Airp…" at bounding box center [731, 62] width 915 height 0
type input "KEYES"
click at [274, 277] on button "Search" at bounding box center [321, 300] width 94 height 46
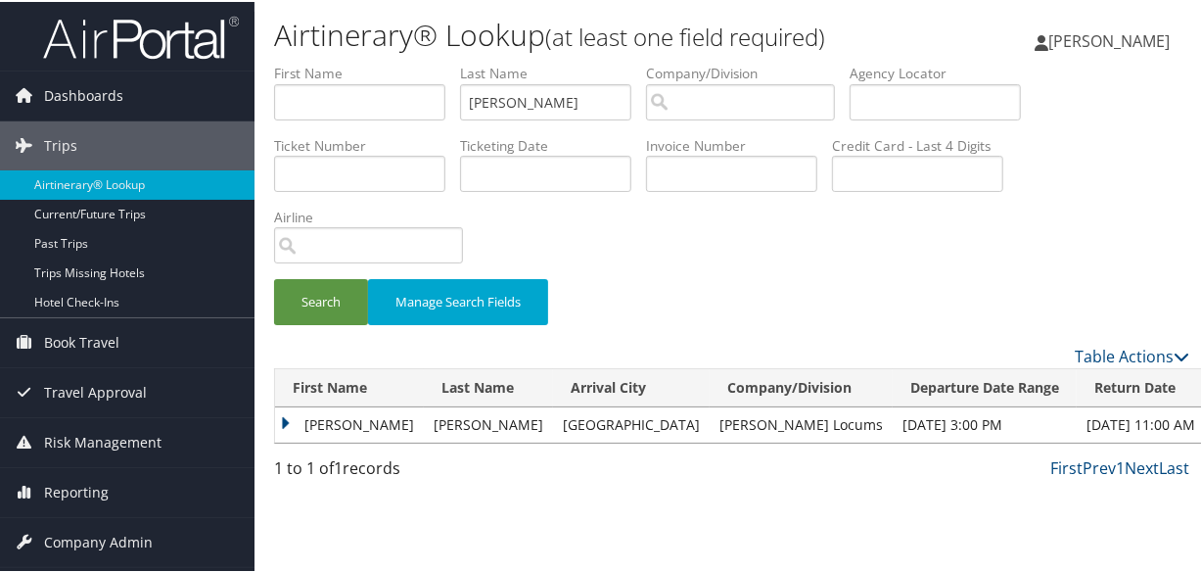
click at [280, 423] on td "Brian" at bounding box center [349, 422] width 149 height 35
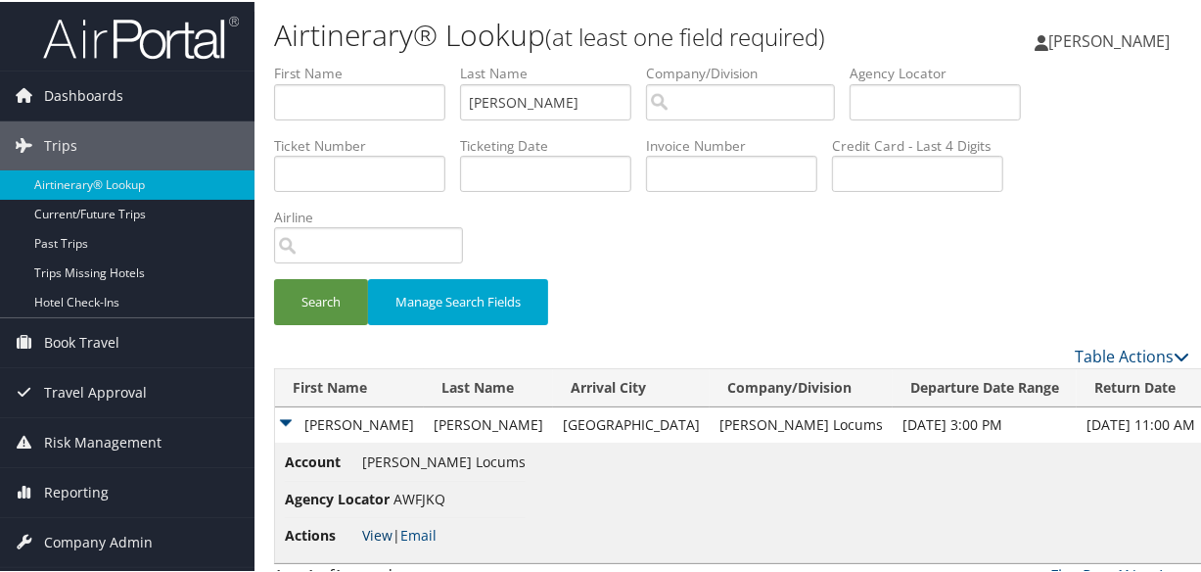
click at [388, 525] on link "View" at bounding box center [377, 533] width 30 height 19
drag, startPoint x: 624, startPoint y: 102, endPoint x: 349, endPoint y: 98, distance: 275.1
click at [349, 62] on ul "First Name Last Name KEYES Departure City Arrival City Company/Division Airport…" at bounding box center [731, 62] width 915 height 0
type input "c"
type input "challa"
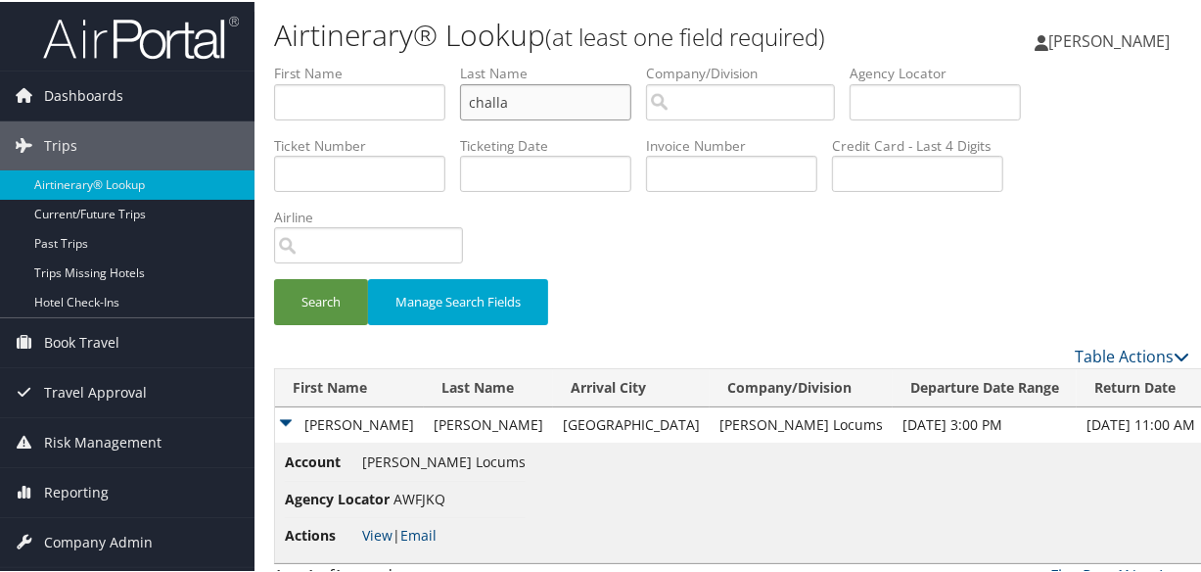
click at [274, 277] on button "Search" at bounding box center [321, 300] width 94 height 46
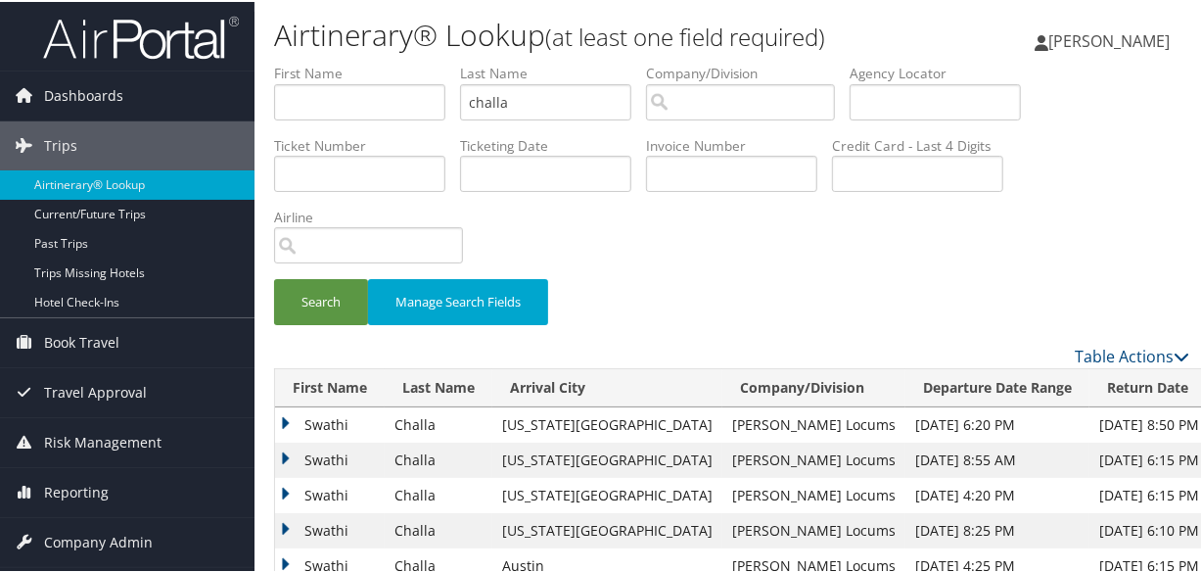
click at [287, 455] on td "Swathi" at bounding box center [330, 457] width 110 height 35
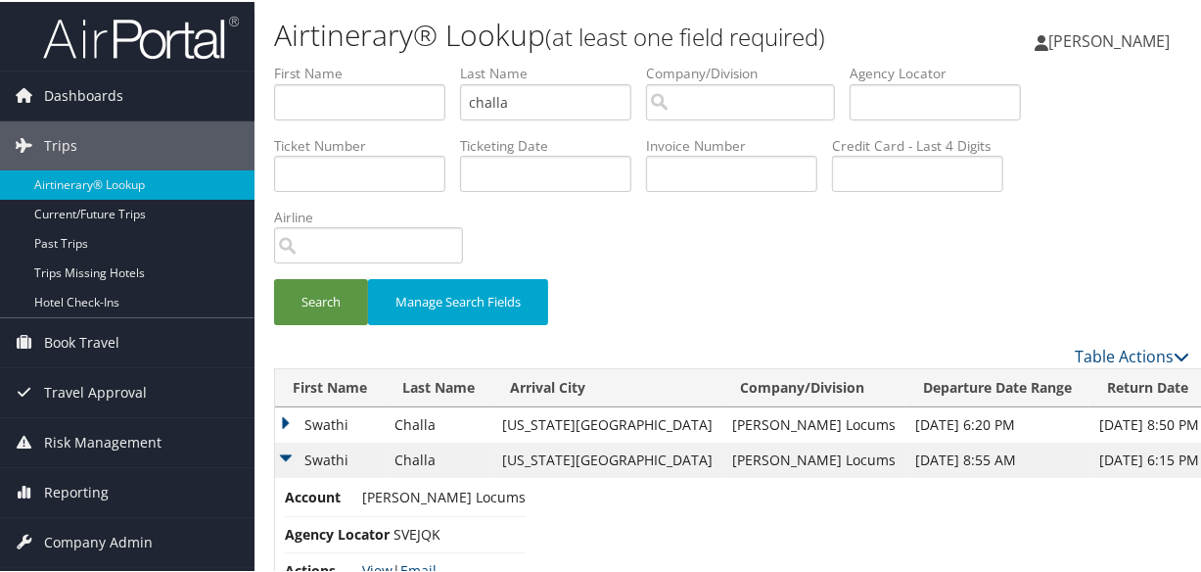
click at [372, 559] on link "View" at bounding box center [377, 568] width 30 height 19
drag, startPoint x: 617, startPoint y: 108, endPoint x: 224, endPoint y: 80, distance: 393.5
type input "cooper"
click at [274, 277] on button "Search" at bounding box center [321, 300] width 94 height 46
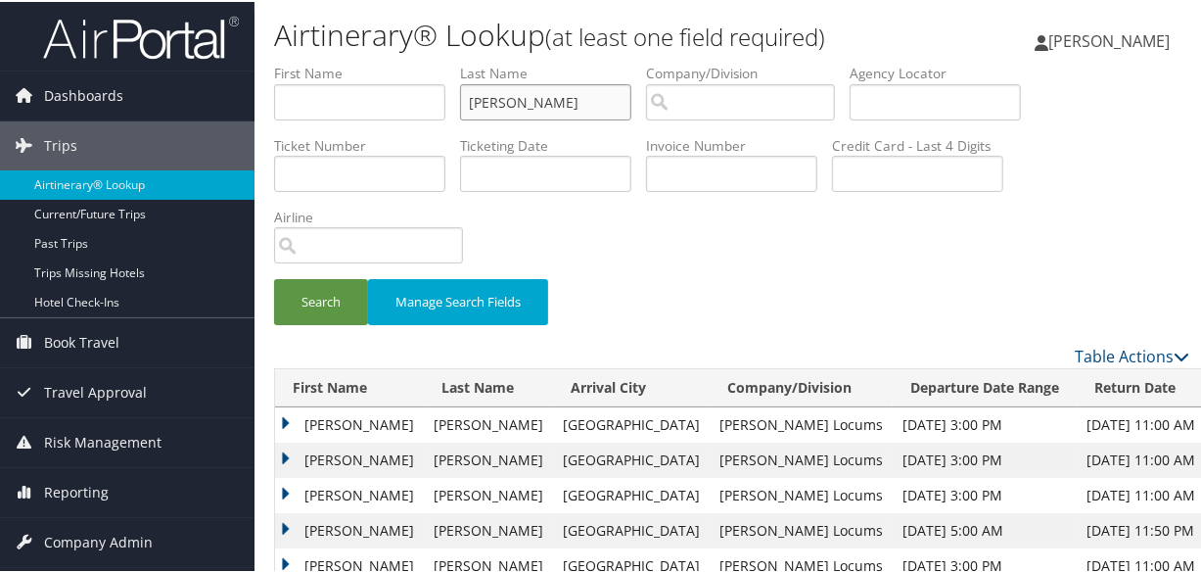
scroll to position [43, 0]
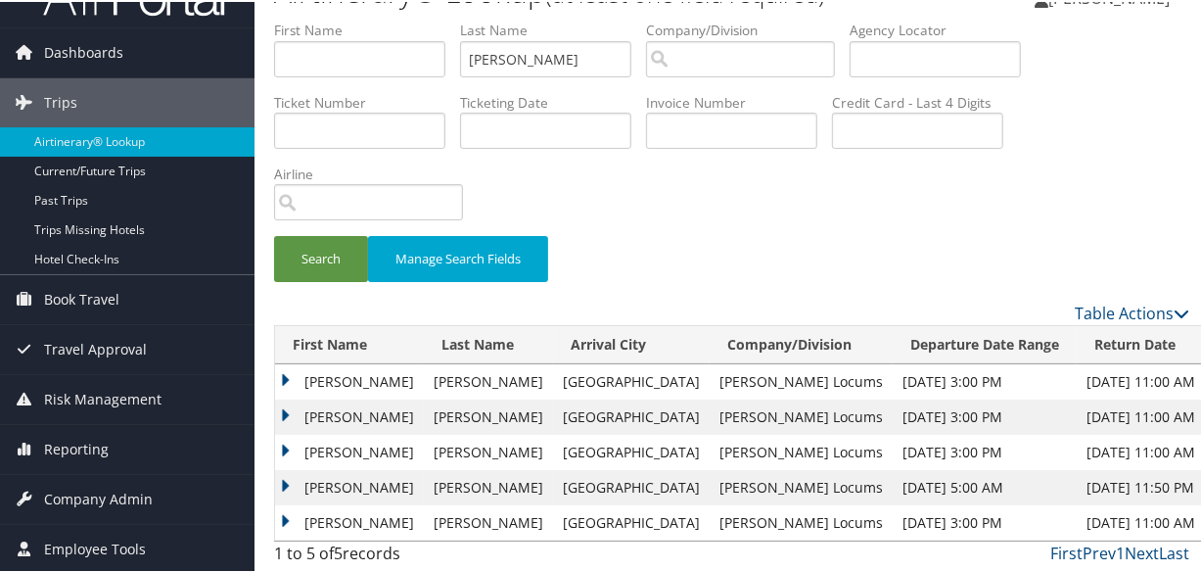
click at [286, 410] on td "Joshua" at bounding box center [349, 414] width 149 height 35
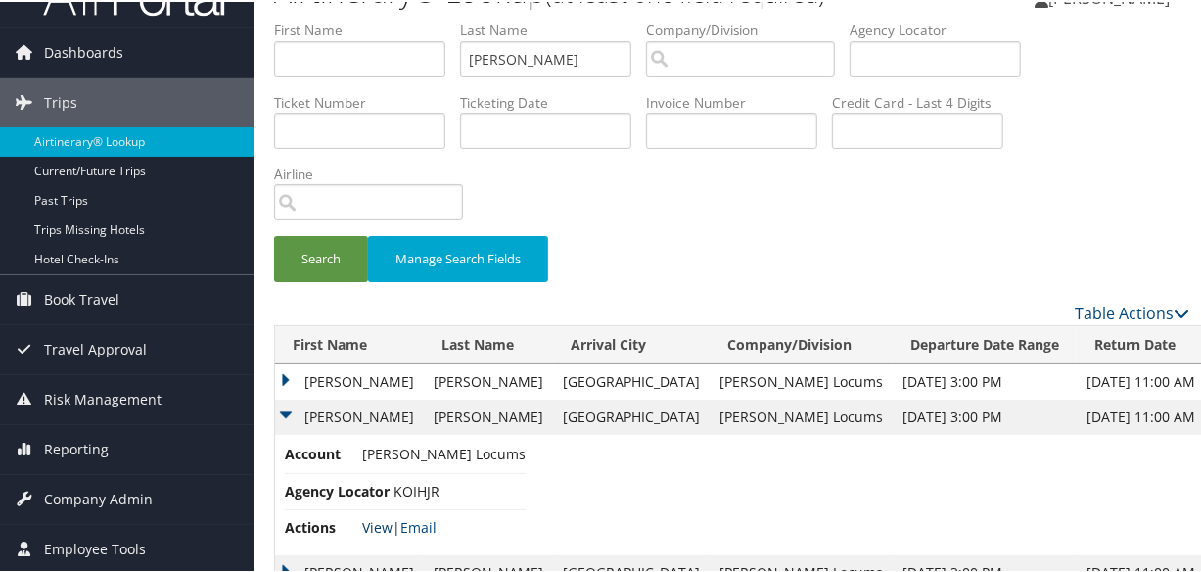
click at [371, 517] on link "View" at bounding box center [377, 525] width 30 height 19
drag, startPoint x: 573, startPoint y: 60, endPoint x: 320, endPoint y: 58, distance: 252.5
click at [320, 19] on ul "First Name Last Name cooper Departure City Arrival City Company/Division Airpor…" at bounding box center [731, 19] width 915 height 0
type input "MORENO"
click at [274, 234] on button "Search" at bounding box center [321, 257] width 94 height 46
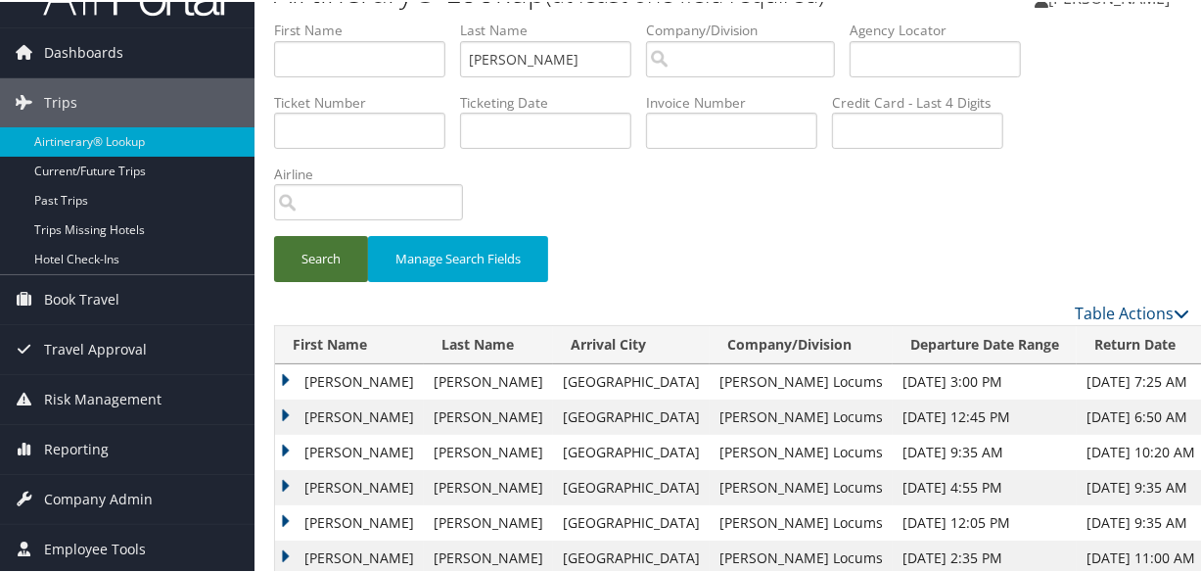
click at [321, 249] on button "Search" at bounding box center [321, 257] width 94 height 46
click at [282, 415] on td "Veronica" at bounding box center [349, 414] width 149 height 35
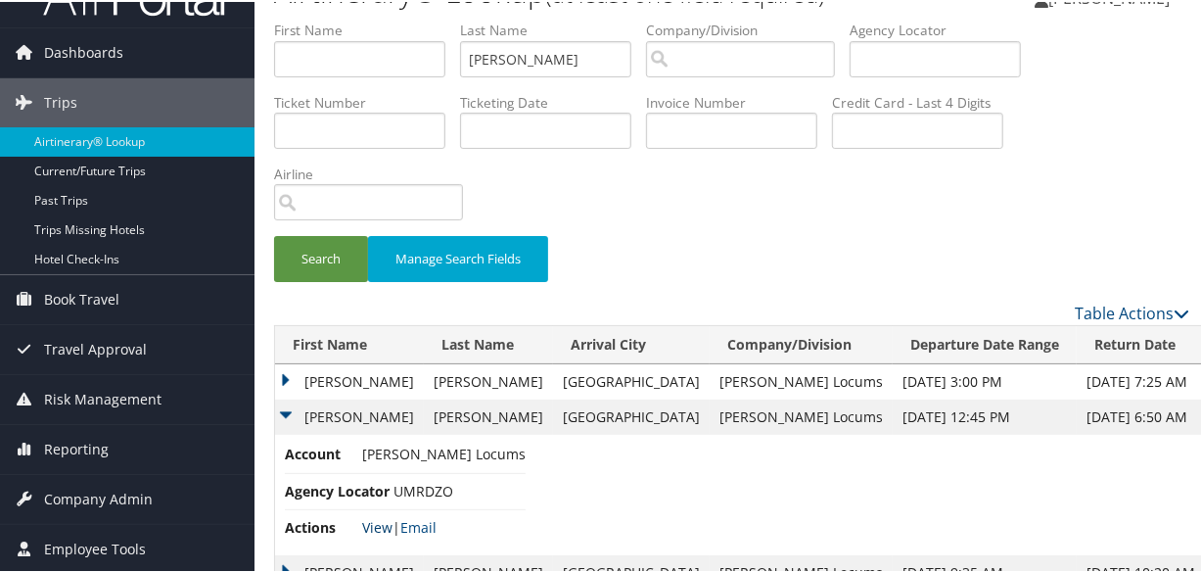
click at [379, 520] on link "View" at bounding box center [377, 525] width 30 height 19
drag, startPoint x: 587, startPoint y: 54, endPoint x: 98, endPoint y: 34, distance: 489.8
type input "BABUR"
click at [274, 234] on button "Search" at bounding box center [321, 257] width 94 height 46
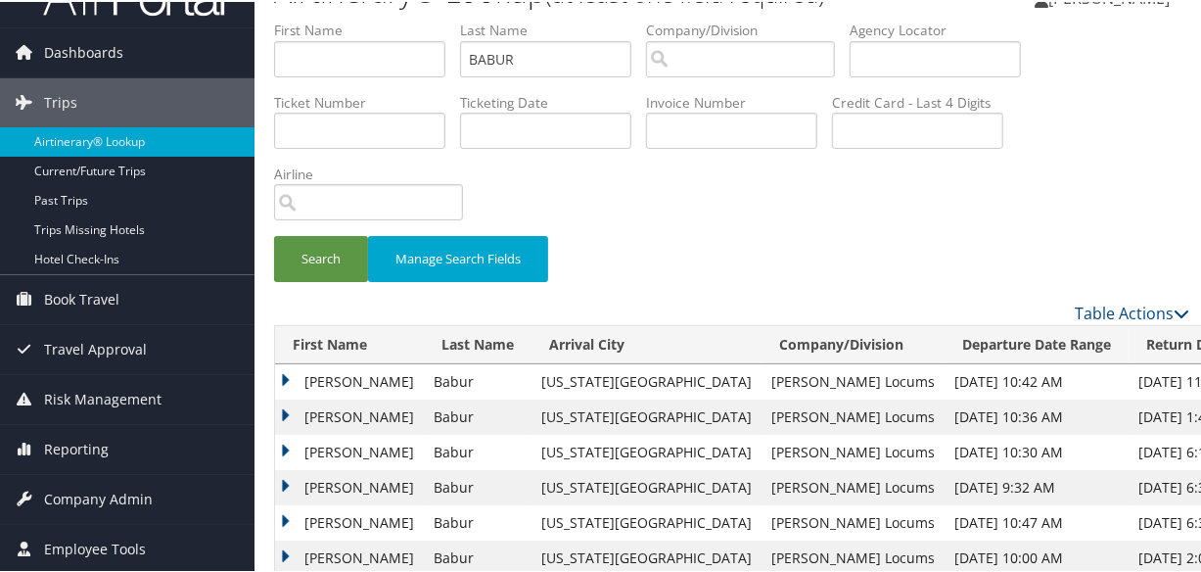
click at [291, 373] on td "Shawn" at bounding box center [349, 379] width 149 height 35
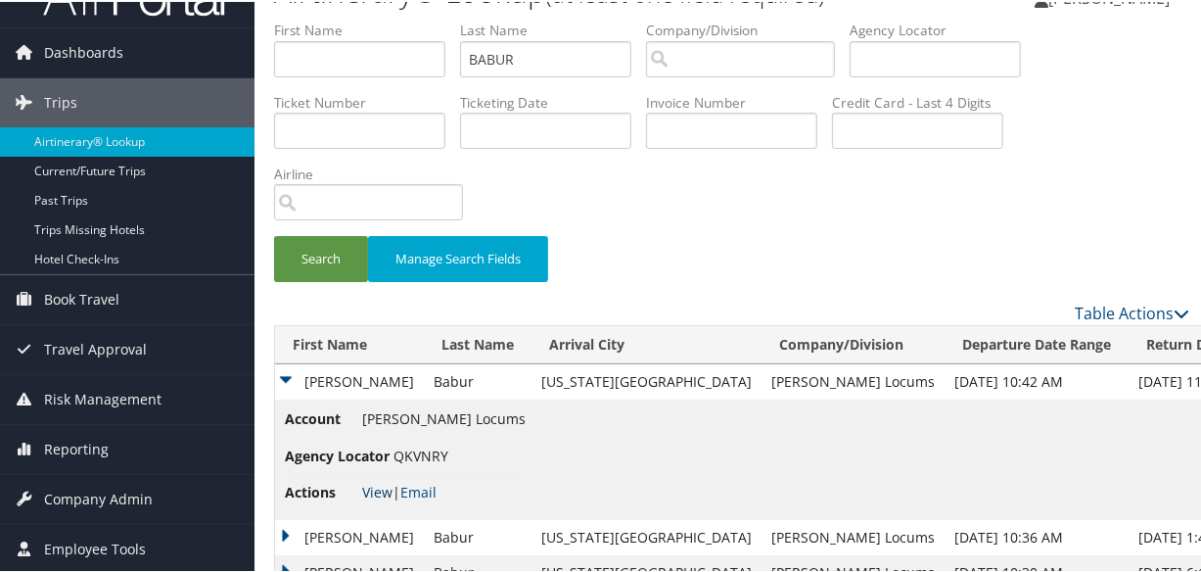
click at [375, 483] on link "View" at bounding box center [377, 490] width 30 height 19
drag, startPoint x: 573, startPoint y: 62, endPoint x: 271, endPoint y: 33, distance: 302.8
click at [274, 33] on form "First Name Last Name BABUR Departure City Arrival City Company/Division Airport…" at bounding box center [731, 159] width 915 height 281
type input "RAISSOUNI"
click at [274, 234] on button "Search" at bounding box center [321, 257] width 94 height 46
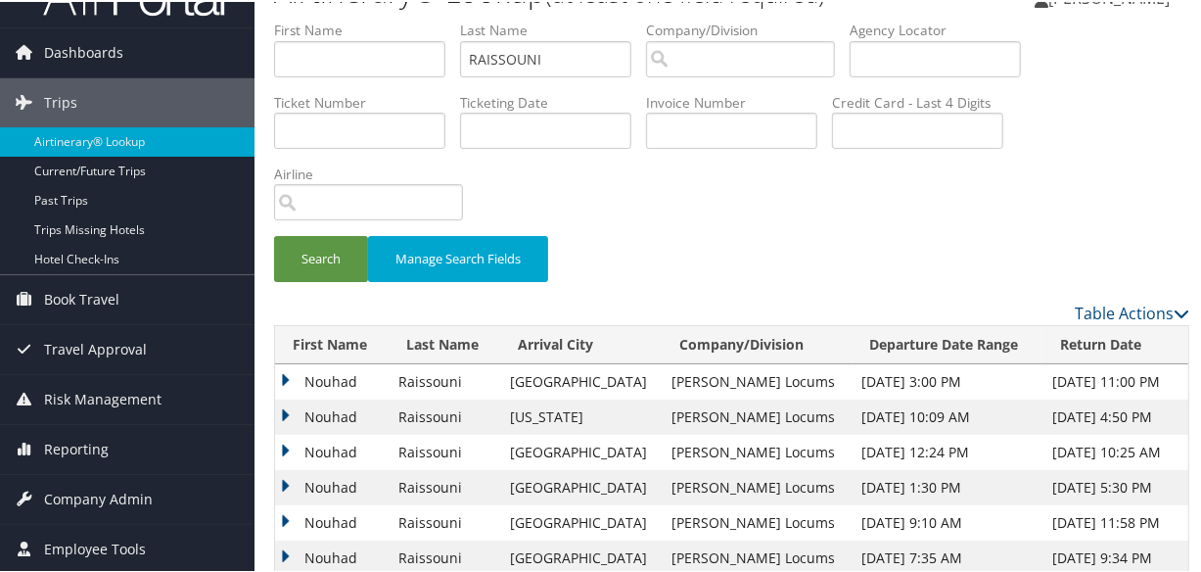
click at [282, 441] on td "Nouhad" at bounding box center [332, 450] width 114 height 35
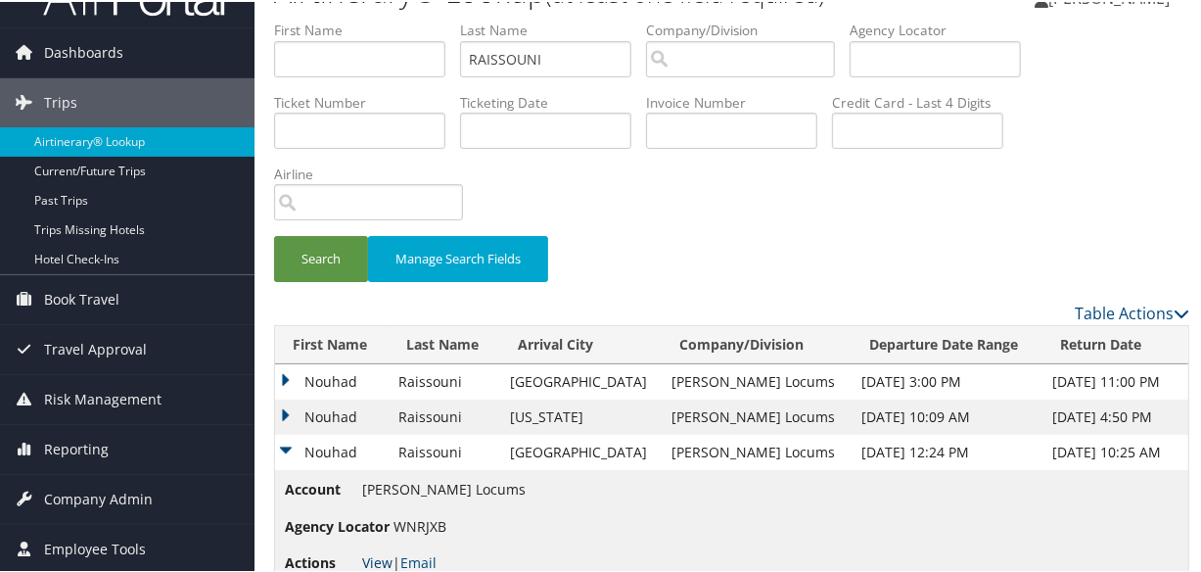
click at [374, 558] on link "View" at bounding box center [377, 560] width 30 height 19
click at [280, 410] on td "Nouhad" at bounding box center [332, 414] width 114 height 35
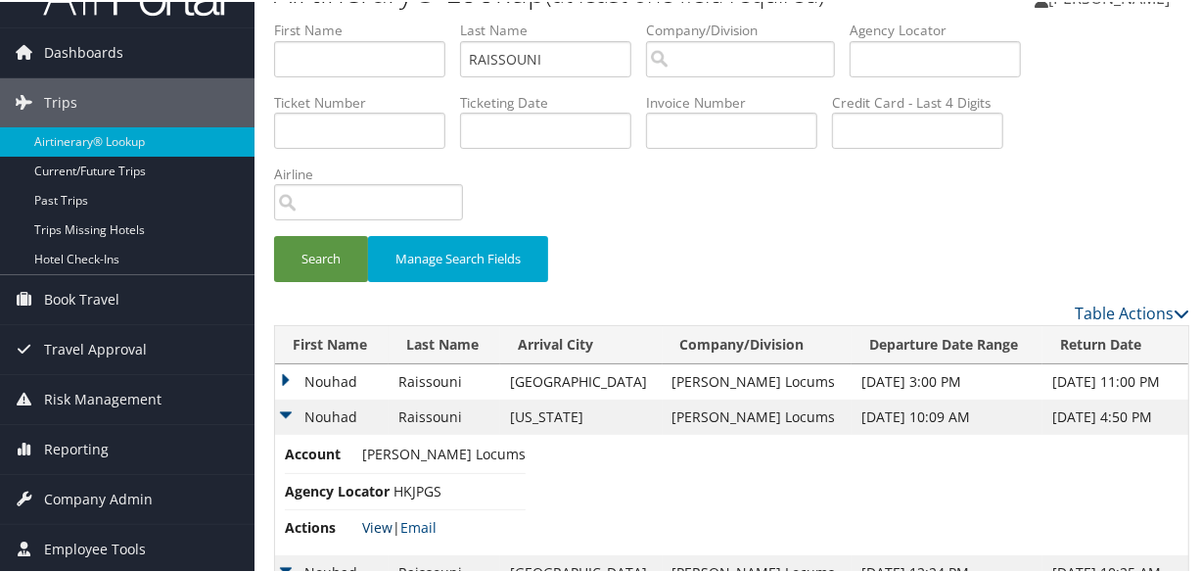
click at [379, 521] on link "View" at bounding box center [377, 525] width 30 height 19
click at [281, 377] on td "Nouhad" at bounding box center [332, 379] width 114 height 35
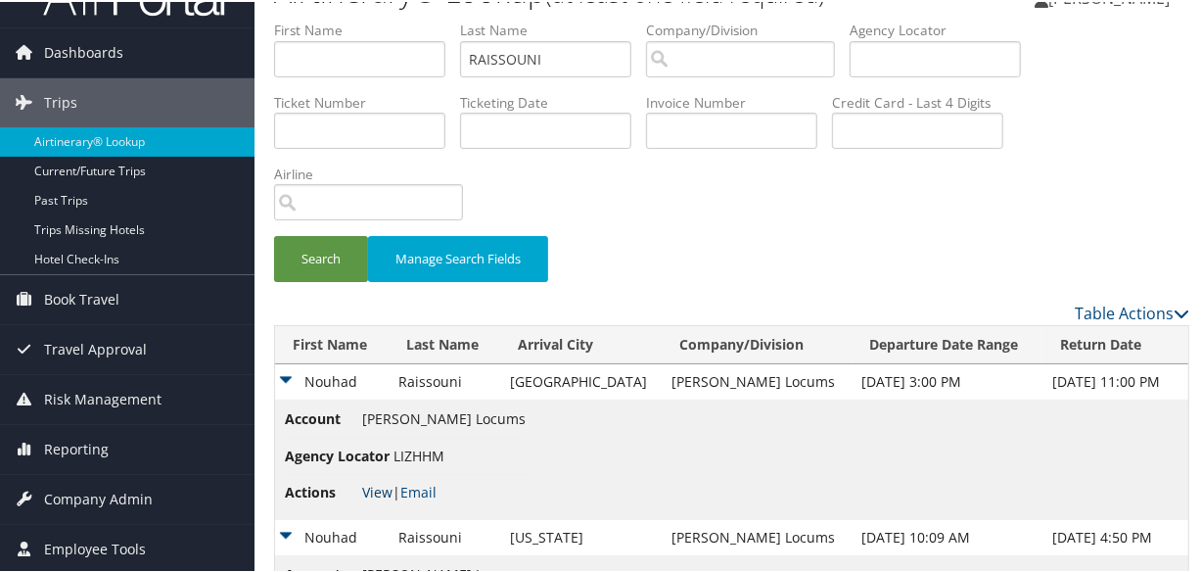
click at [381, 492] on link "View" at bounding box center [377, 490] width 30 height 19
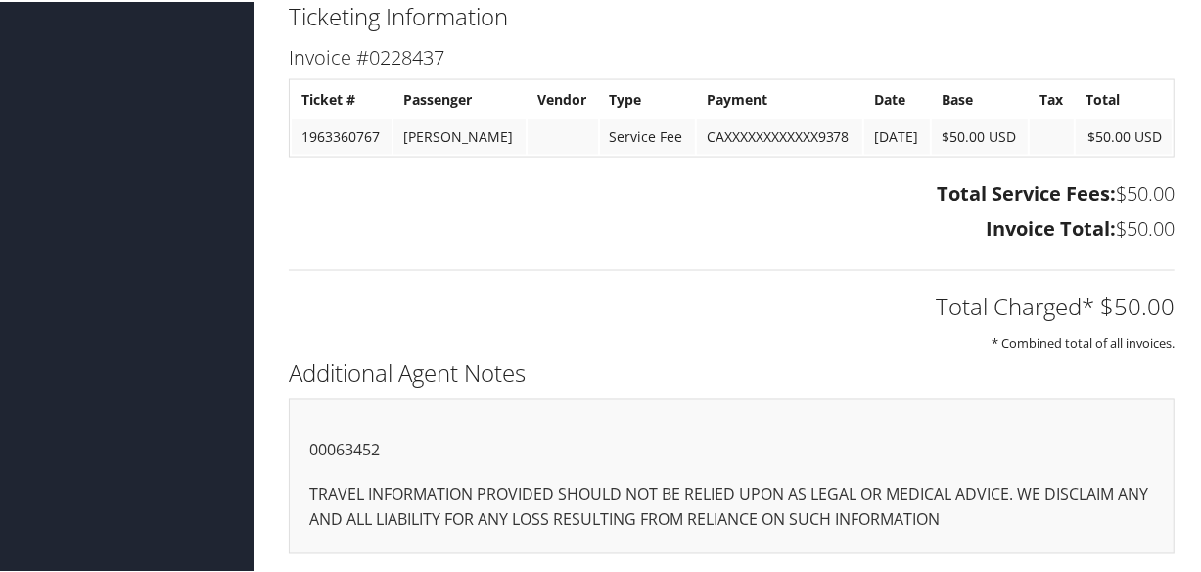
scroll to position [1872, 0]
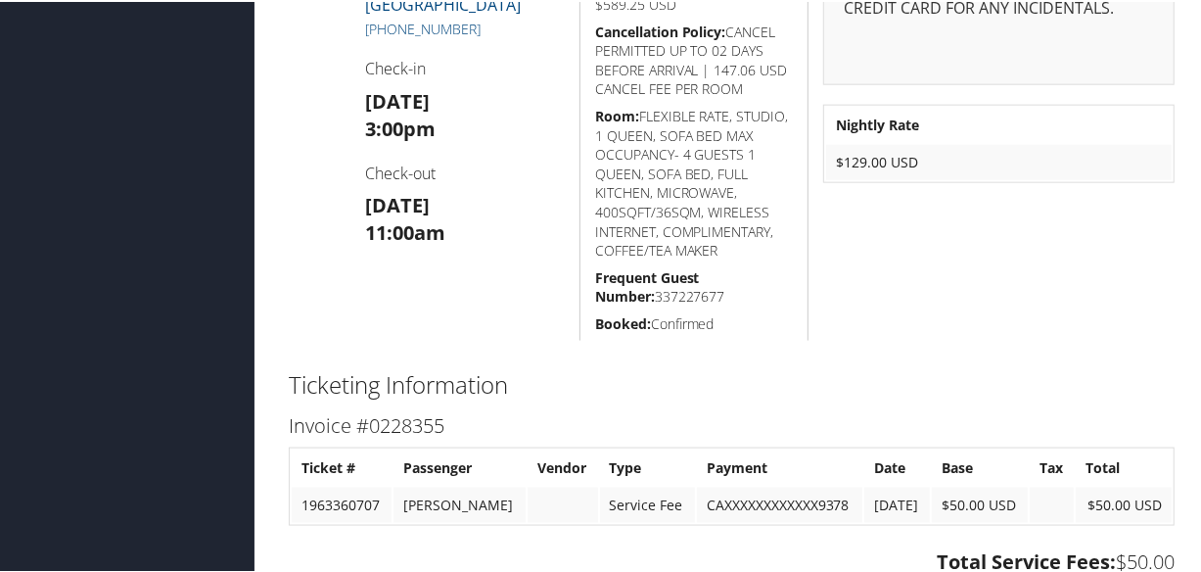
scroll to position [1165, 0]
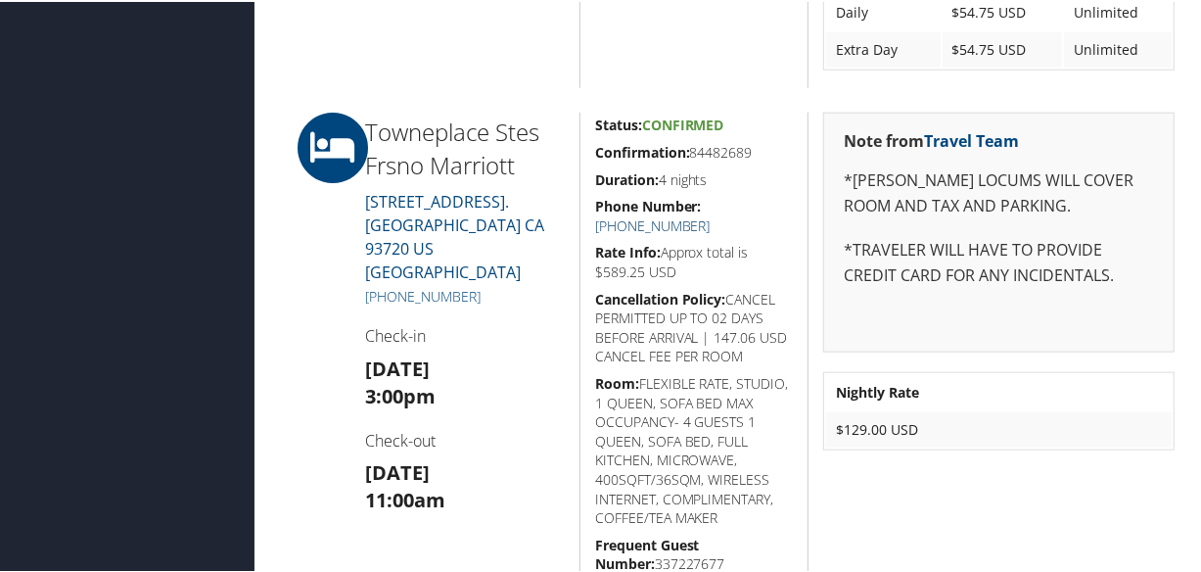
click at [711, 214] on link "[PHONE_NUMBER]" at bounding box center [652, 223] width 115 height 19
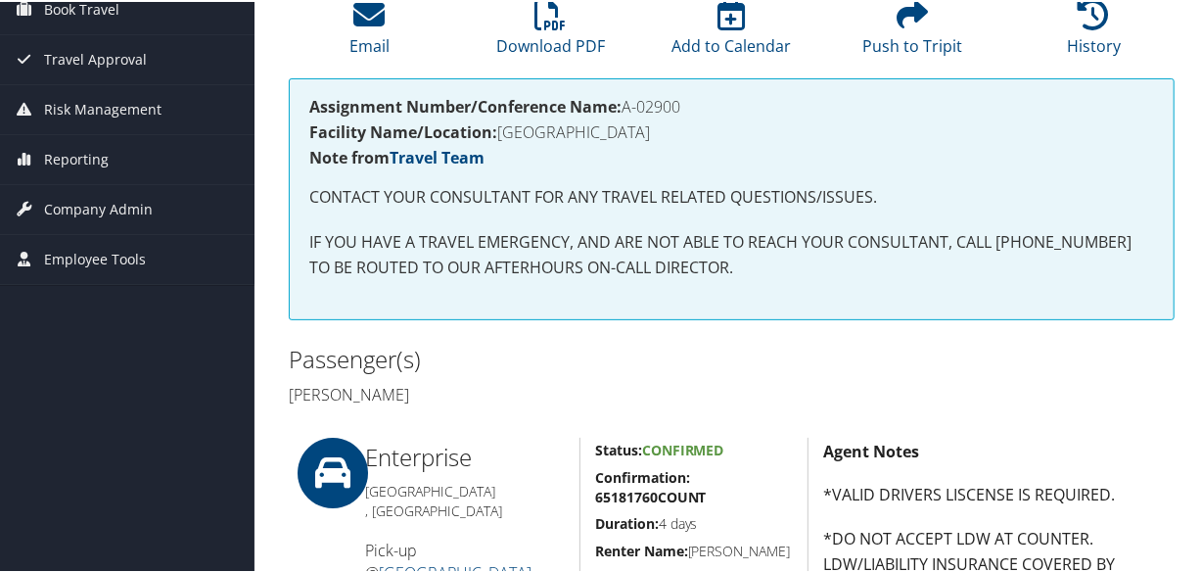
scroll to position [0, 0]
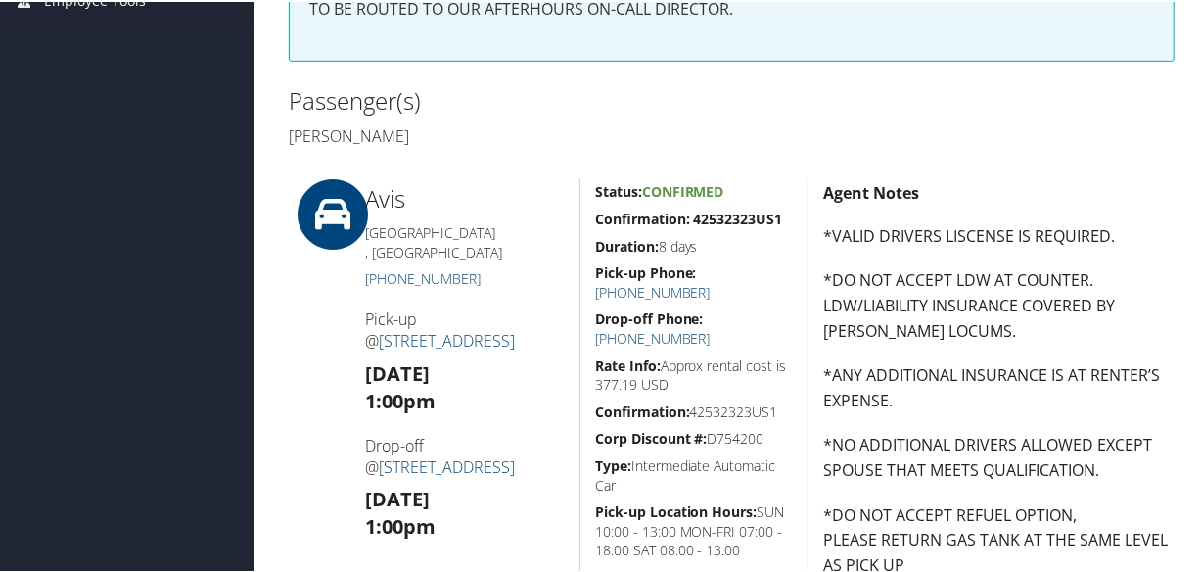
scroll to position [979, 0]
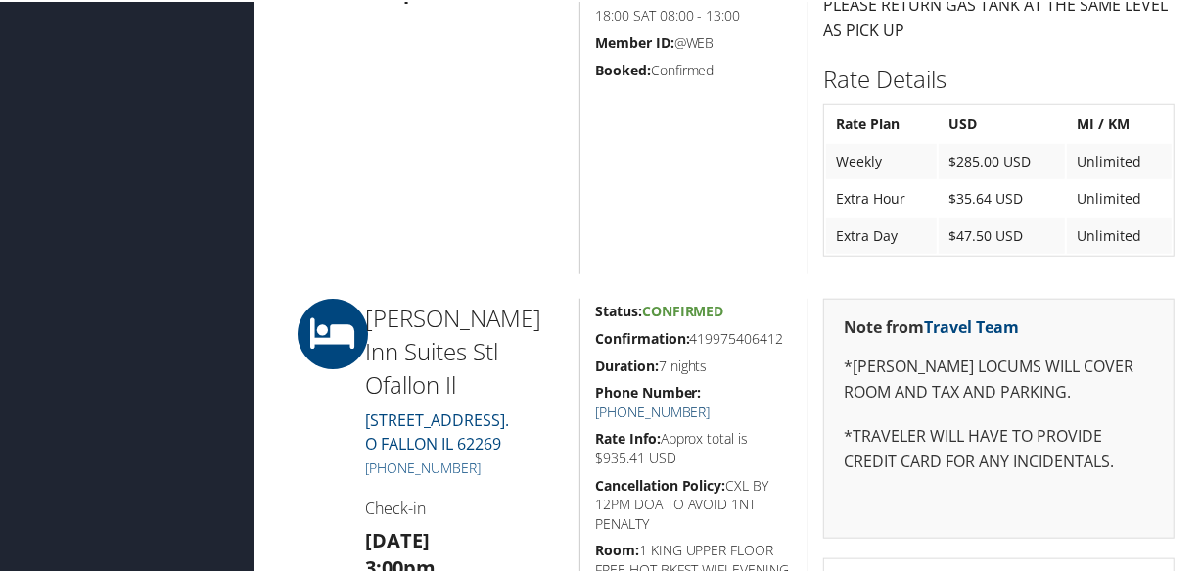
click at [711, 400] on link "[PHONE_NUMBER]" at bounding box center [652, 409] width 115 height 19
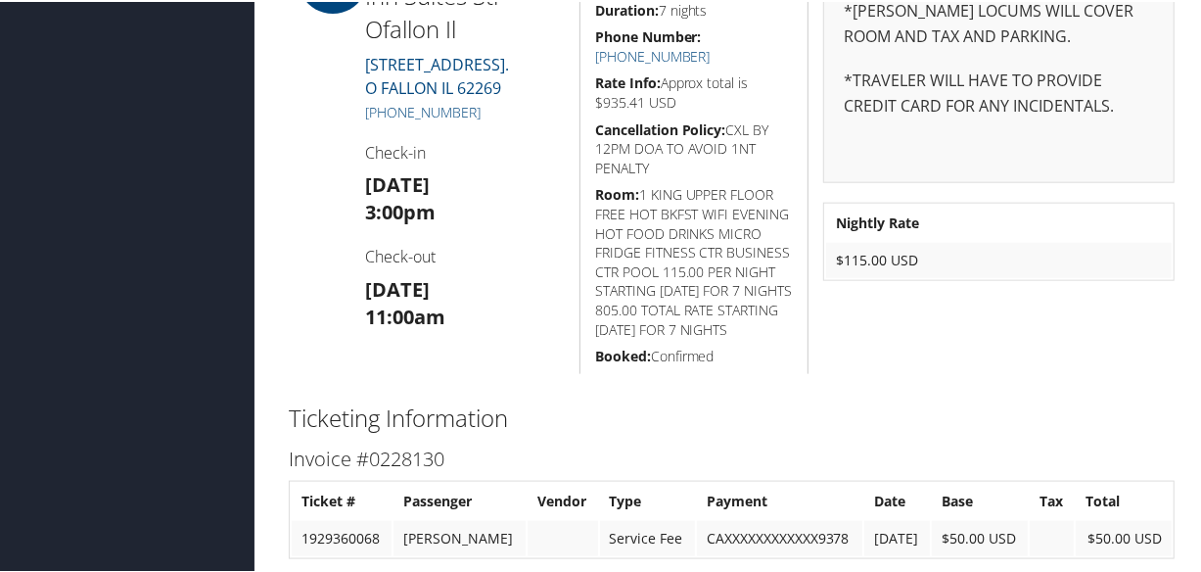
scroll to position [1067, 0]
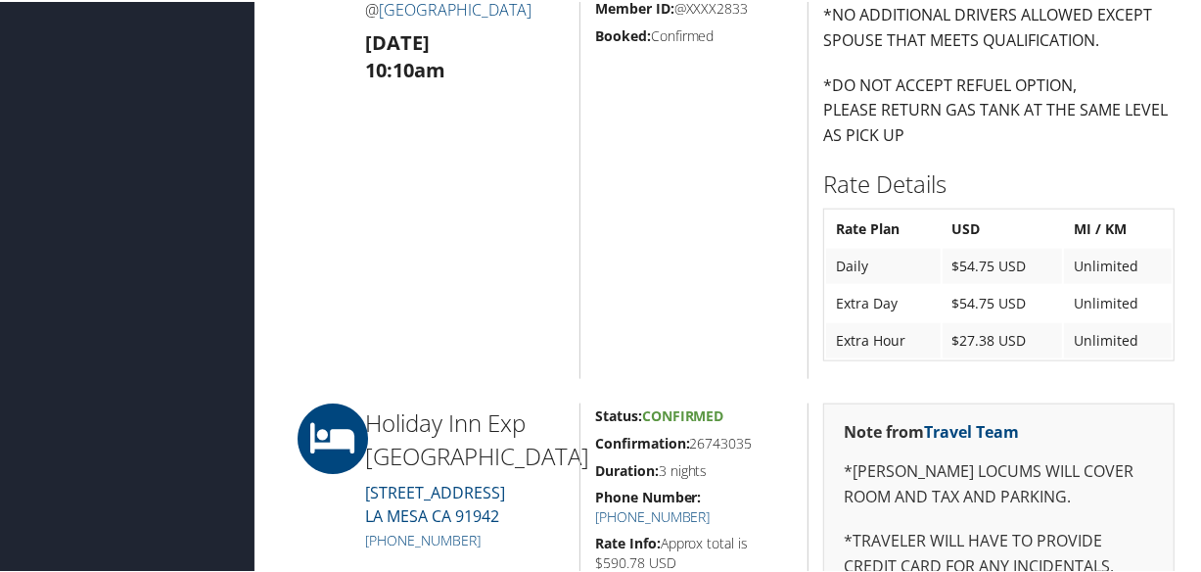
scroll to position [1601, 0]
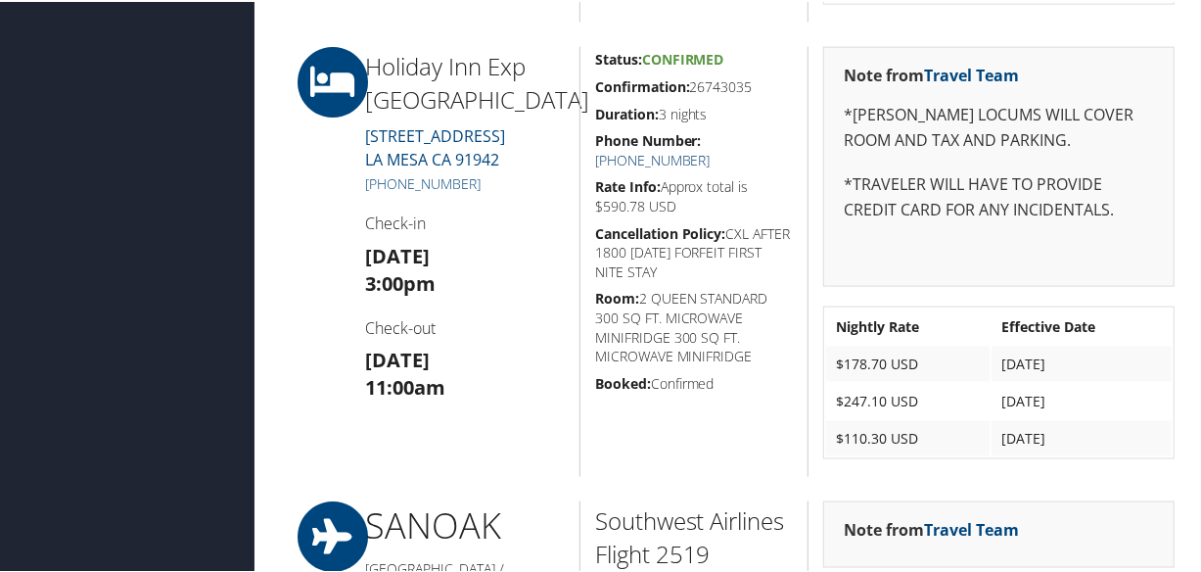
click at [711, 149] on link "[PHONE_NUMBER]" at bounding box center [652, 158] width 115 height 19
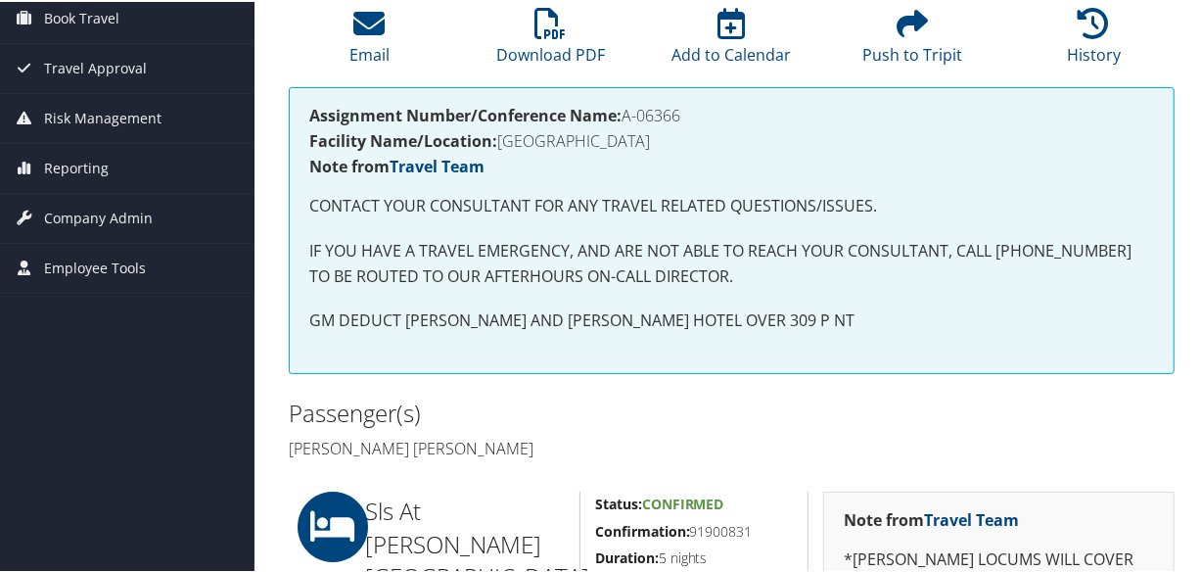
scroll to position [355, 0]
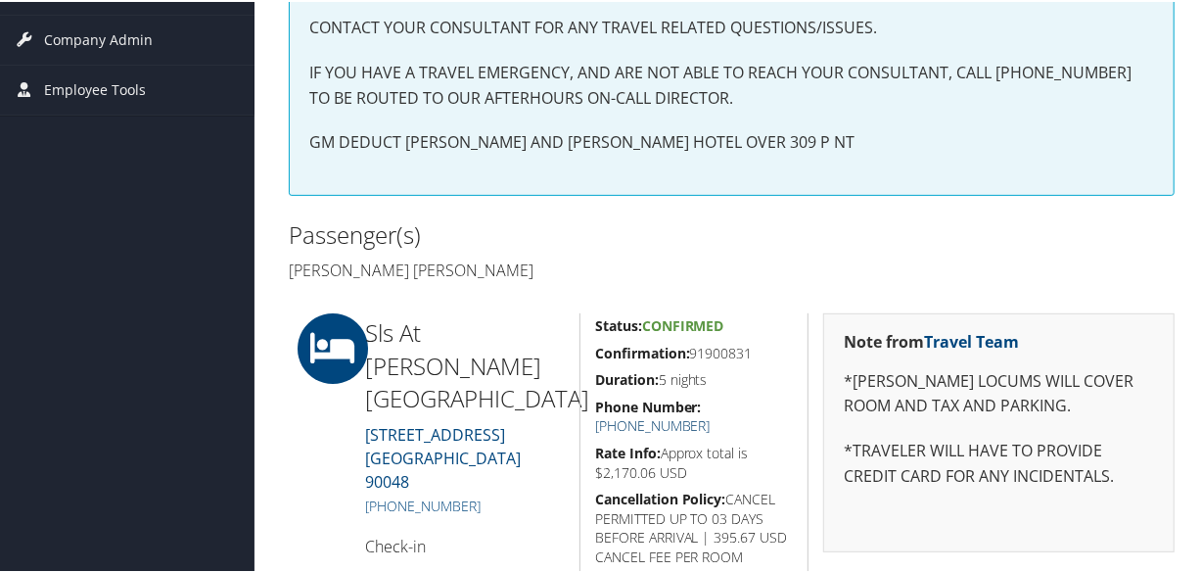
click at [711, 414] on link "+1 (310) 247-0400" at bounding box center [652, 423] width 115 height 19
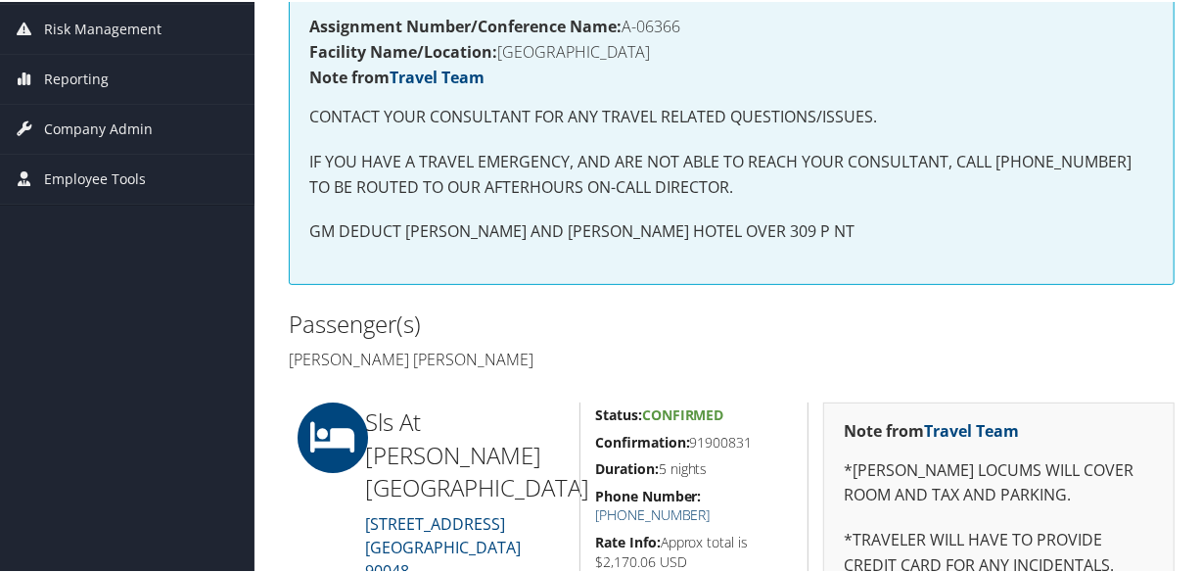
scroll to position [623, 0]
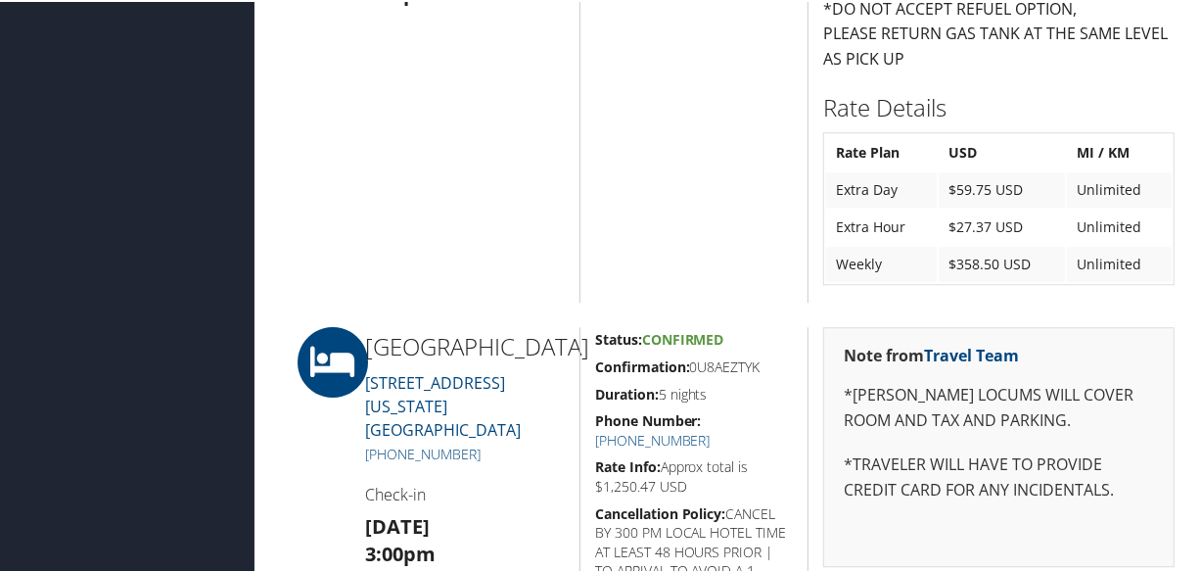
scroll to position [3292, 0]
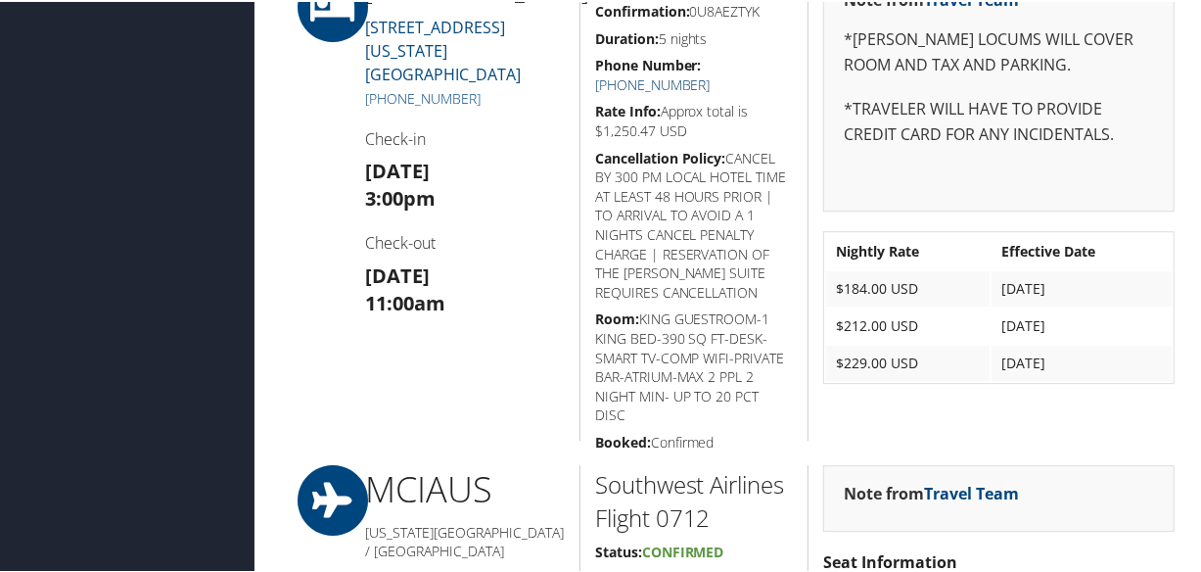
click at [711, 73] on link "(866) 531-2400" at bounding box center [652, 82] width 115 height 19
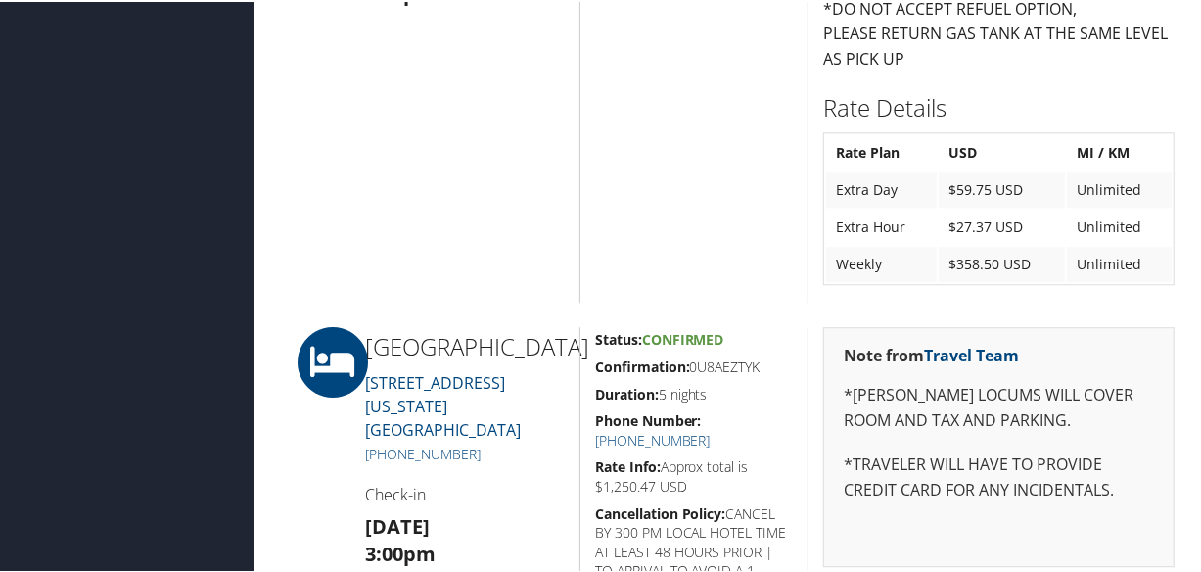
scroll to position [2491, 0]
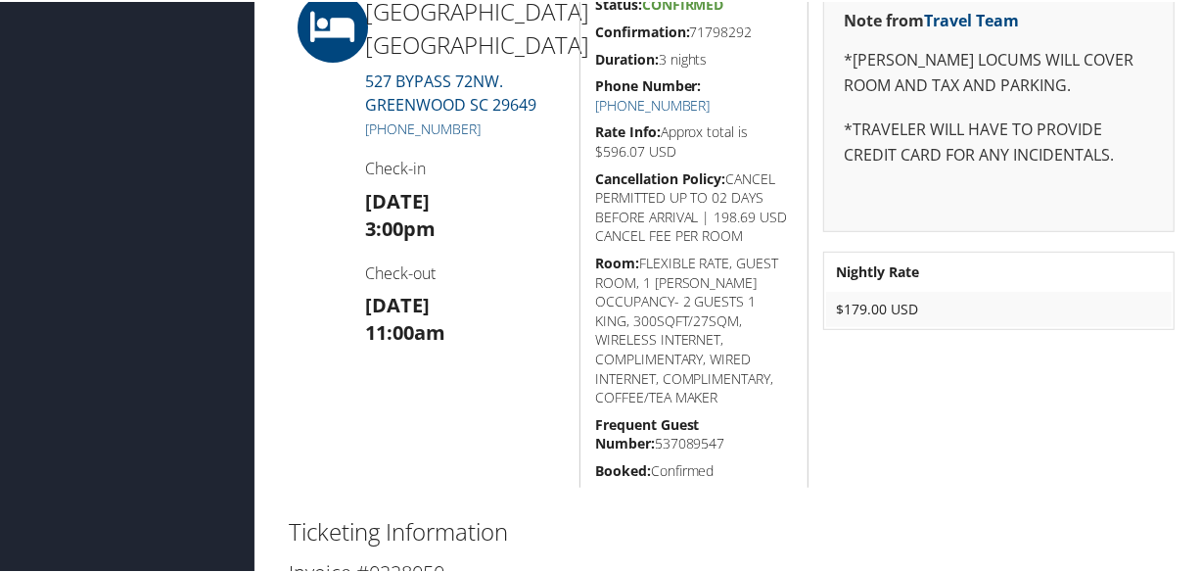
scroll to position [542, 0]
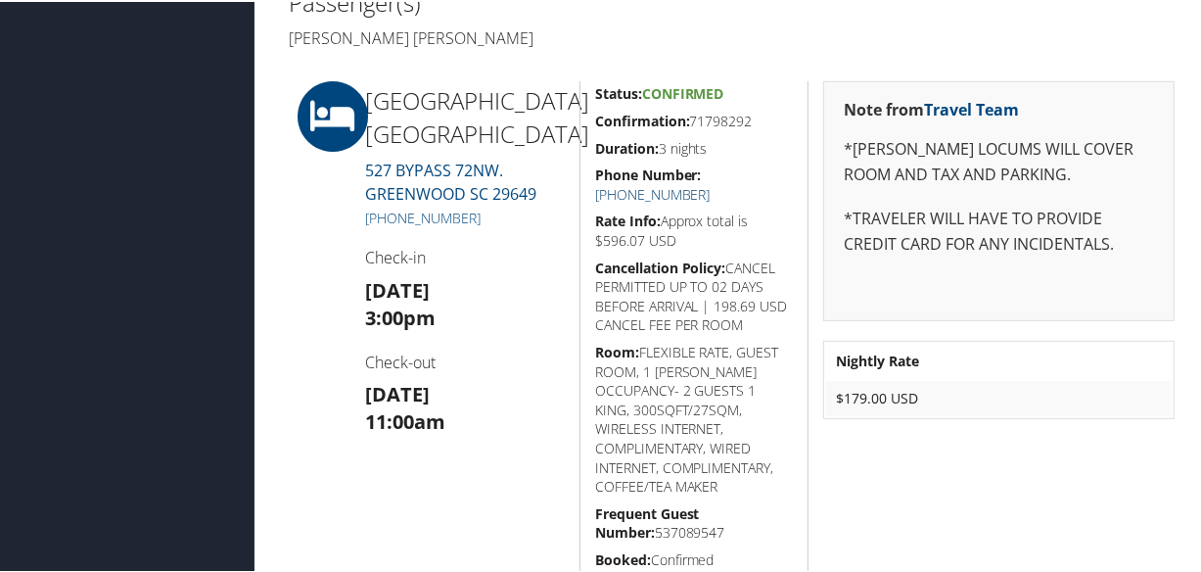
click at [711, 183] on link "[PHONE_NUMBER]" at bounding box center [652, 192] width 115 height 19
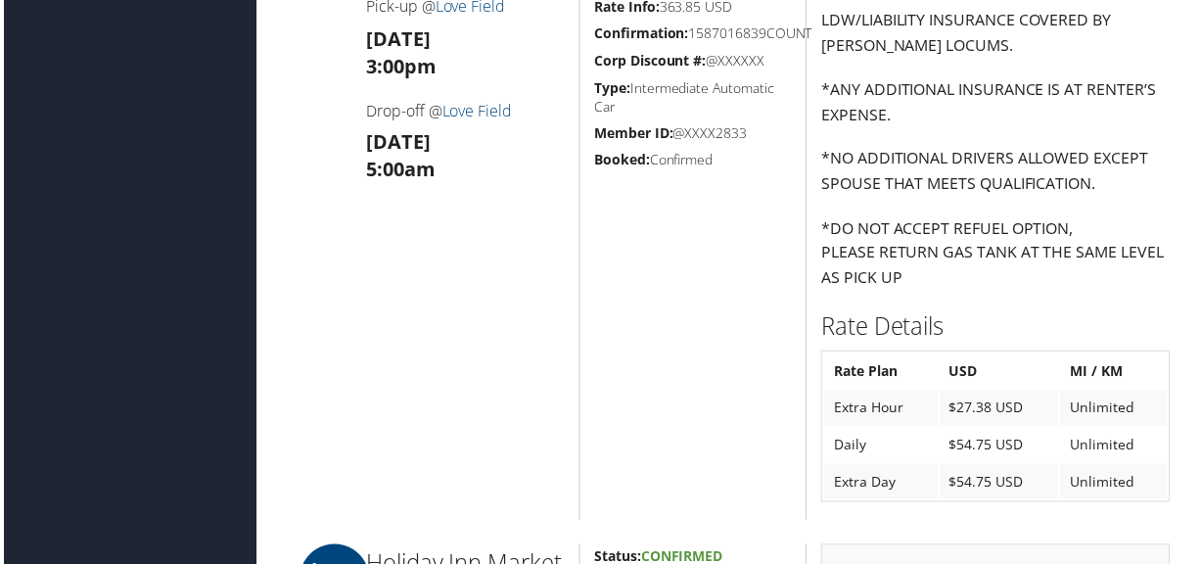
scroll to position [1958, 0]
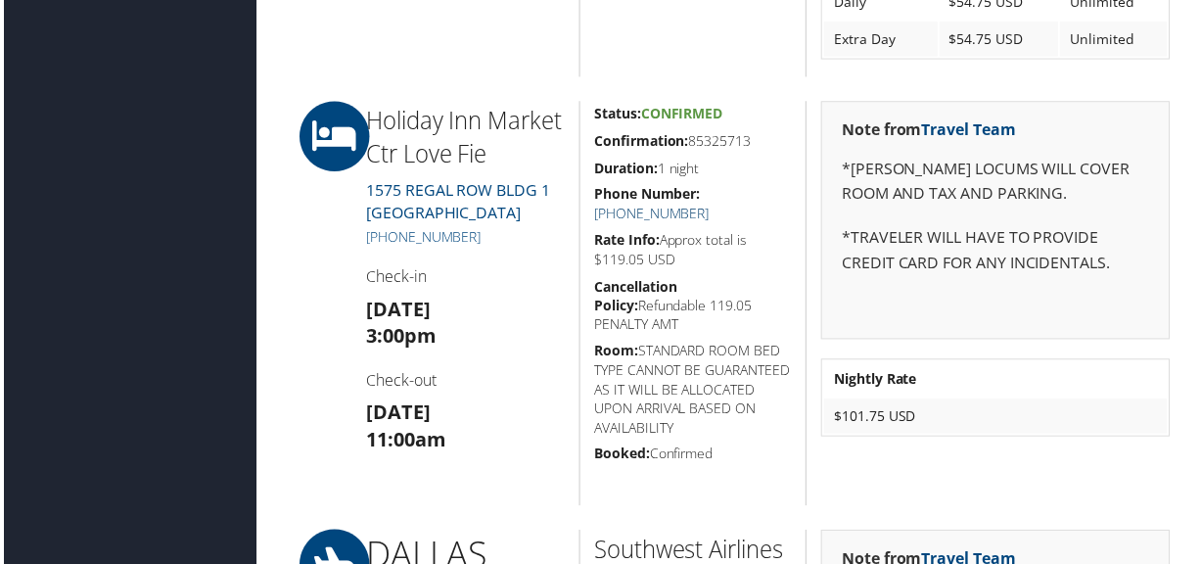
click at [711, 206] on link "+1 (469) 776-9180" at bounding box center [652, 215] width 115 height 19
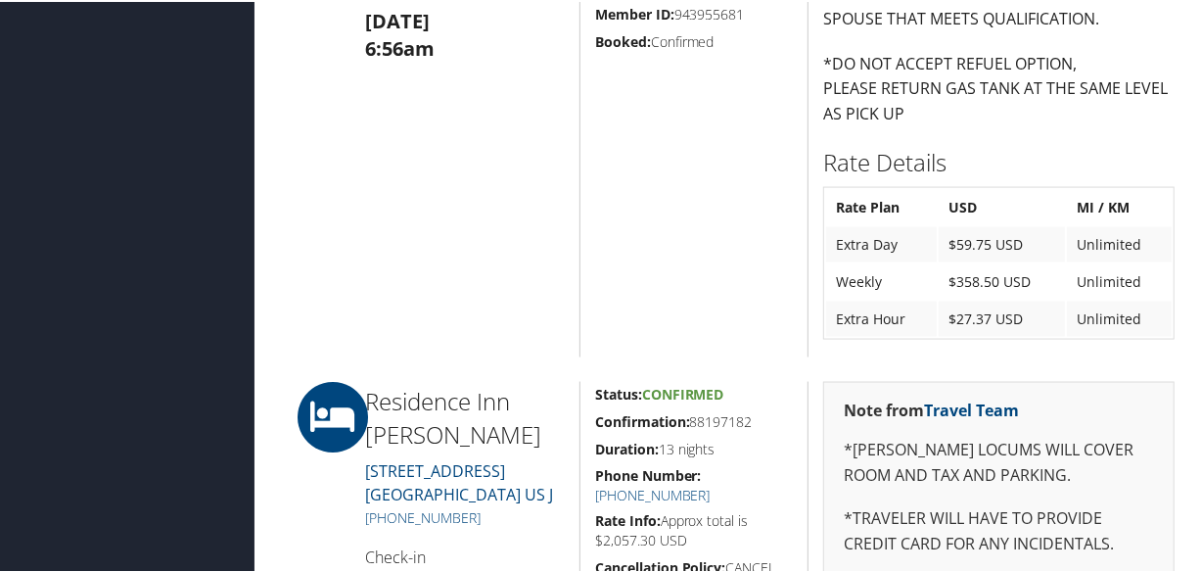
scroll to position [2046, 0]
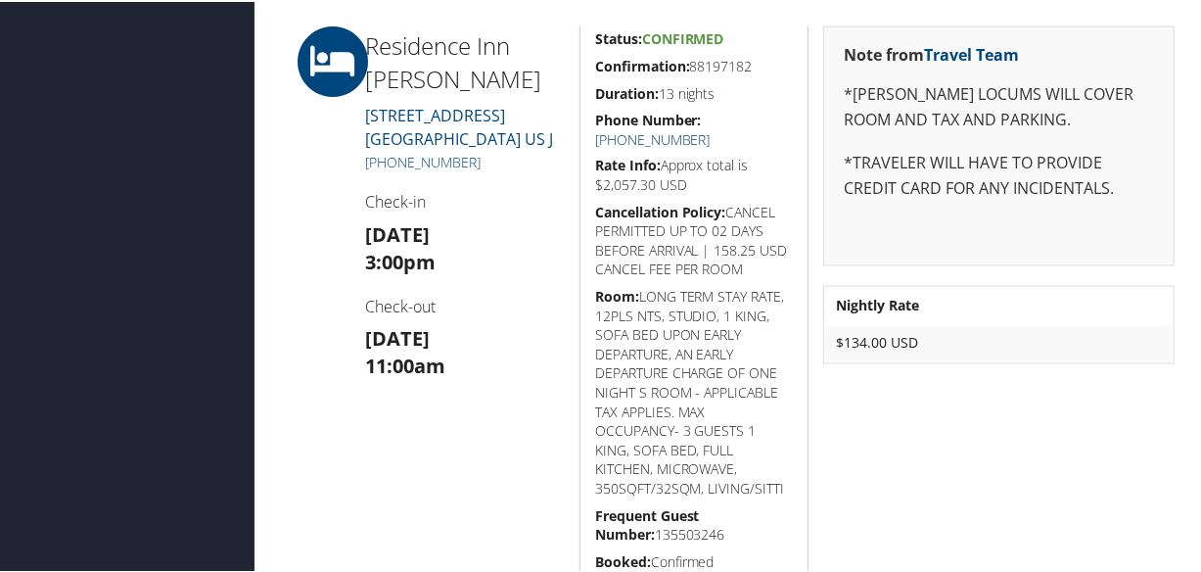
click at [711, 128] on link "+1 (913) 491-4444" at bounding box center [652, 137] width 115 height 19
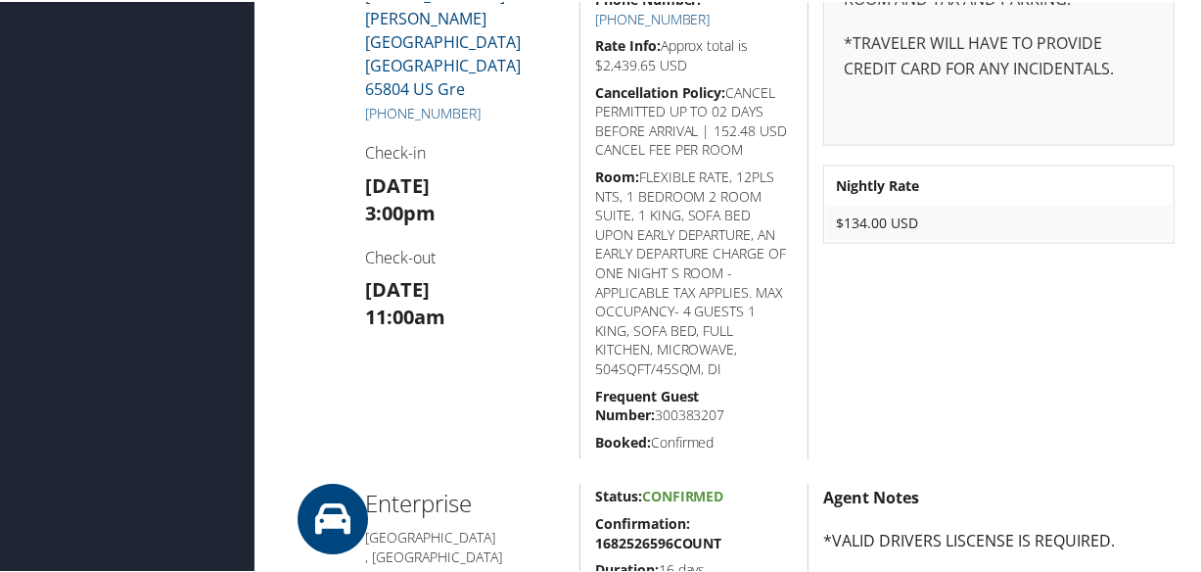
scroll to position [1245, 0]
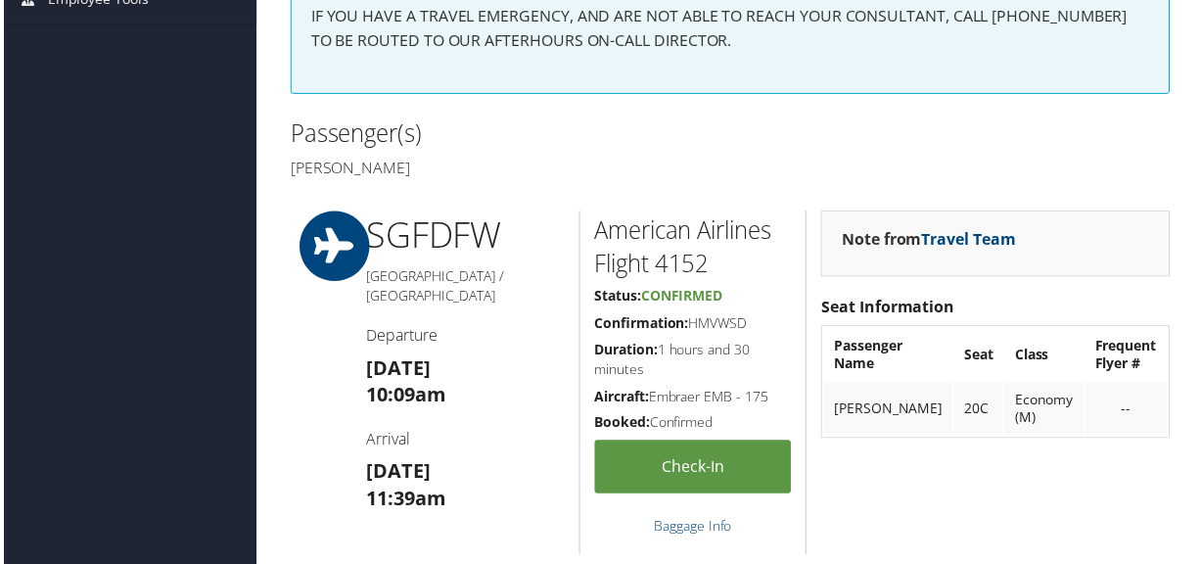
scroll to position [266, 0]
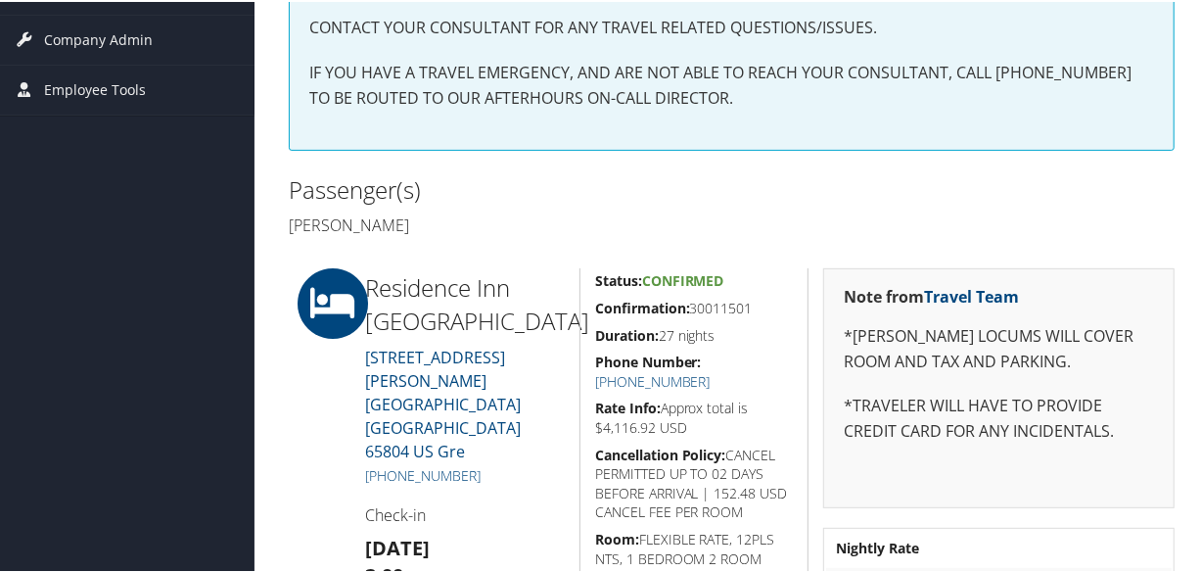
scroll to position [266, 0]
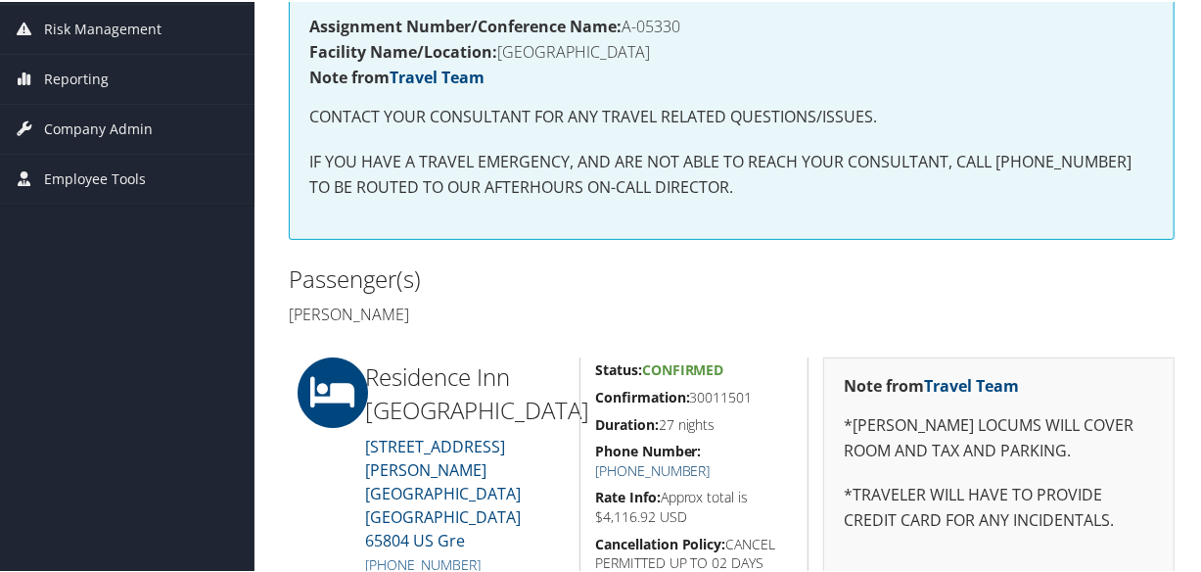
click at [711, 459] on link "+1 (417) 890-0020" at bounding box center [652, 468] width 115 height 19
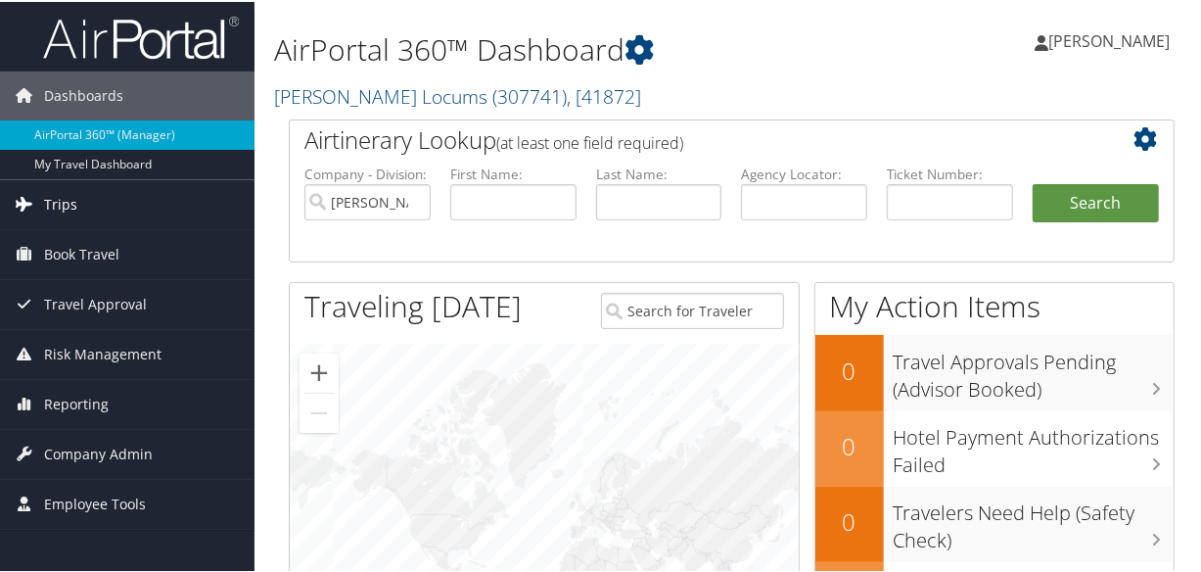
click at [68, 209] on span "Trips" at bounding box center [60, 202] width 33 height 49
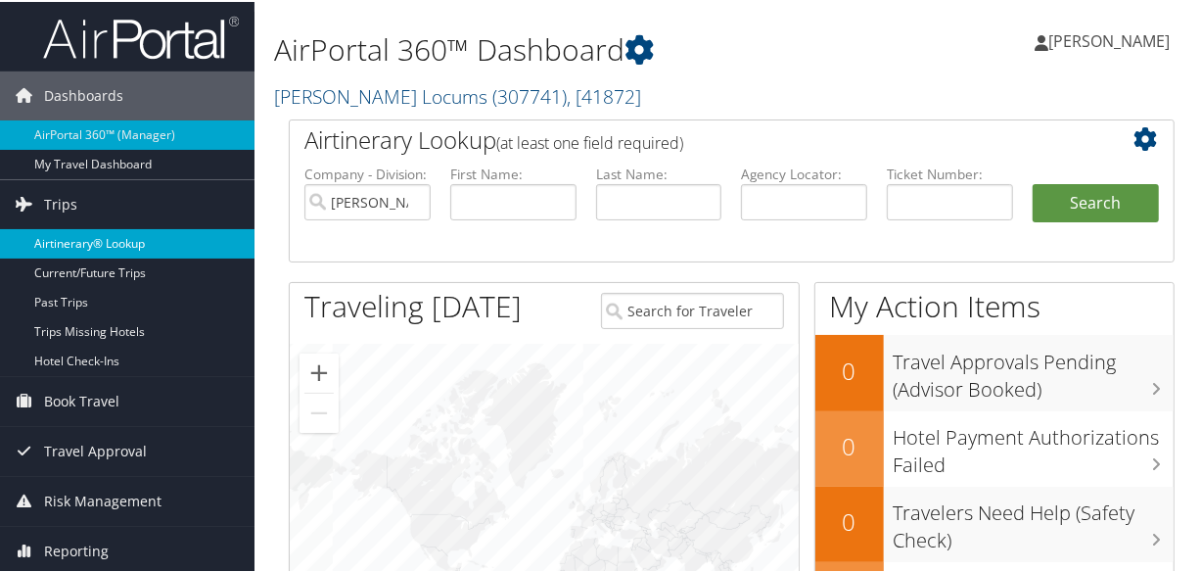
click at [116, 241] on link "Airtinerary® Lookup" at bounding box center [127, 241] width 254 height 29
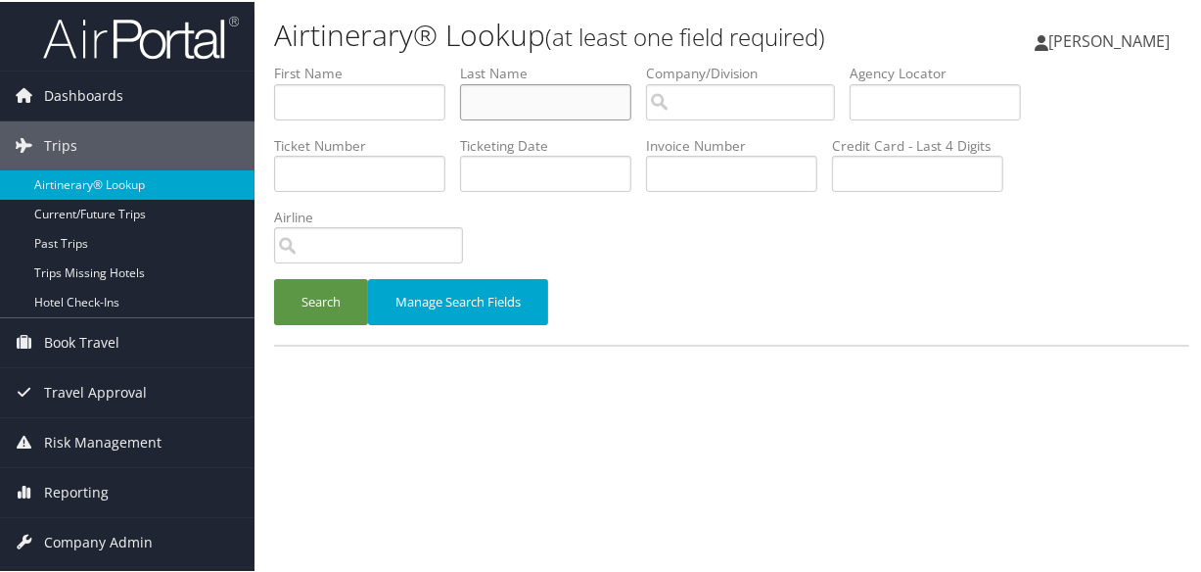
click at [541, 102] on input "text" at bounding box center [545, 100] width 171 height 36
type input "cheung"
click at [274, 277] on button "Search" at bounding box center [321, 300] width 94 height 46
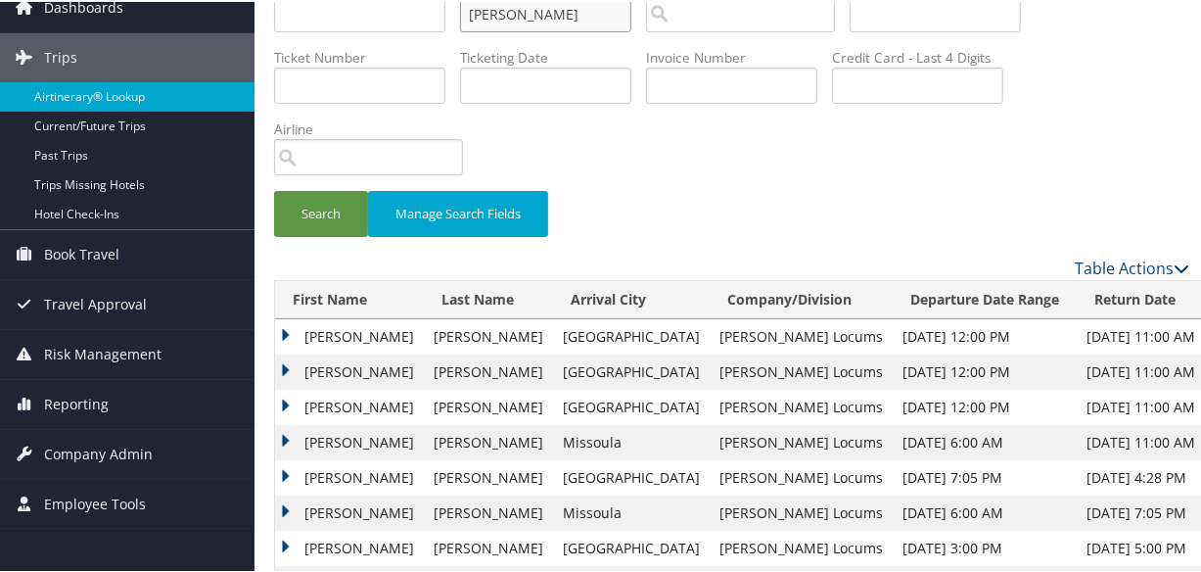
scroll to position [177, 0]
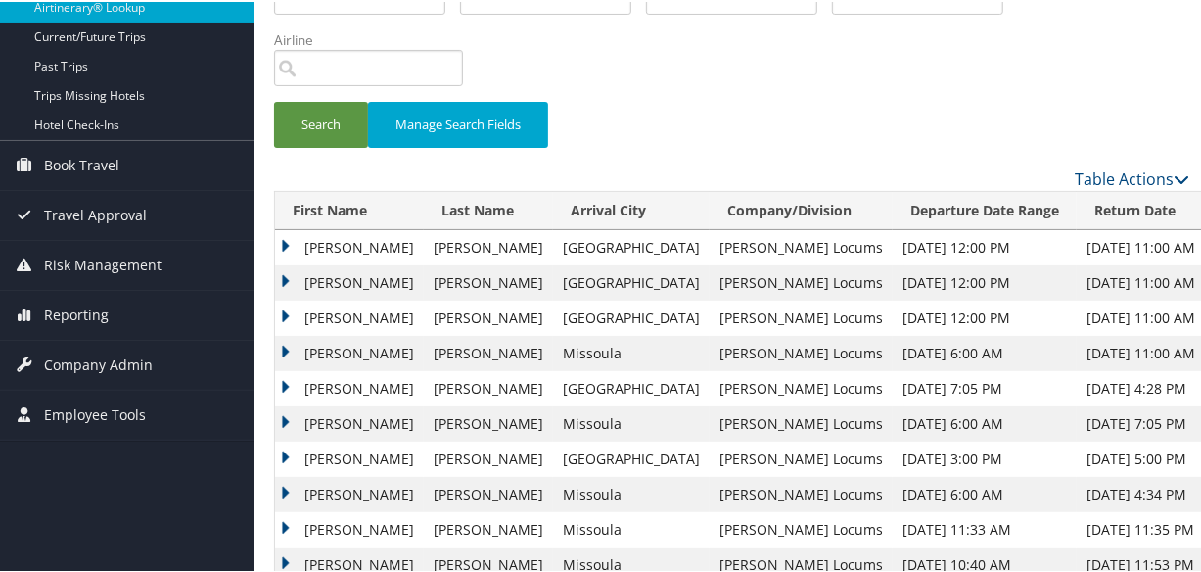
click at [287, 275] on td "Bonnie" at bounding box center [349, 280] width 149 height 35
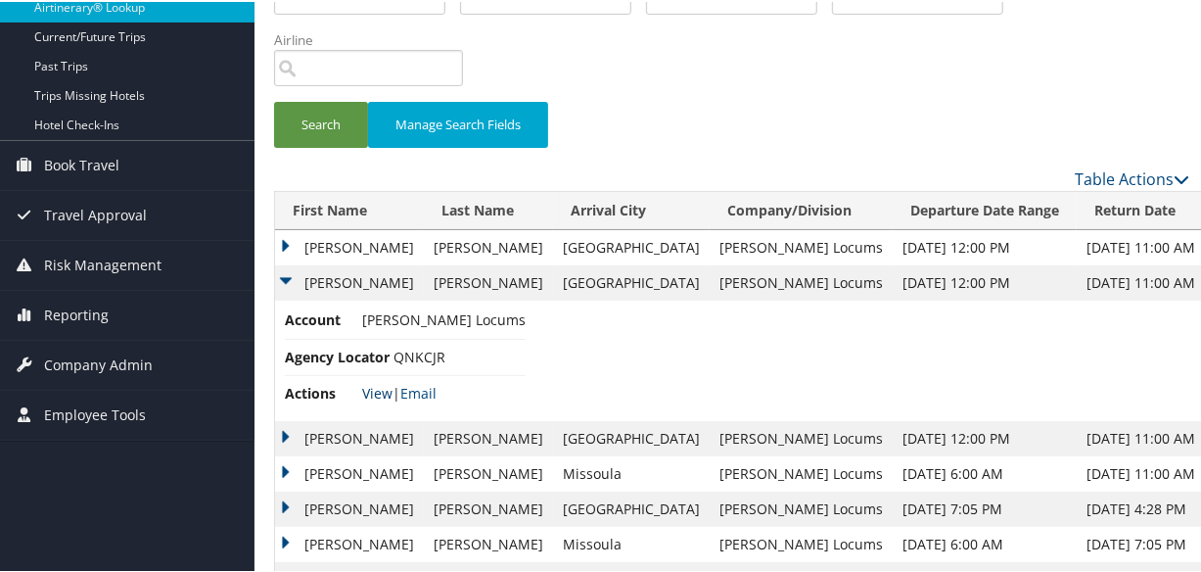
click at [370, 391] on link "View" at bounding box center [377, 391] width 30 height 19
click at [282, 430] on td "Bonnie" at bounding box center [349, 436] width 149 height 35
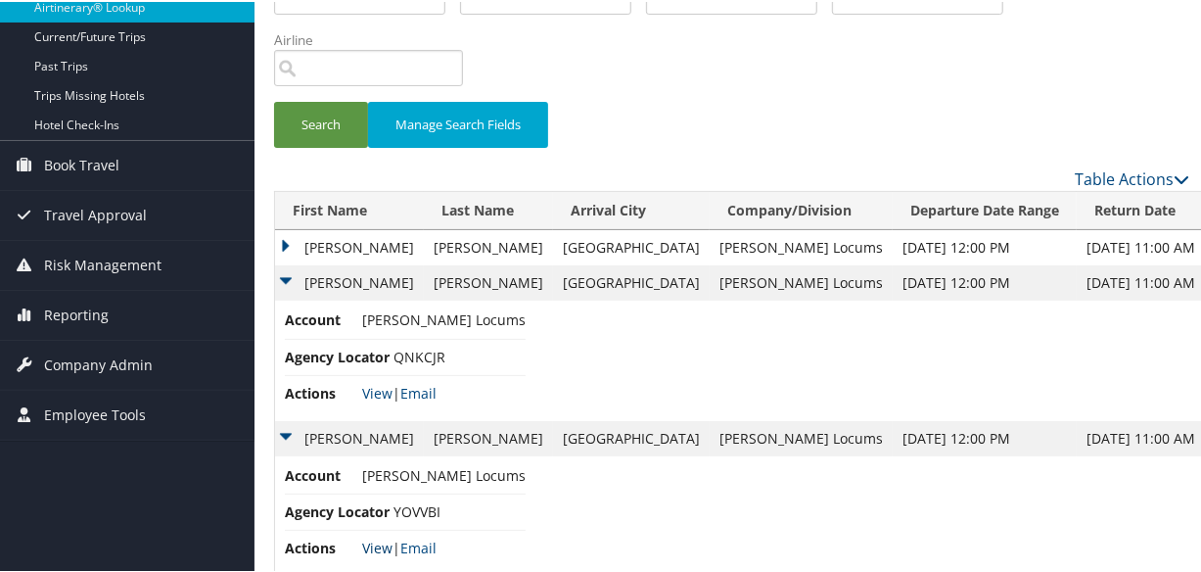
click at [383, 541] on link "View" at bounding box center [377, 545] width 30 height 19
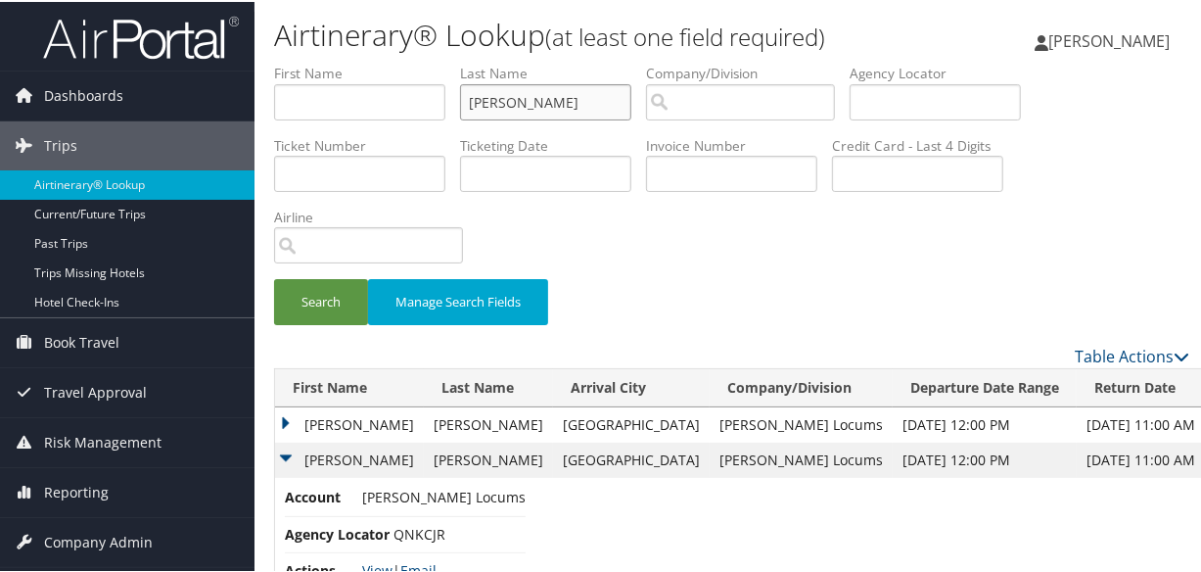
drag, startPoint x: 562, startPoint y: 101, endPoint x: 255, endPoint y: 68, distance: 308.2
type input "CHALLA"
click at [274, 277] on button "Search" at bounding box center [321, 300] width 94 height 46
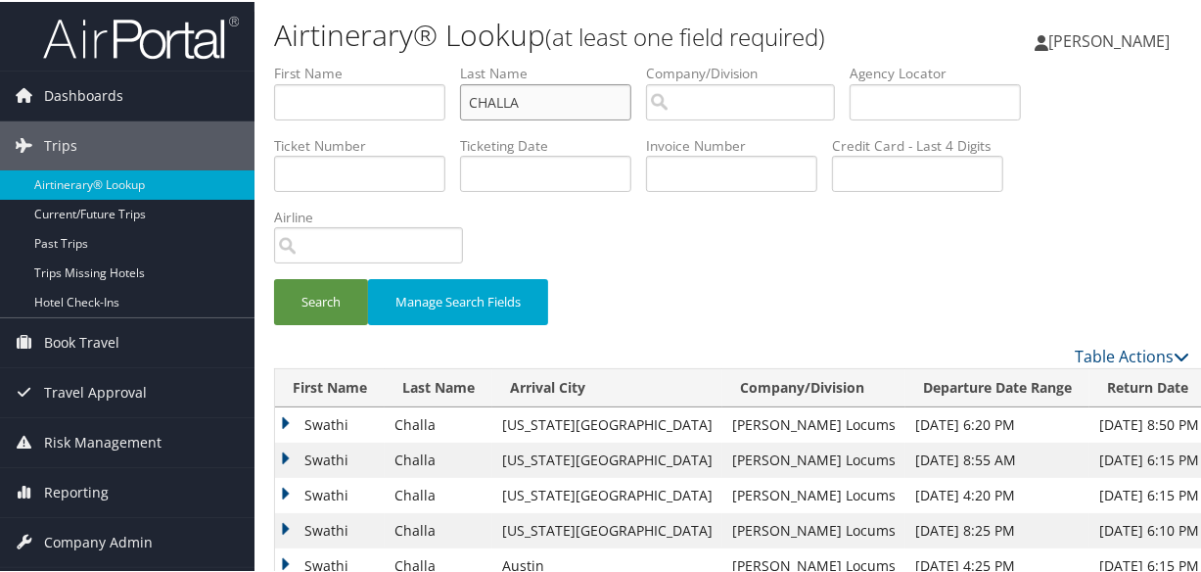
scroll to position [177, 0]
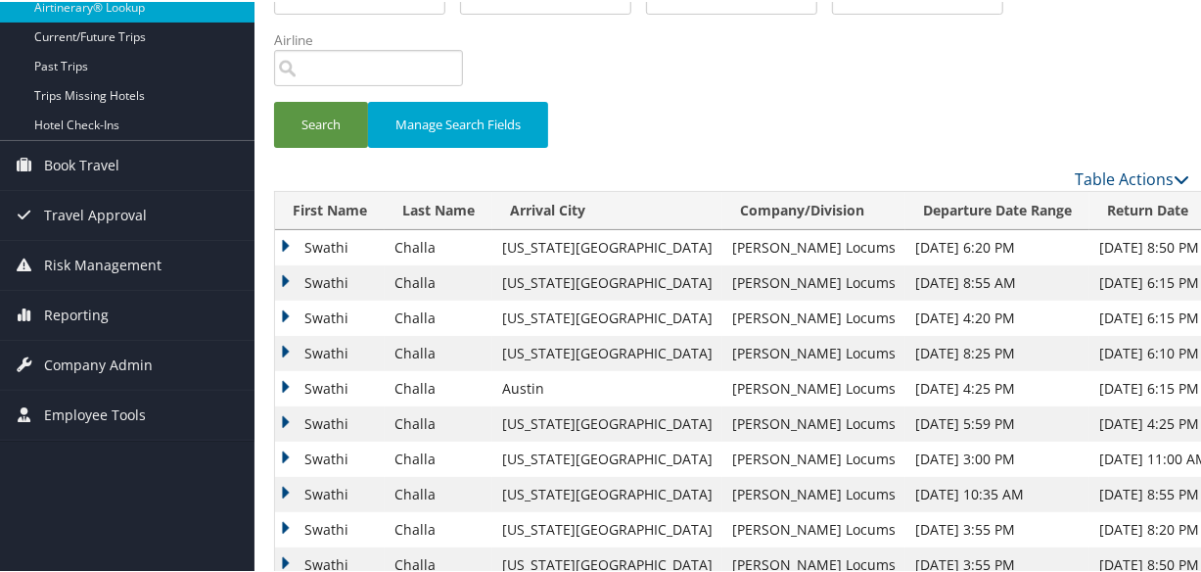
click at [284, 269] on td "Swathi" at bounding box center [330, 280] width 110 height 35
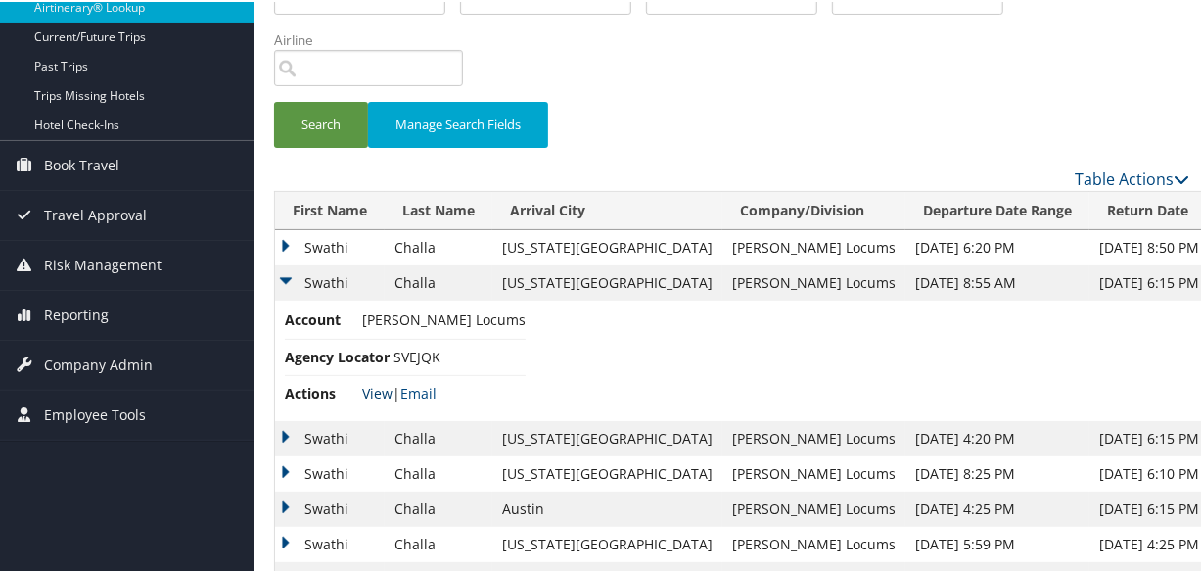
click at [381, 389] on link "View" at bounding box center [377, 391] width 30 height 19
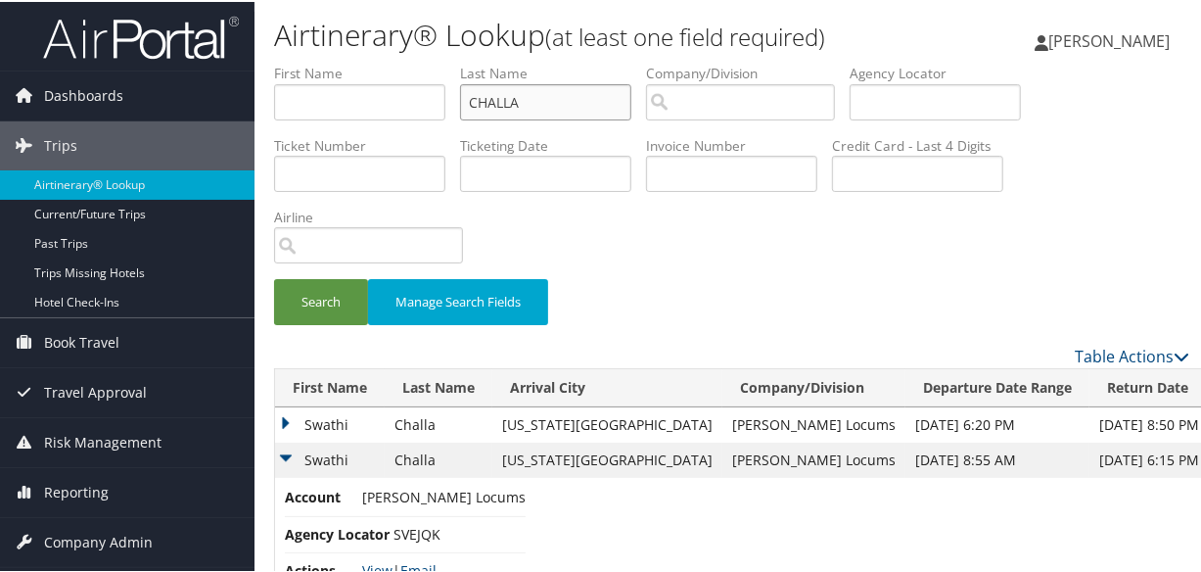
drag, startPoint x: 571, startPoint y: 101, endPoint x: 207, endPoint y: 65, distance: 365.9
type input "GRILLI"
click at [274, 277] on button "Search" at bounding box center [321, 300] width 94 height 46
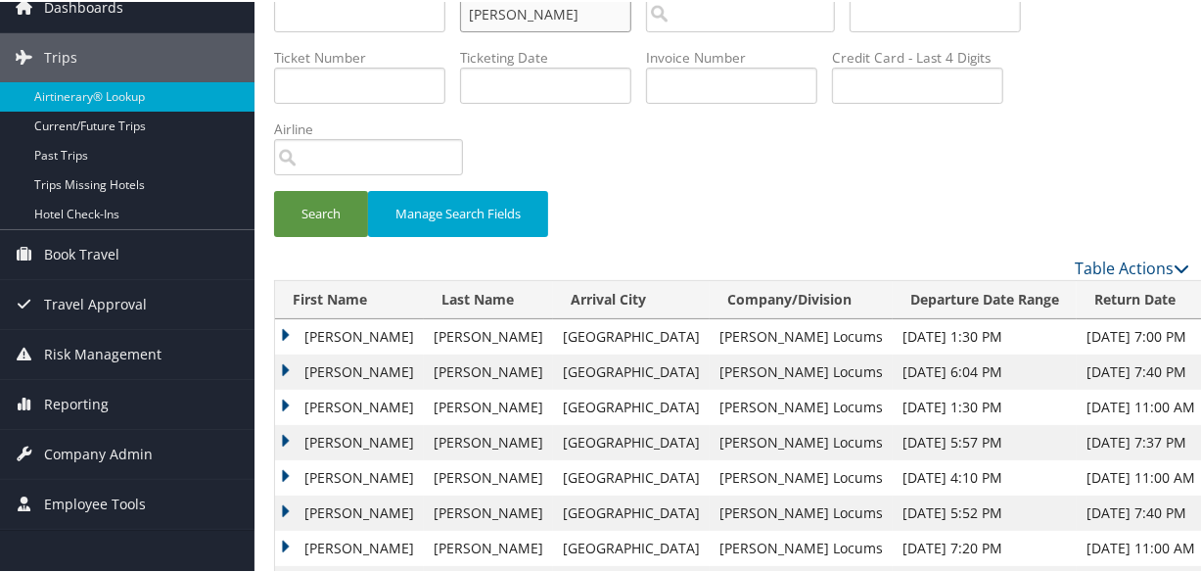
scroll to position [177, 0]
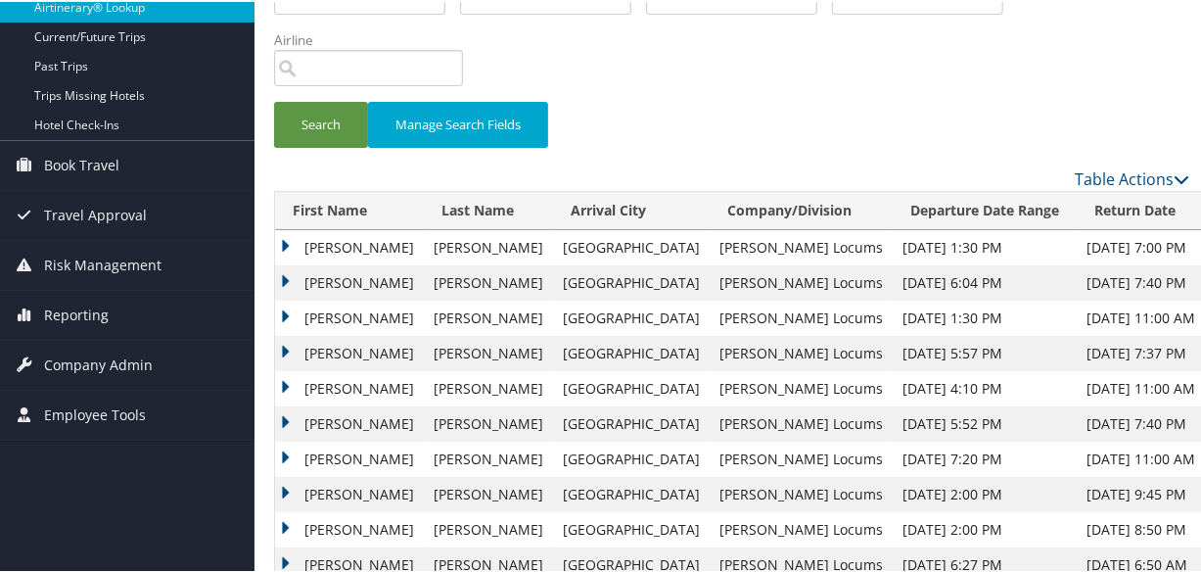
click at [286, 240] on td "Andrea" at bounding box center [349, 245] width 149 height 35
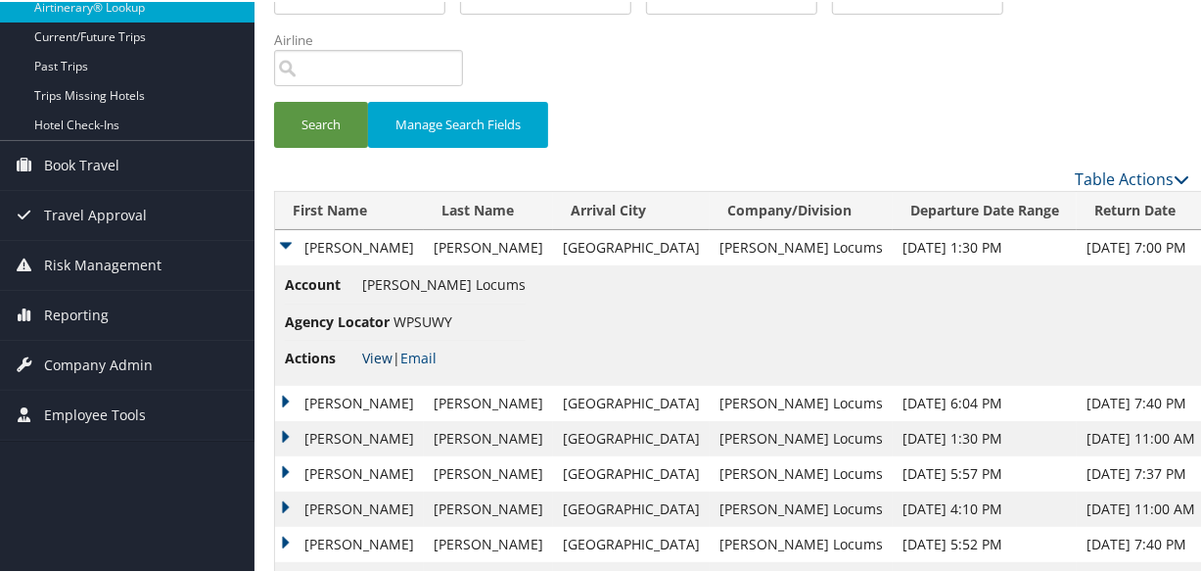
click at [365, 350] on link "View" at bounding box center [377, 355] width 30 height 19
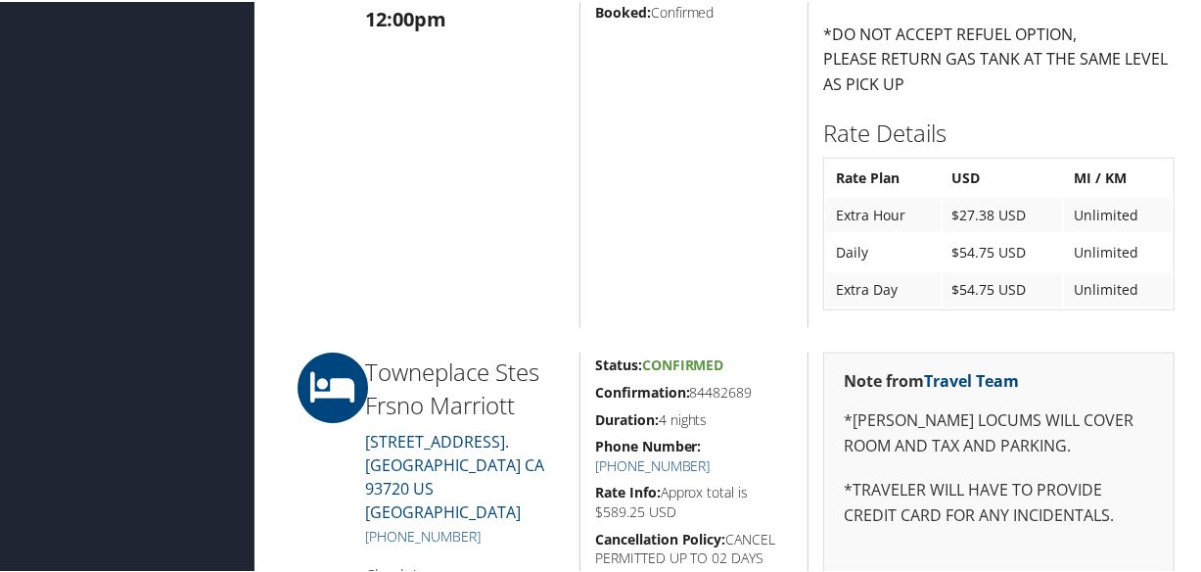
scroll to position [1281, 0]
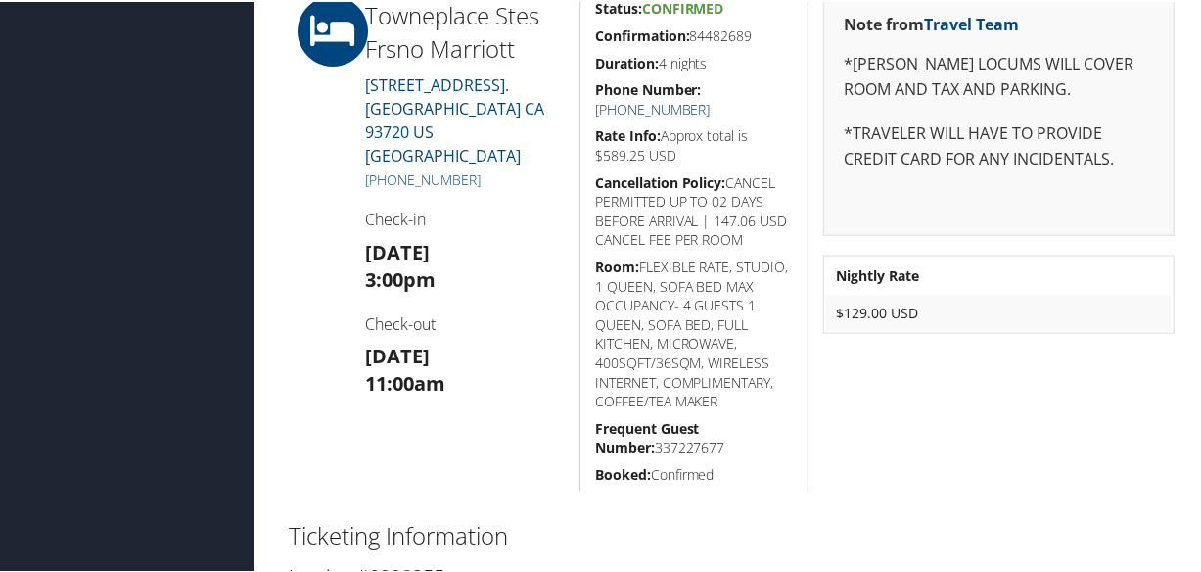
click at [711, 98] on link "[PHONE_NUMBER]" at bounding box center [652, 107] width 115 height 19
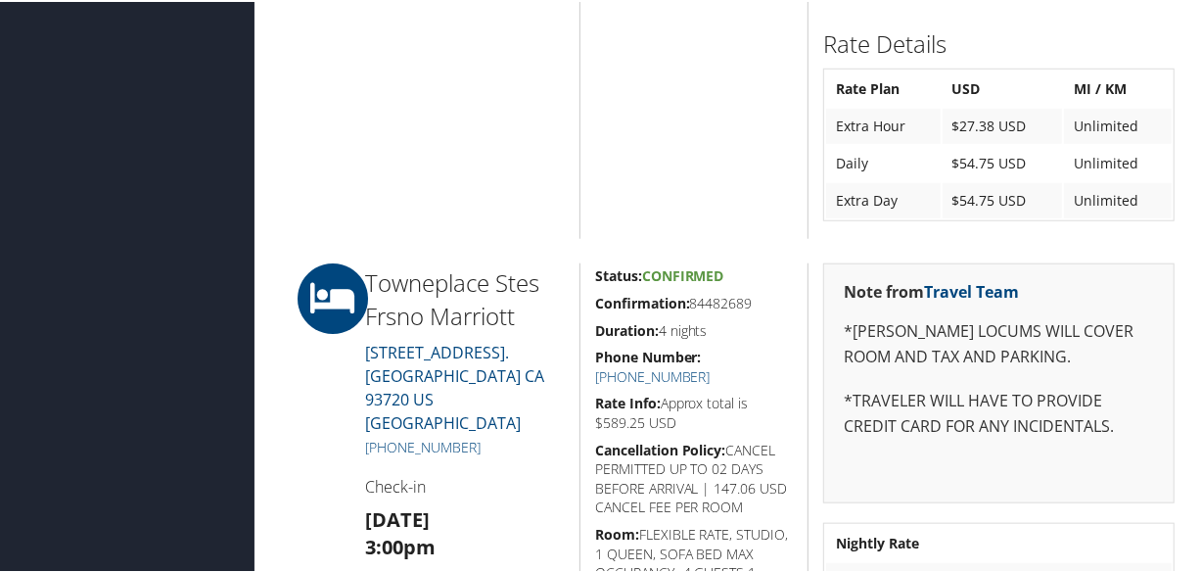
scroll to position [1192, 0]
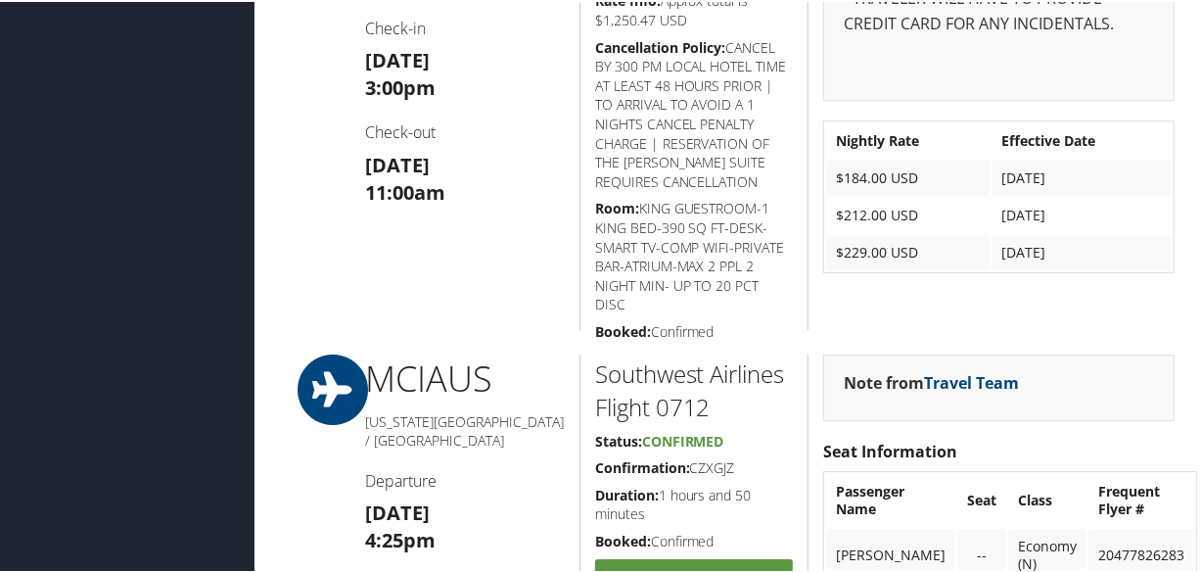
scroll to position [3135, 0]
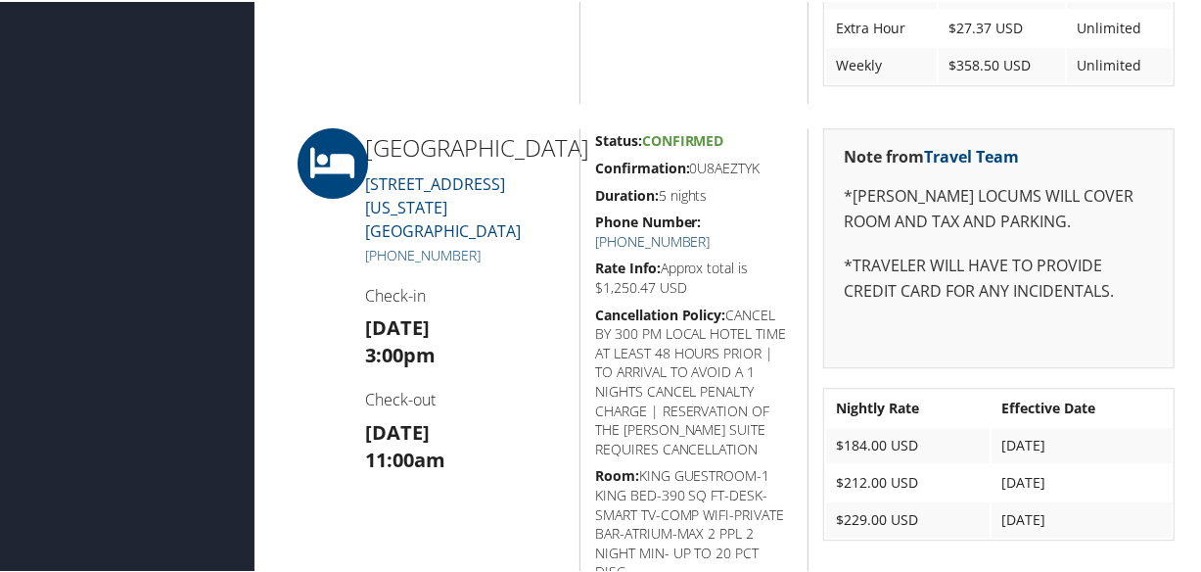
click at [711, 230] on link "(866) 531-2400" at bounding box center [652, 239] width 115 height 19
click at [681, 228] on h5 "Phone Number: (866) 531-2400" at bounding box center [694, 229] width 199 height 38
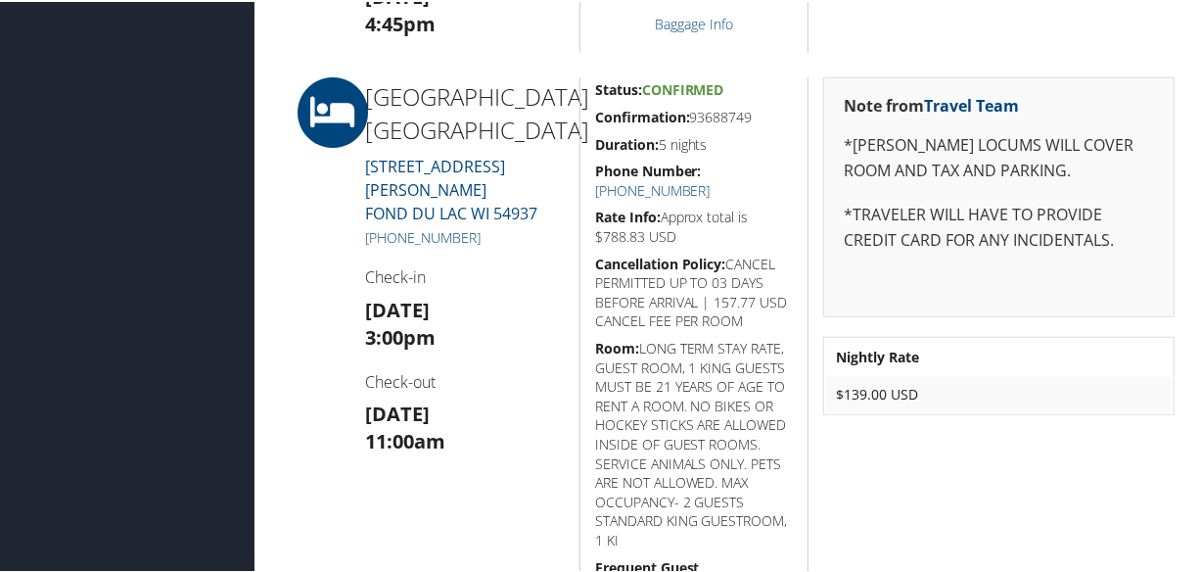
scroll to position [712, 0]
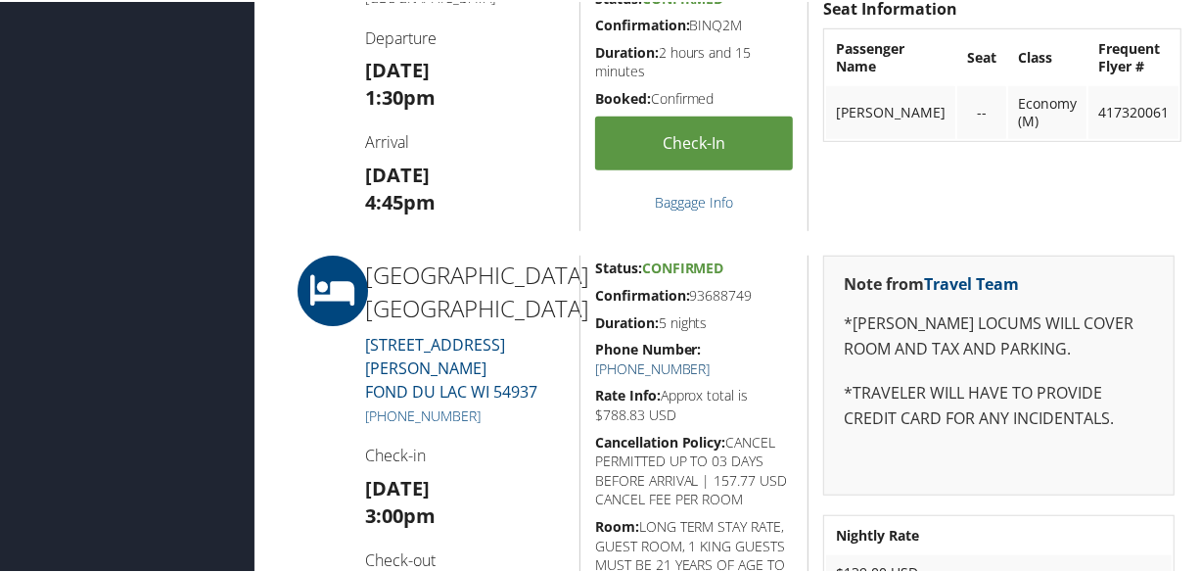
click at [711, 357] on link "[PHONE_NUMBER]" at bounding box center [652, 366] width 115 height 19
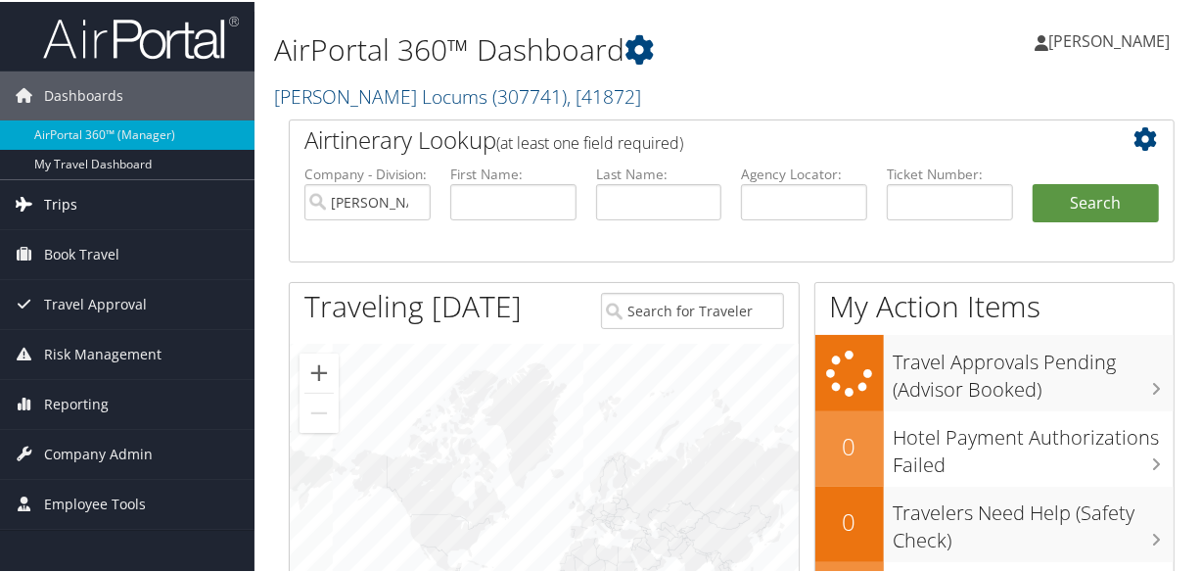
click at [61, 204] on span "Trips" at bounding box center [60, 202] width 33 height 49
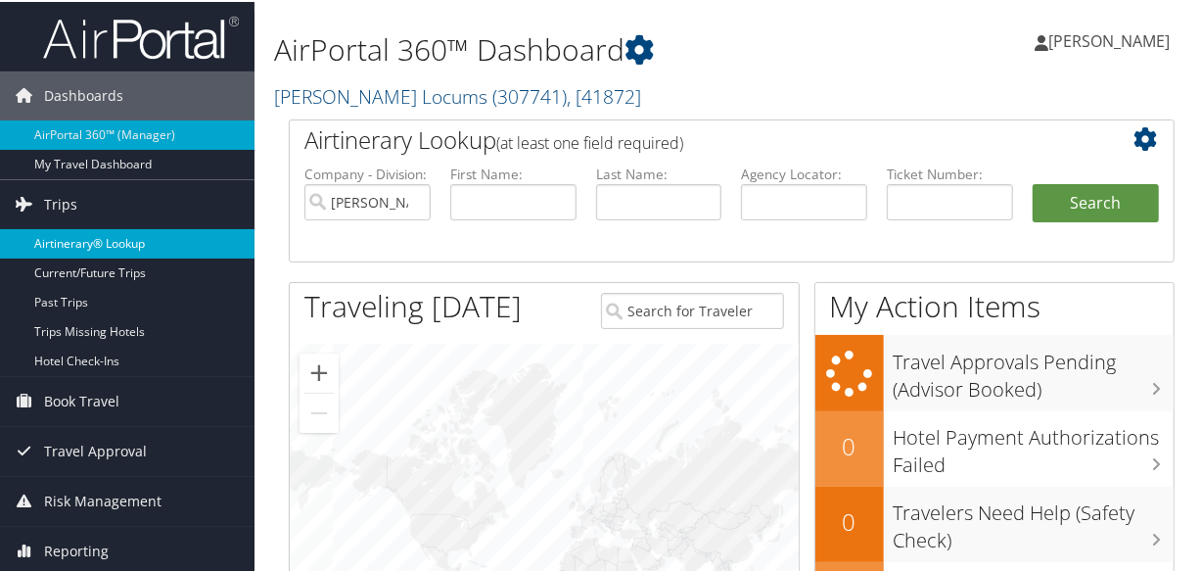
click at [104, 233] on link "Airtinerary® Lookup" at bounding box center [127, 241] width 254 height 29
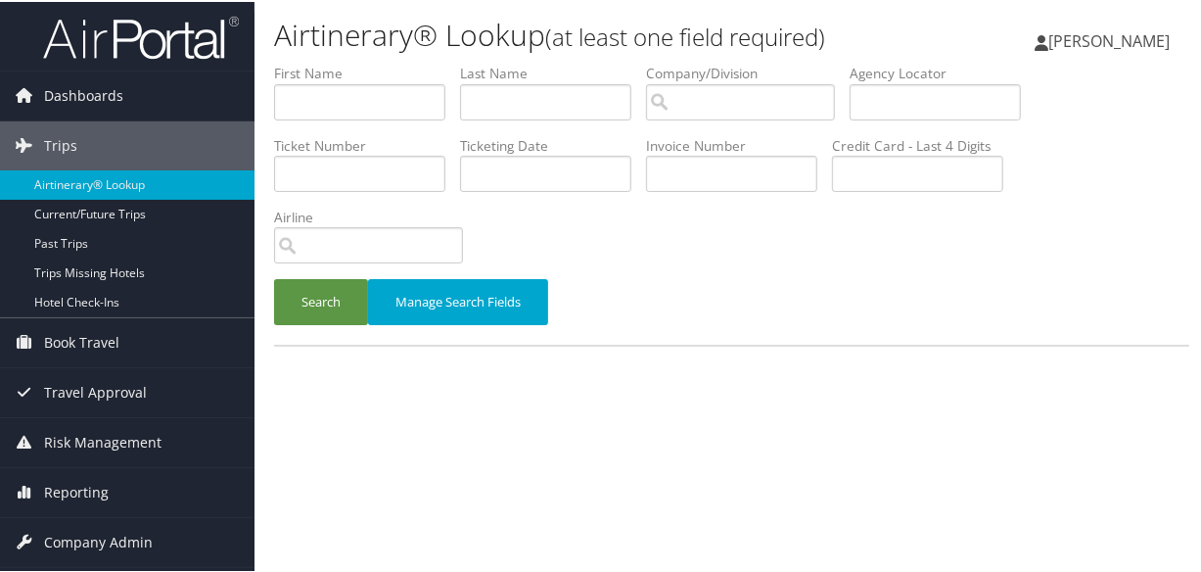
click at [590, 379] on div "Airtinerary® Lookup (at least one field required) [PERSON_NAME] [PERSON_NAME] M…" at bounding box center [731, 286] width 954 height 572
click at [541, 99] on input "text" at bounding box center [545, 100] width 171 height 36
type input "babur"
click at [274, 277] on button "Search" at bounding box center [321, 300] width 94 height 46
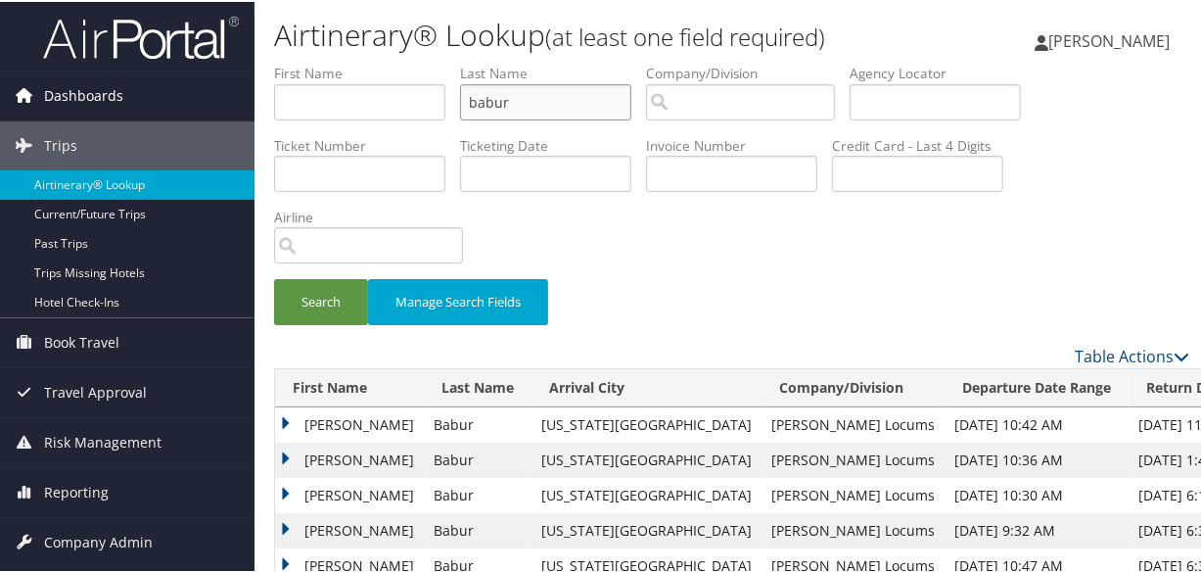
drag, startPoint x: 561, startPoint y: 98, endPoint x: 192, endPoint y: 79, distance: 369.5
click at [192, 79] on div "Dashboards AirPortal 360™ (Manager) My Travel Dashboard Trips Airtinerary® Look…" at bounding box center [604, 466] width 1209 height 933
type input "CHALLA"
click at [274, 277] on button "Search" at bounding box center [321, 300] width 94 height 46
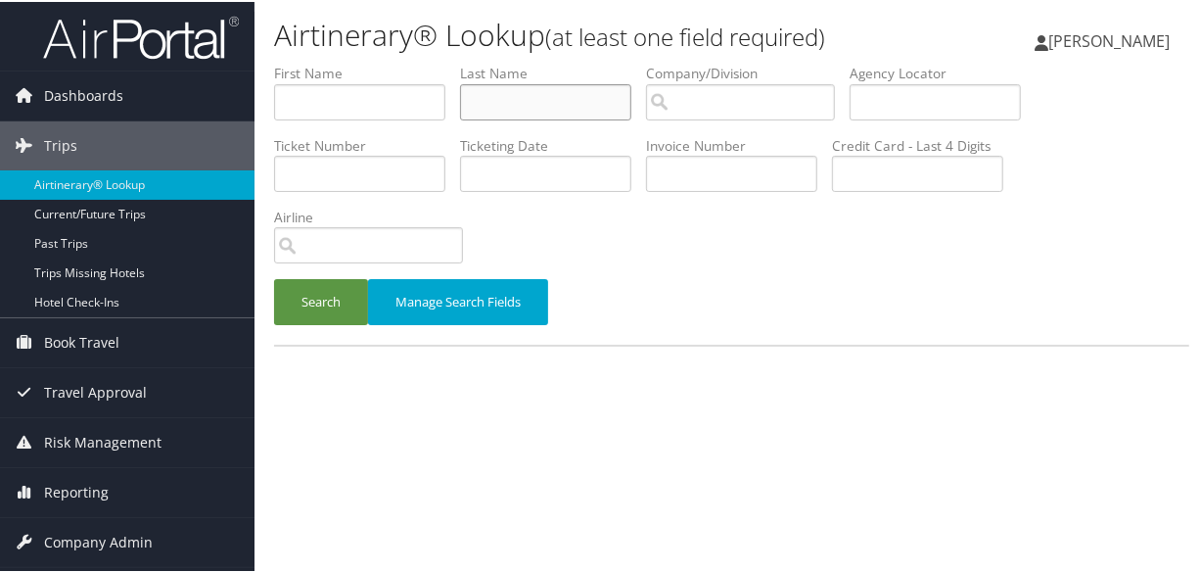
drag, startPoint x: 543, startPoint y: 93, endPoint x: 517, endPoint y: 103, distance: 28.2
click at [543, 93] on input "text" at bounding box center [545, 100] width 171 height 36
click at [548, 100] on input "text" at bounding box center [545, 100] width 171 height 36
type input "c"
type input "hom"
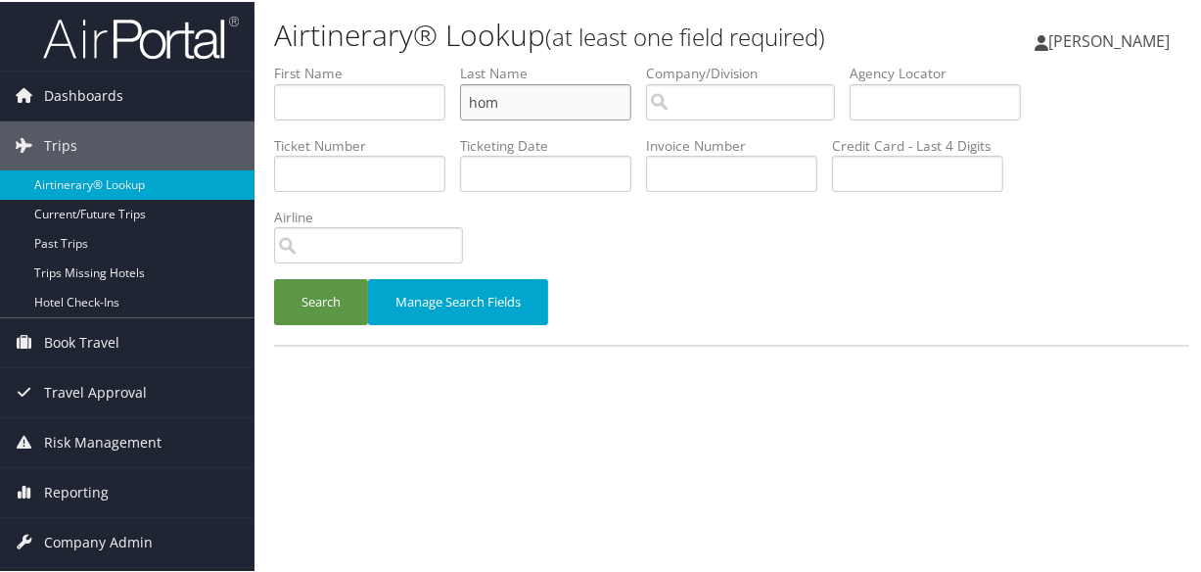
click at [274, 277] on button "Search" at bounding box center [321, 300] width 94 height 46
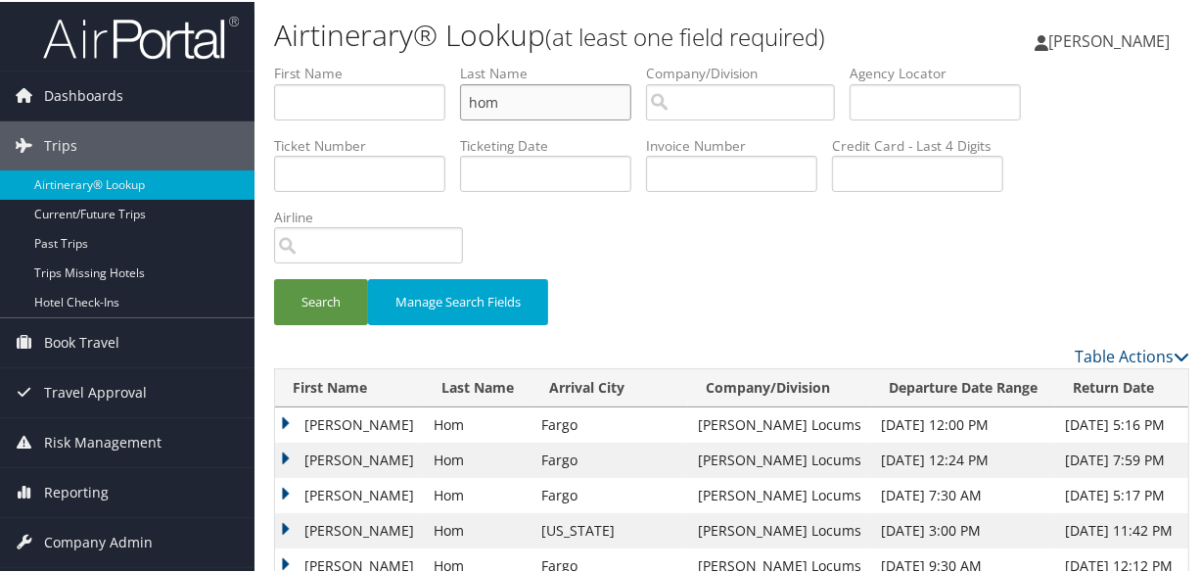
scroll to position [355, 0]
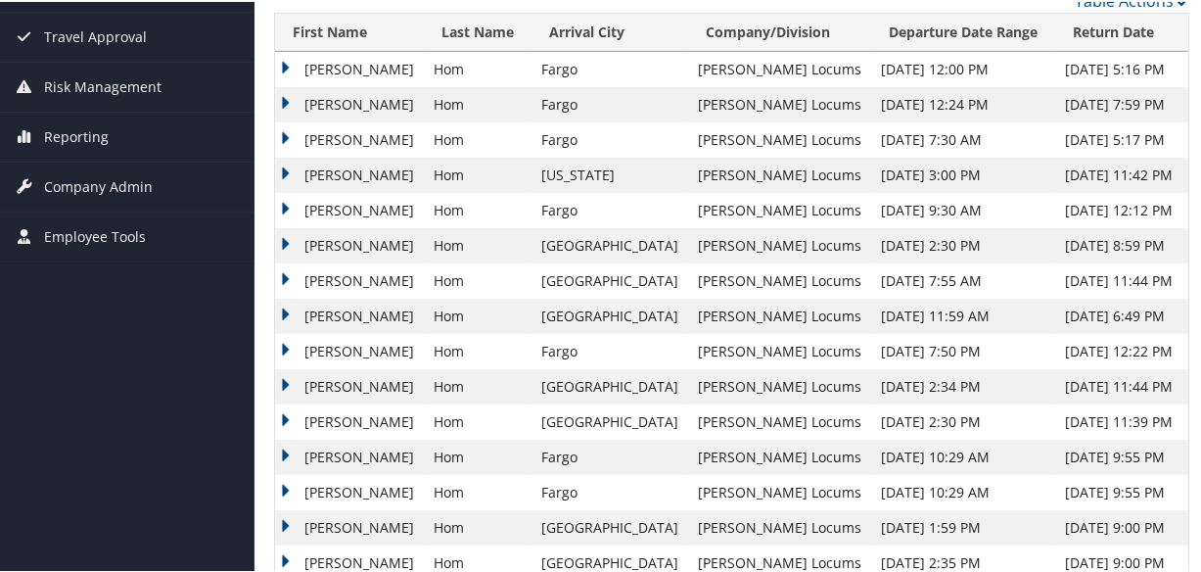
click at [284, 307] on td "David" at bounding box center [349, 314] width 149 height 35
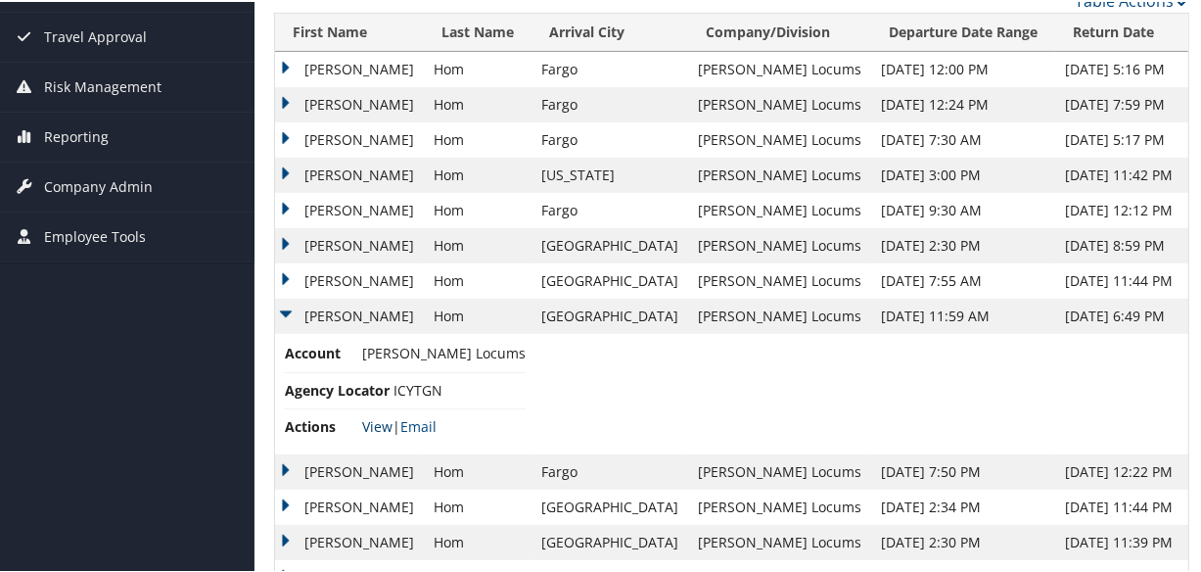
click at [380, 421] on link "View" at bounding box center [377, 424] width 30 height 19
click at [284, 276] on td "David" at bounding box center [349, 278] width 149 height 35
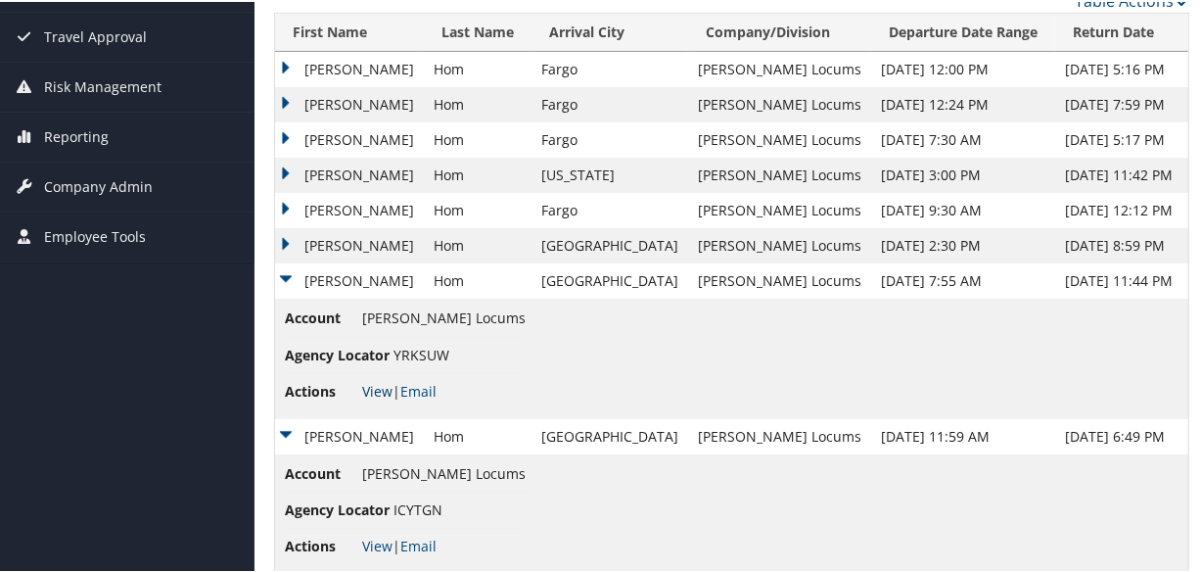
click at [370, 384] on link "View" at bounding box center [377, 389] width 30 height 19
click at [279, 240] on td "David" at bounding box center [349, 243] width 149 height 35
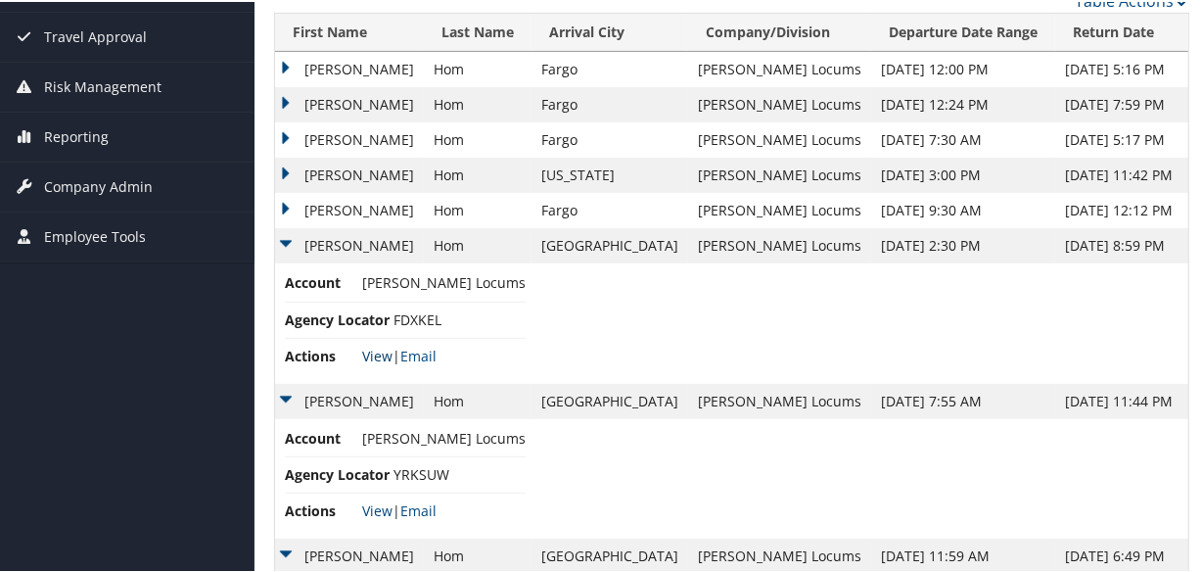
click at [377, 345] on link "View" at bounding box center [377, 354] width 30 height 19
click at [284, 205] on td "David" at bounding box center [349, 208] width 149 height 35
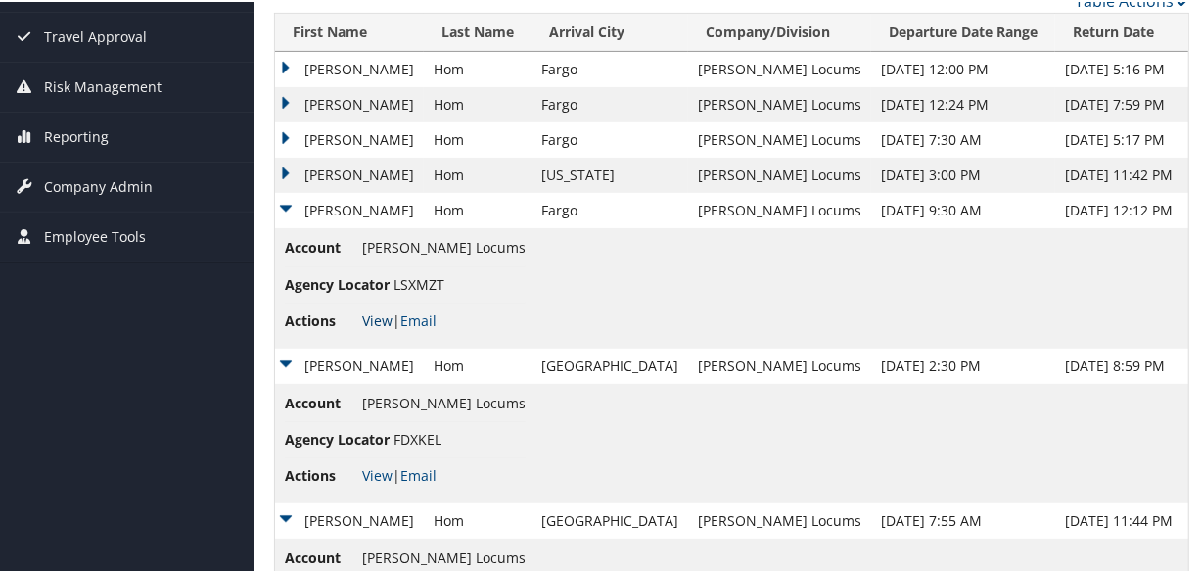
click at [372, 322] on link "View" at bounding box center [377, 318] width 30 height 19
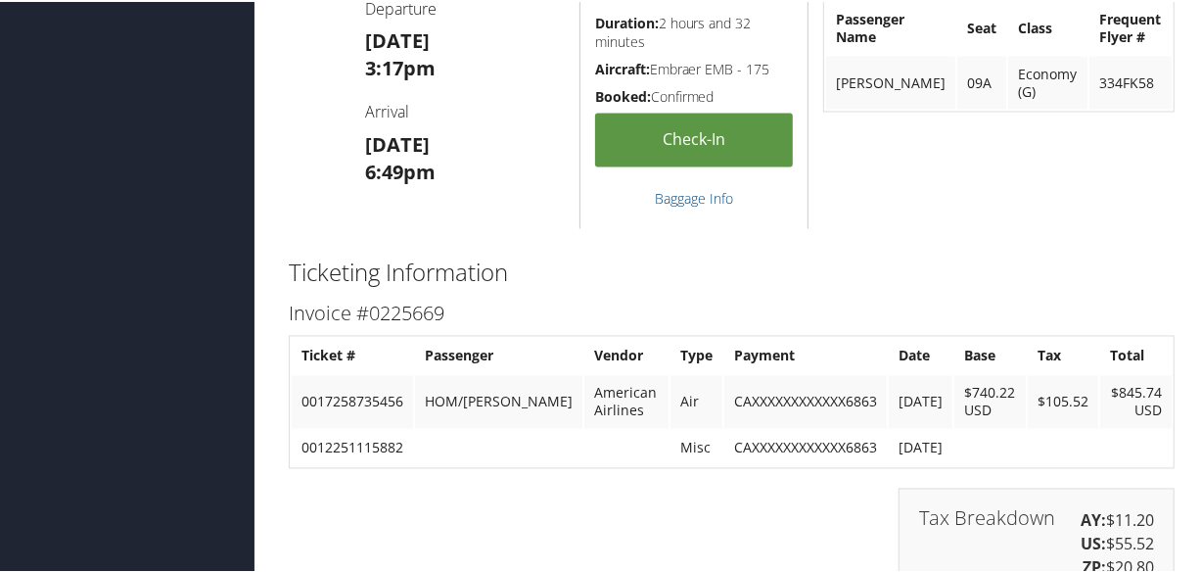
scroll to position [1916, 0]
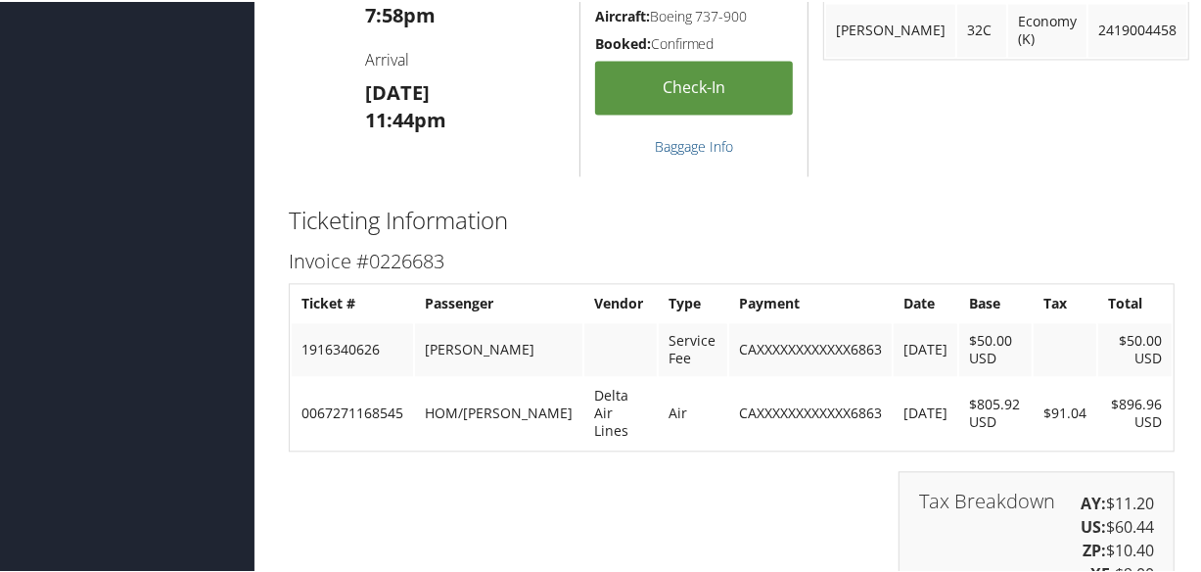
scroll to position [2902, 0]
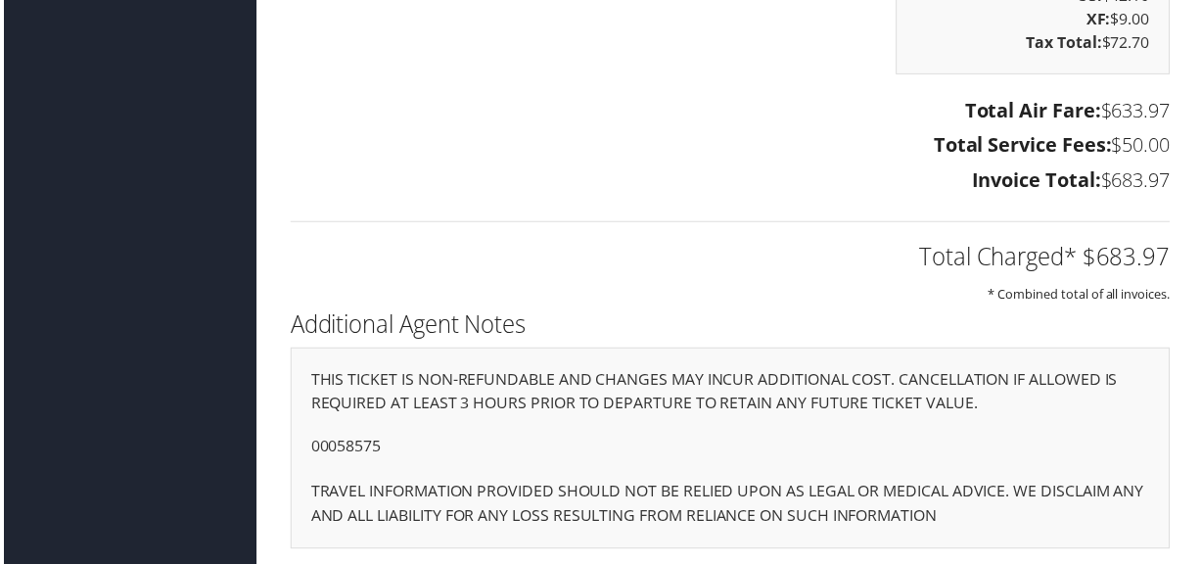
scroll to position [2249, 0]
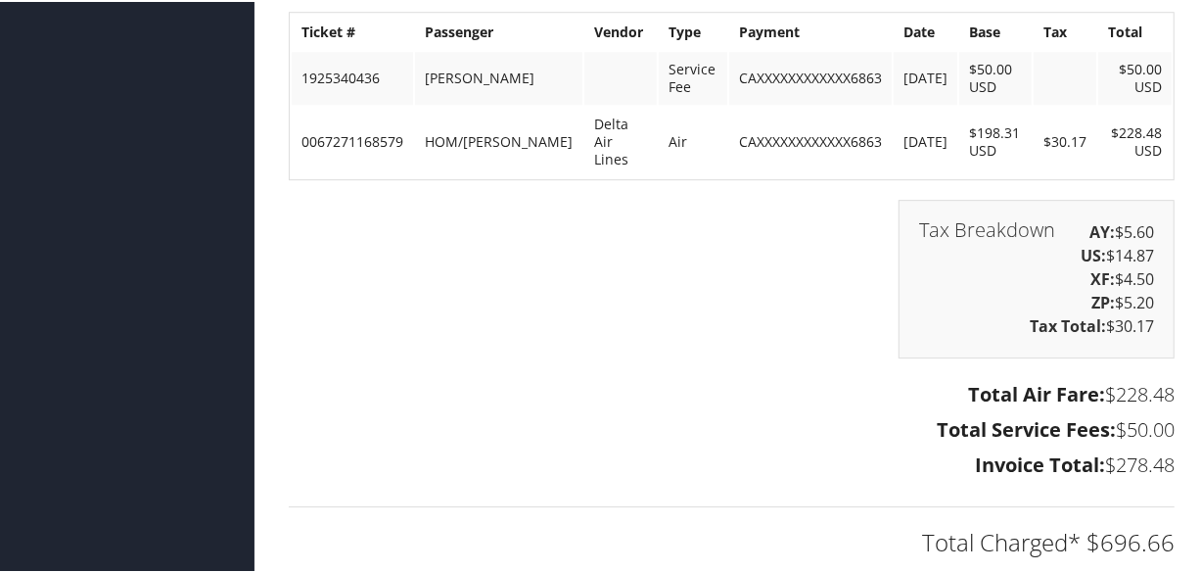
scroll to position [3739, 0]
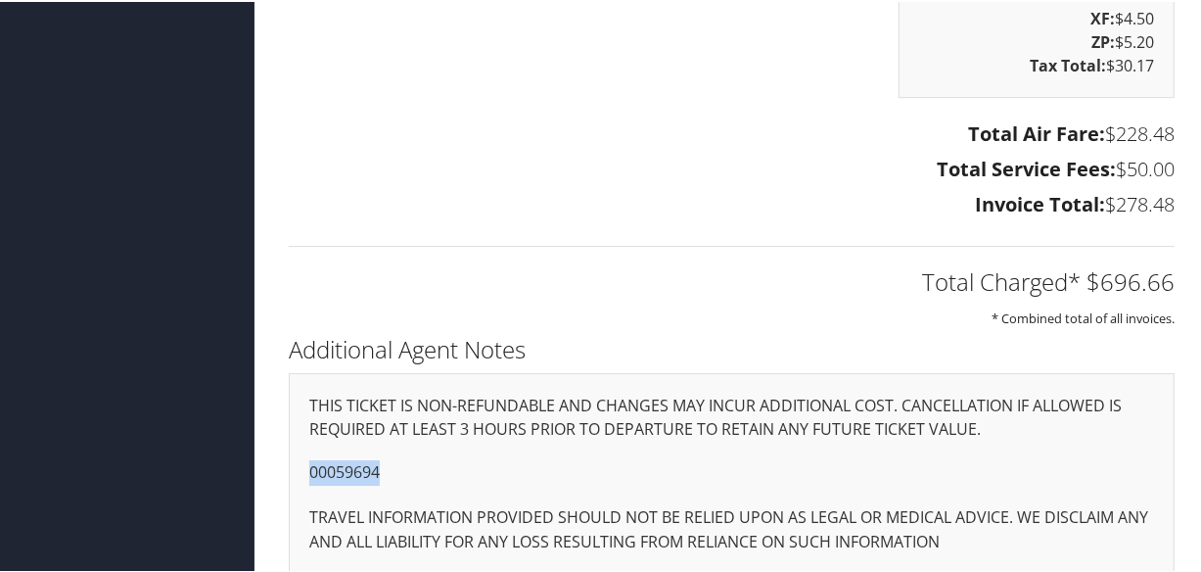
drag, startPoint x: 392, startPoint y: 448, endPoint x: 313, endPoint y: 441, distance: 78.6
click at [313, 458] on p "00059694" at bounding box center [731, 470] width 845 height 25
copy p "0059694"
